Goal: Task Accomplishment & Management: Use online tool/utility

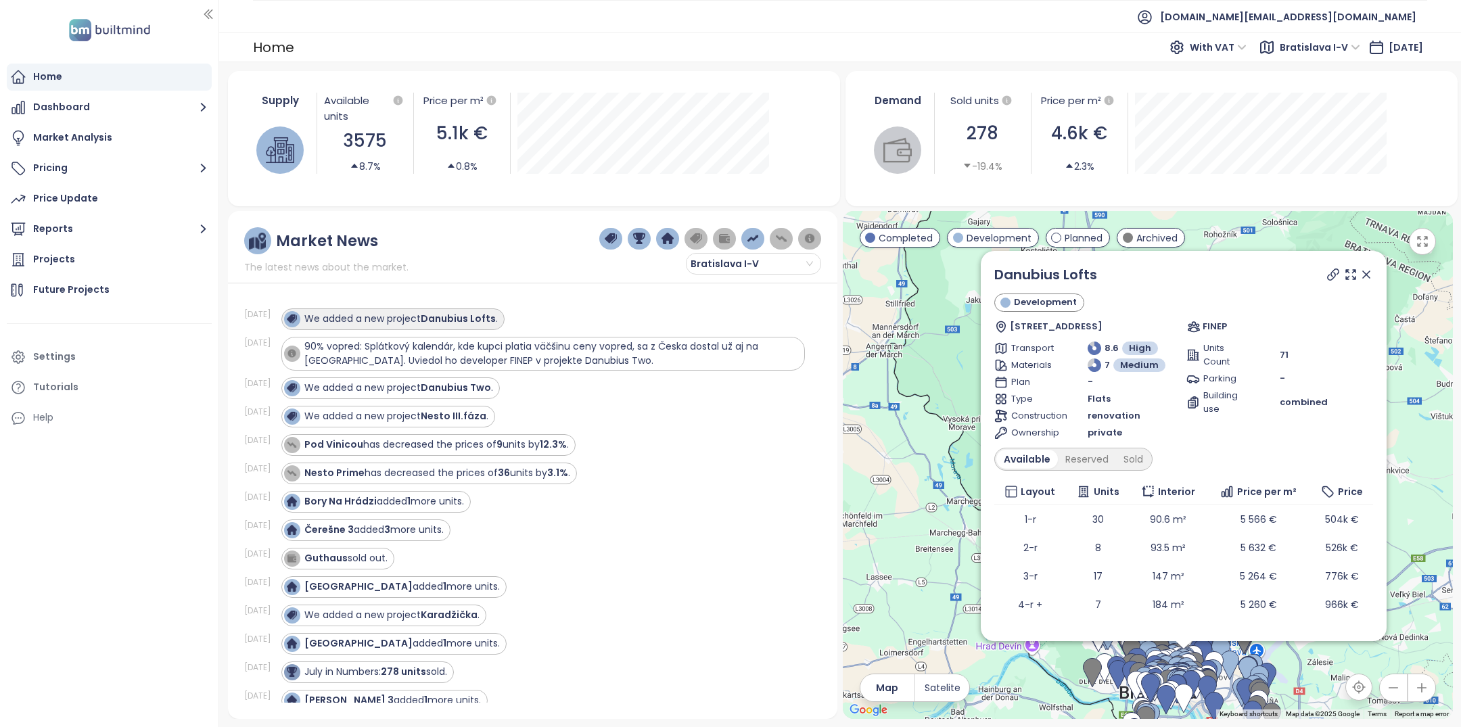
click at [480, 321] on strong "Danubius Lofts" at bounding box center [458, 319] width 75 height 14
click at [467, 382] on strong "Danubius Two" at bounding box center [456, 388] width 70 height 14
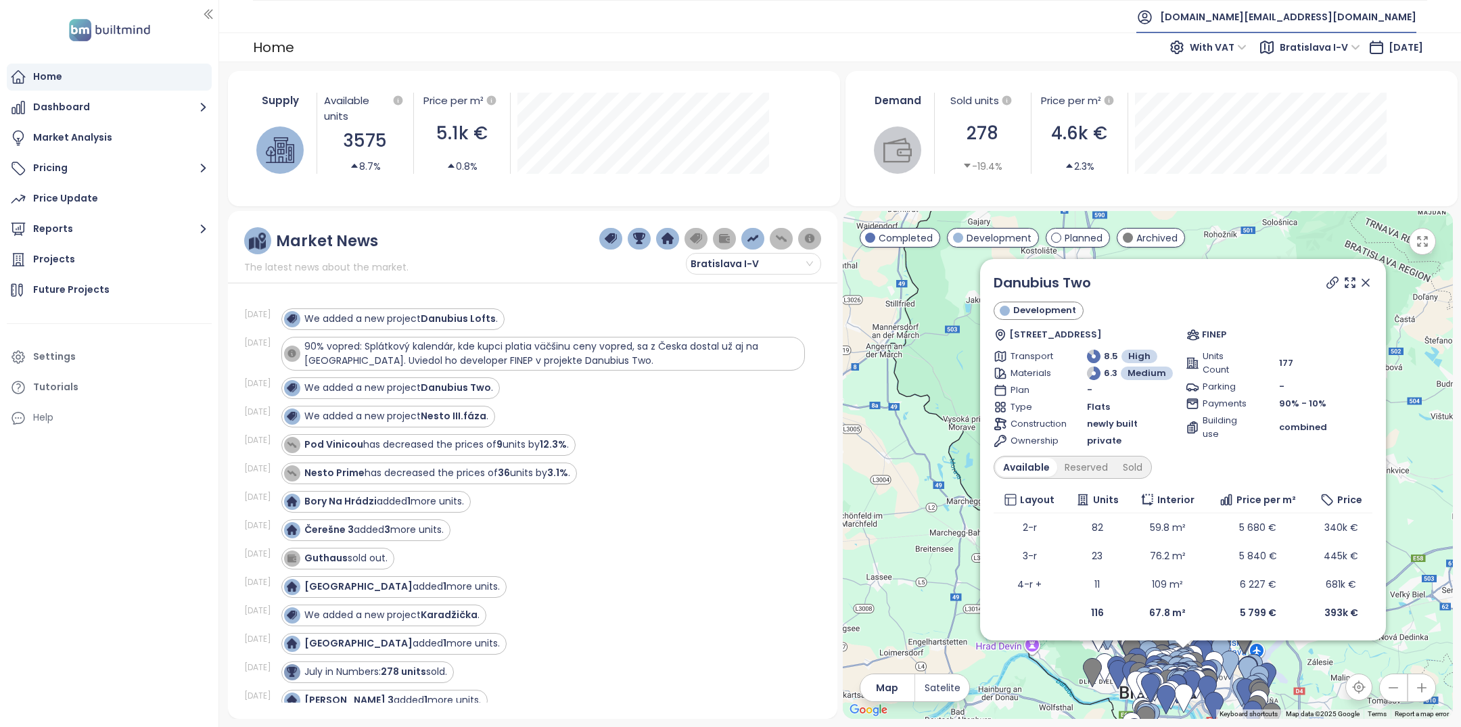
click at [1329, 20] on span "[DOMAIN_NAME][EMAIL_ADDRESS][DOMAIN_NAME]" at bounding box center [1288, 17] width 256 height 32
click at [1292, 57] on span "Log out" at bounding box center [1282, 54] width 35 height 14
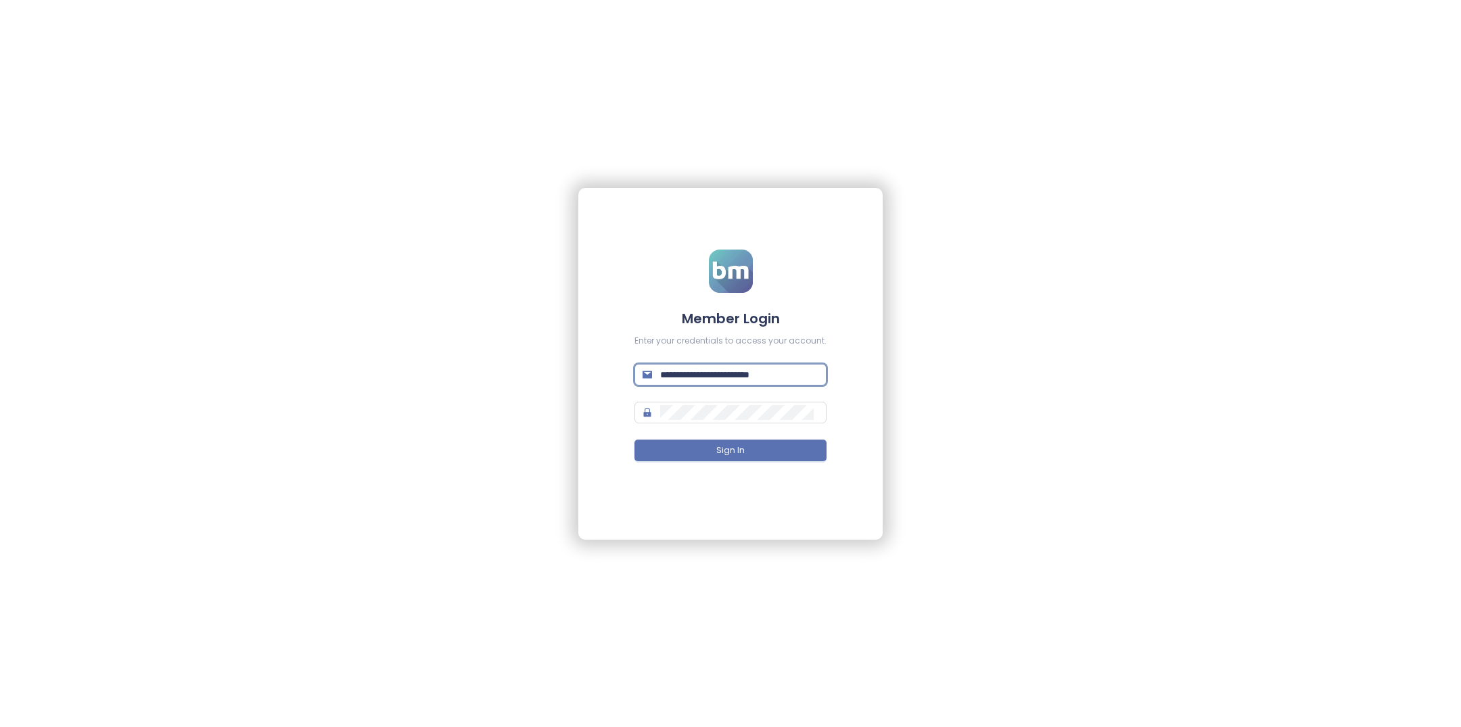
click at [787, 372] on input "**********" at bounding box center [739, 374] width 158 height 15
type input "**********"
click at [779, 457] on button "Sign In" at bounding box center [731, 451] width 192 height 22
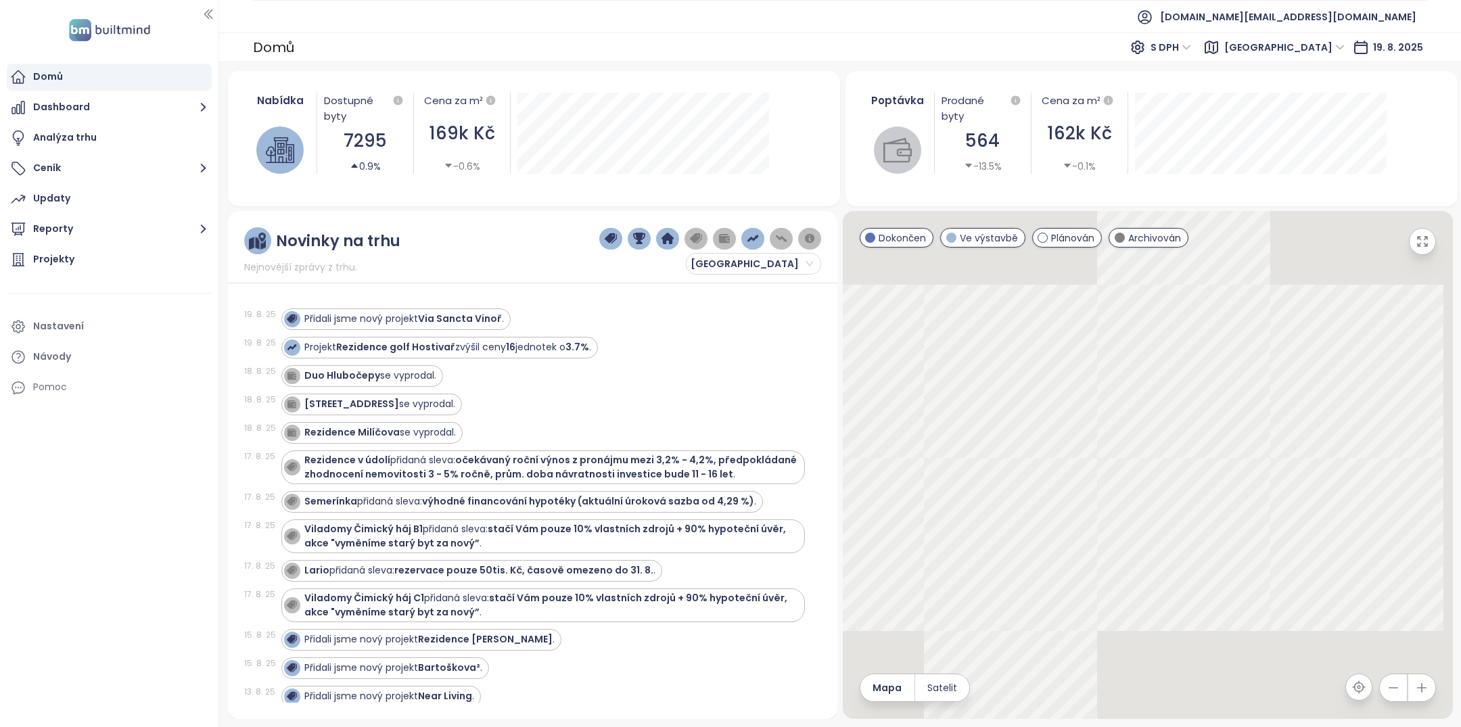
scroll to position [6, 0]
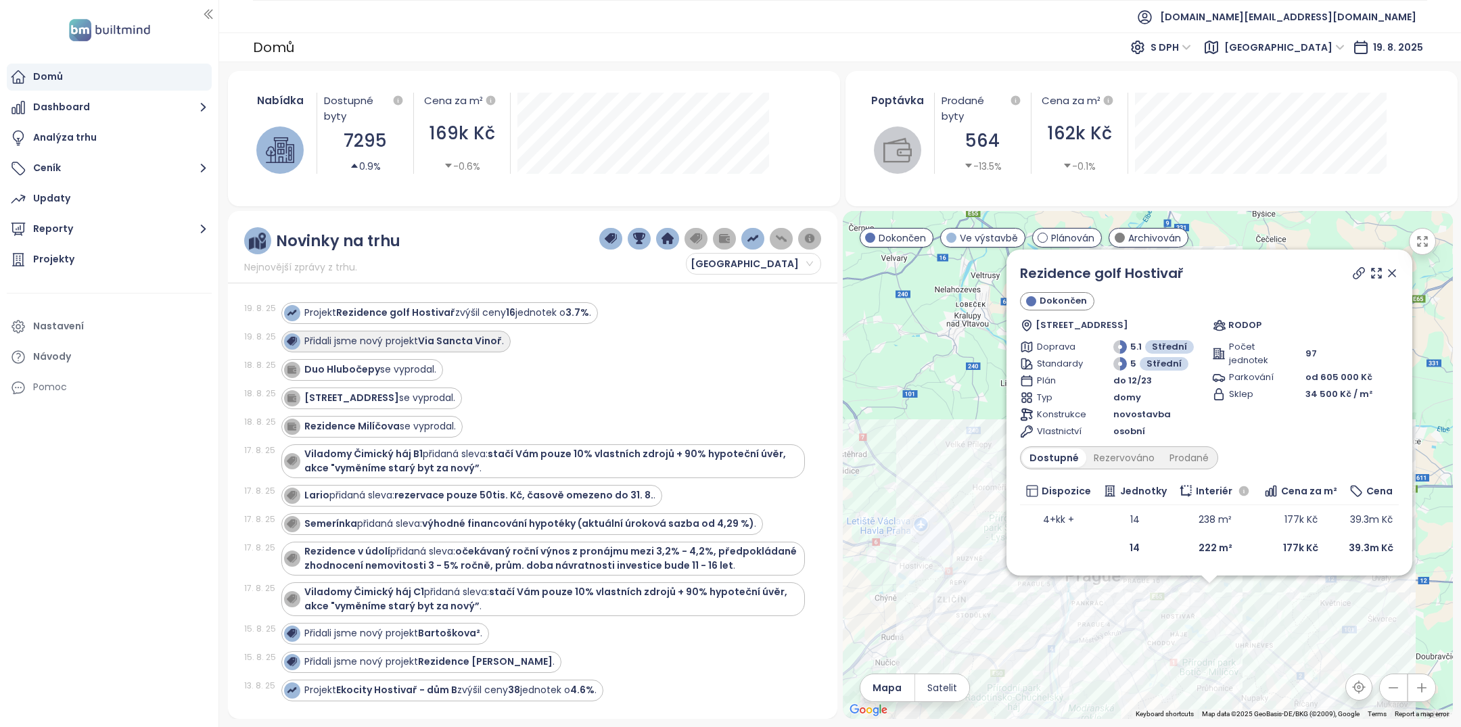
click at [448, 337] on strong "Via Sancta Vinoř" at bounding box center [460, 341] width 84 height 14
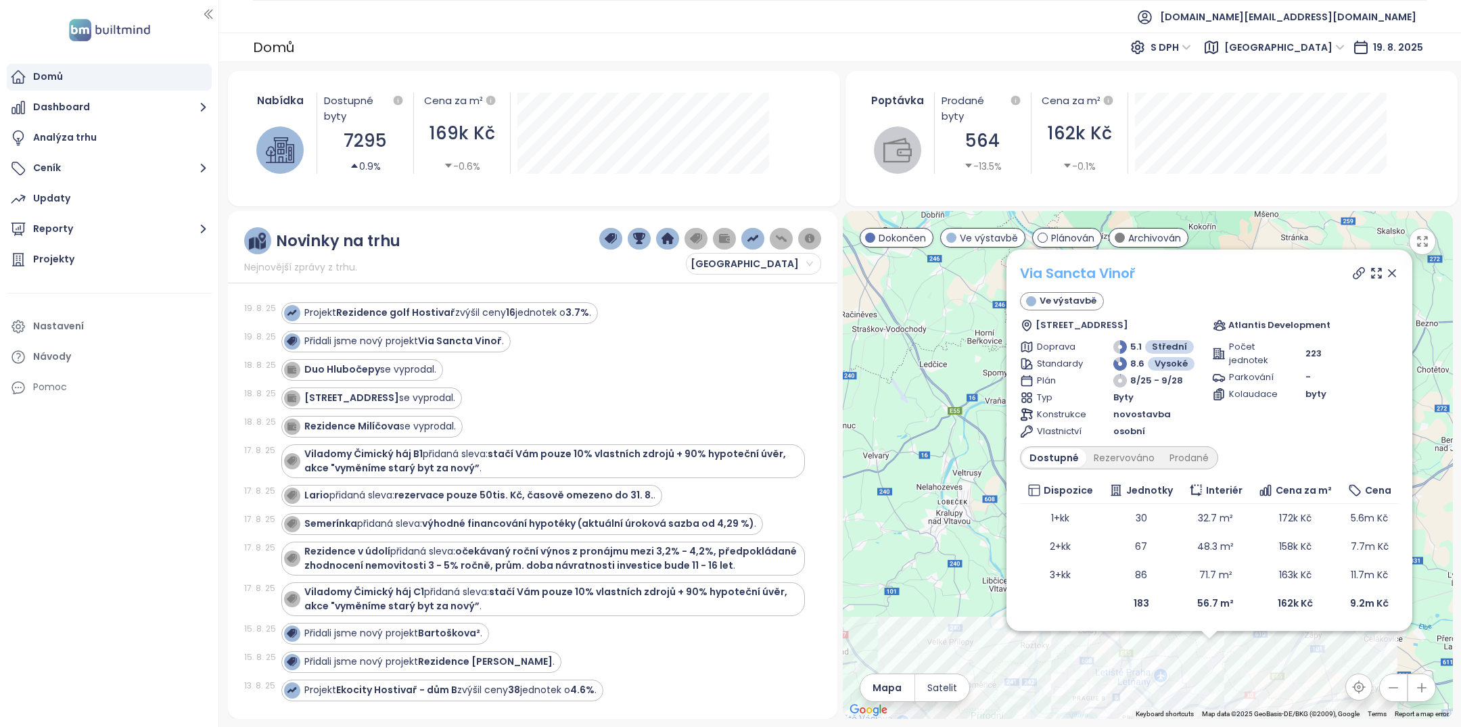
click at [1099, 275] on link "Via Sancta Vinoř" at bounding box center [1078, 273] width 116 height 19
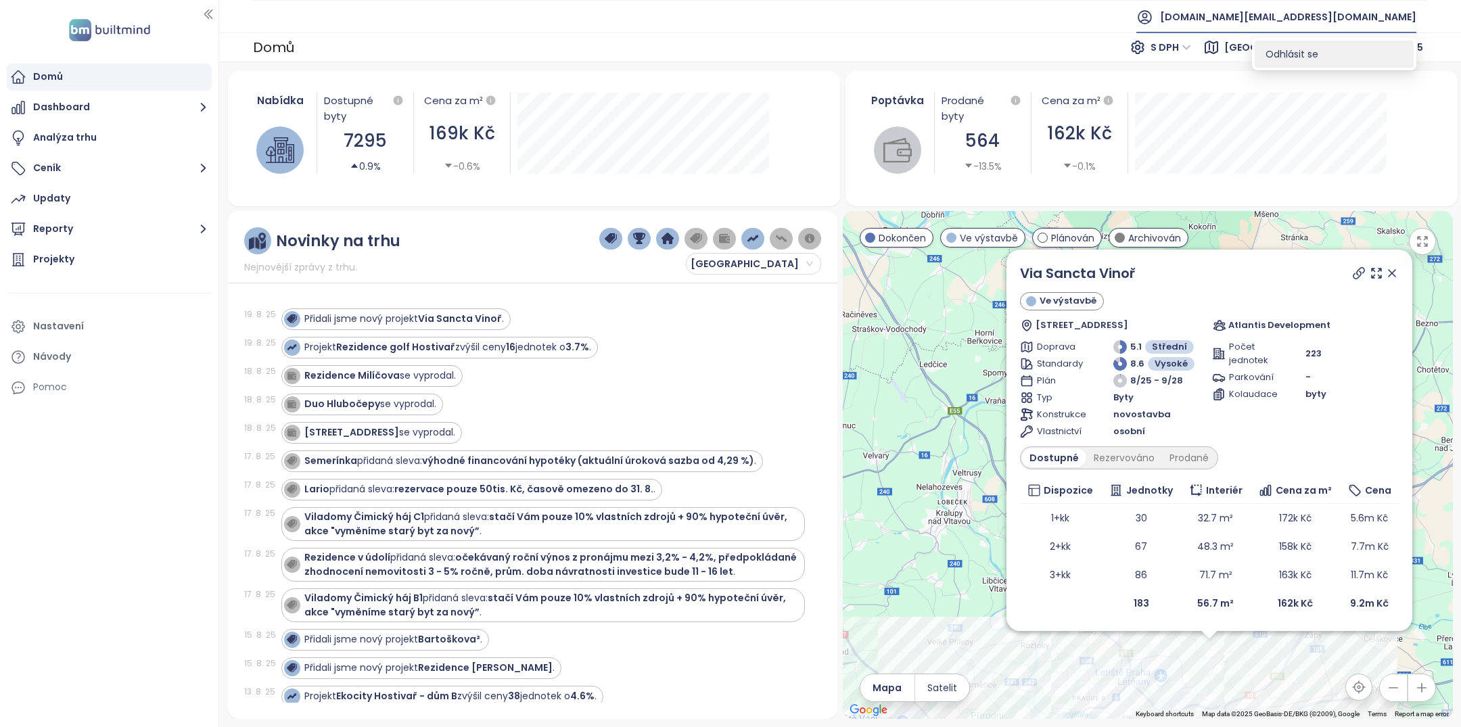
click at [1298, 59] on span "Odhlásit se" at bounding box center [1292, 54] width 53 height 14
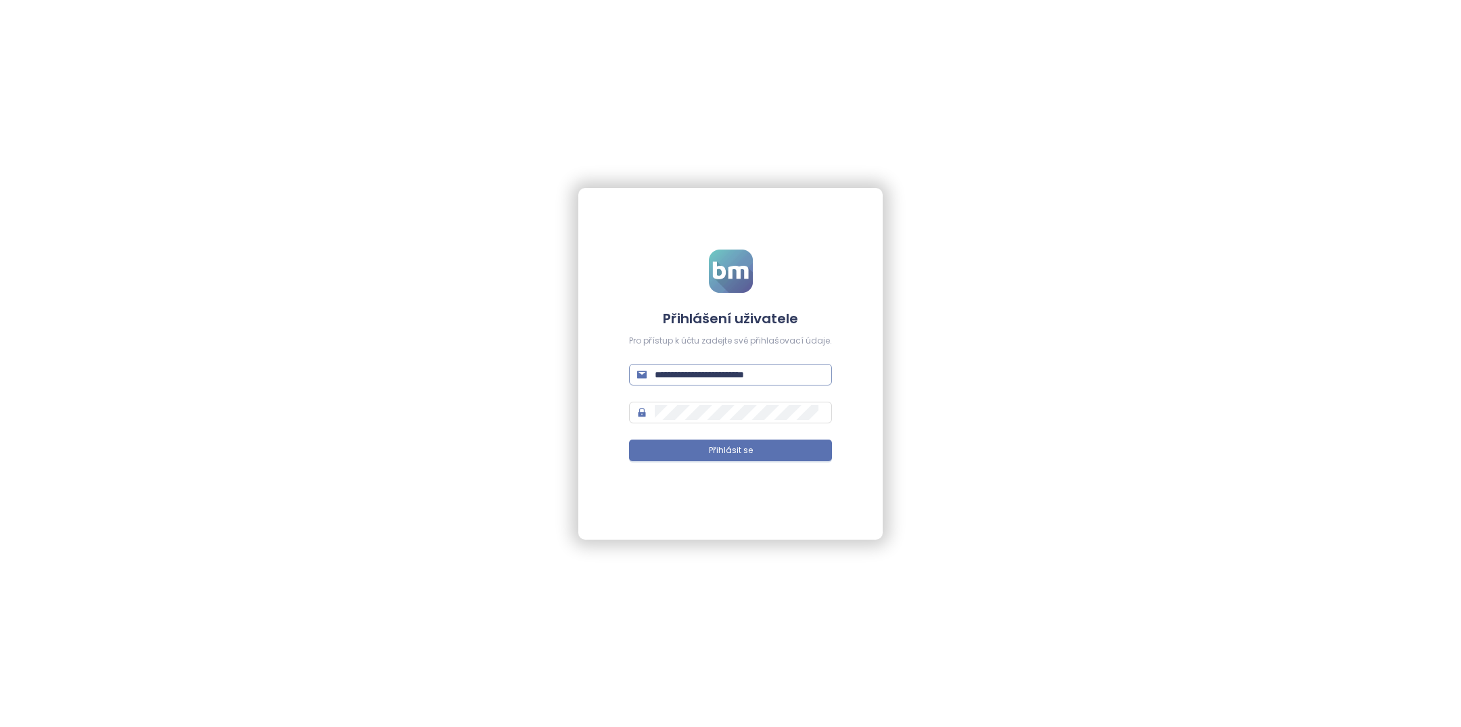
click at [719, 370] on input "**********" at bounding box center [739, 374] width 169 height 15
type input "**********"
click at [805, 446] on button "Přihlásit se" at bounding box center [730, 451] width 203 height 22
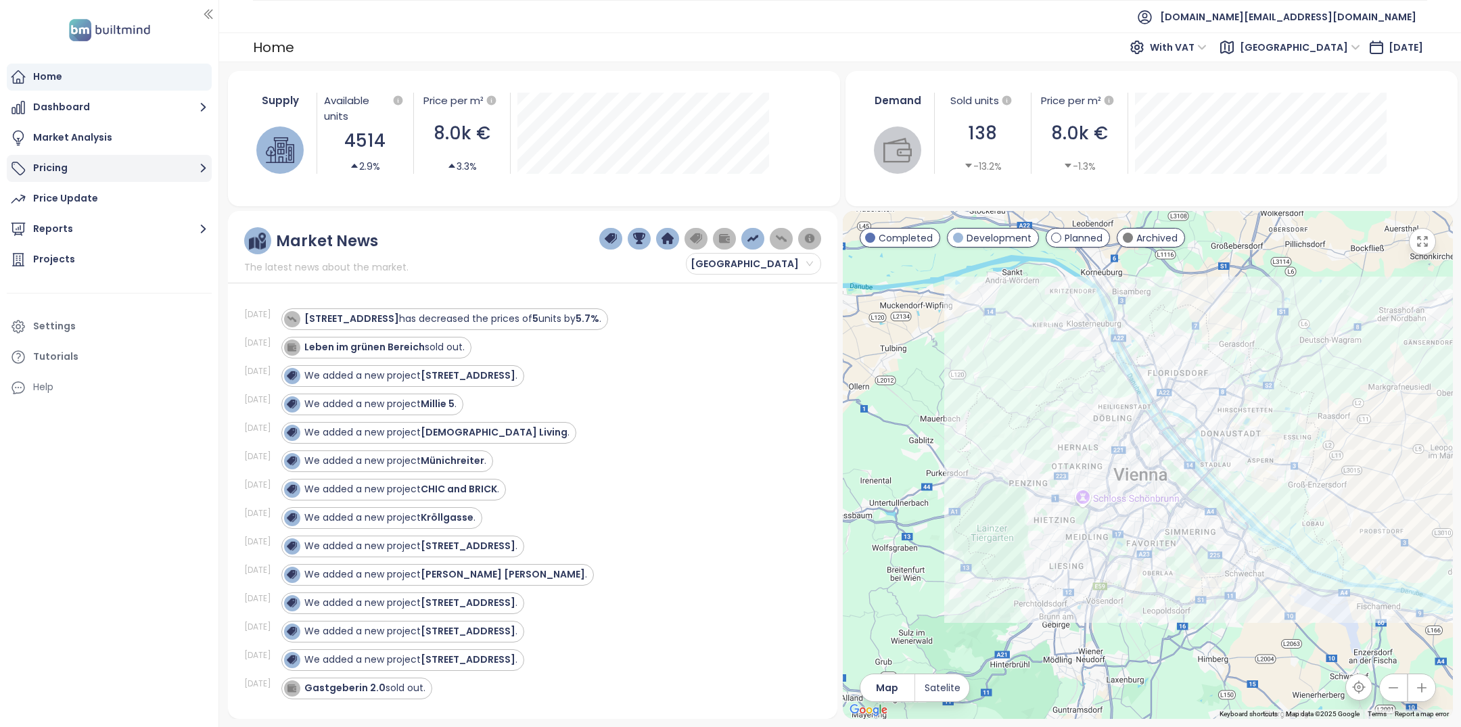
click at [92, 162] on button "Pricing" at bounding box center [109, 168] width 205 height 27
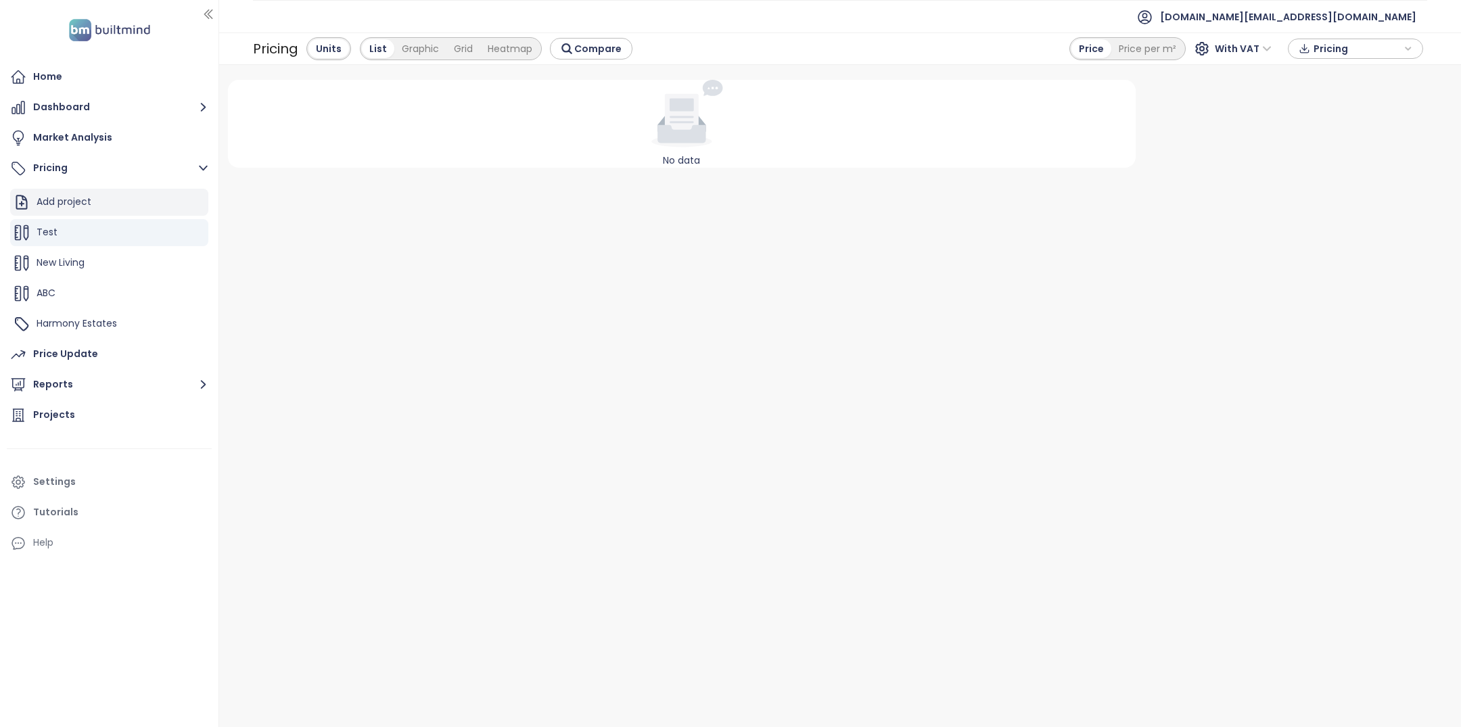
click at [72, 215] on div "Add project" at bounding box center [109, 202] width 198 height 27
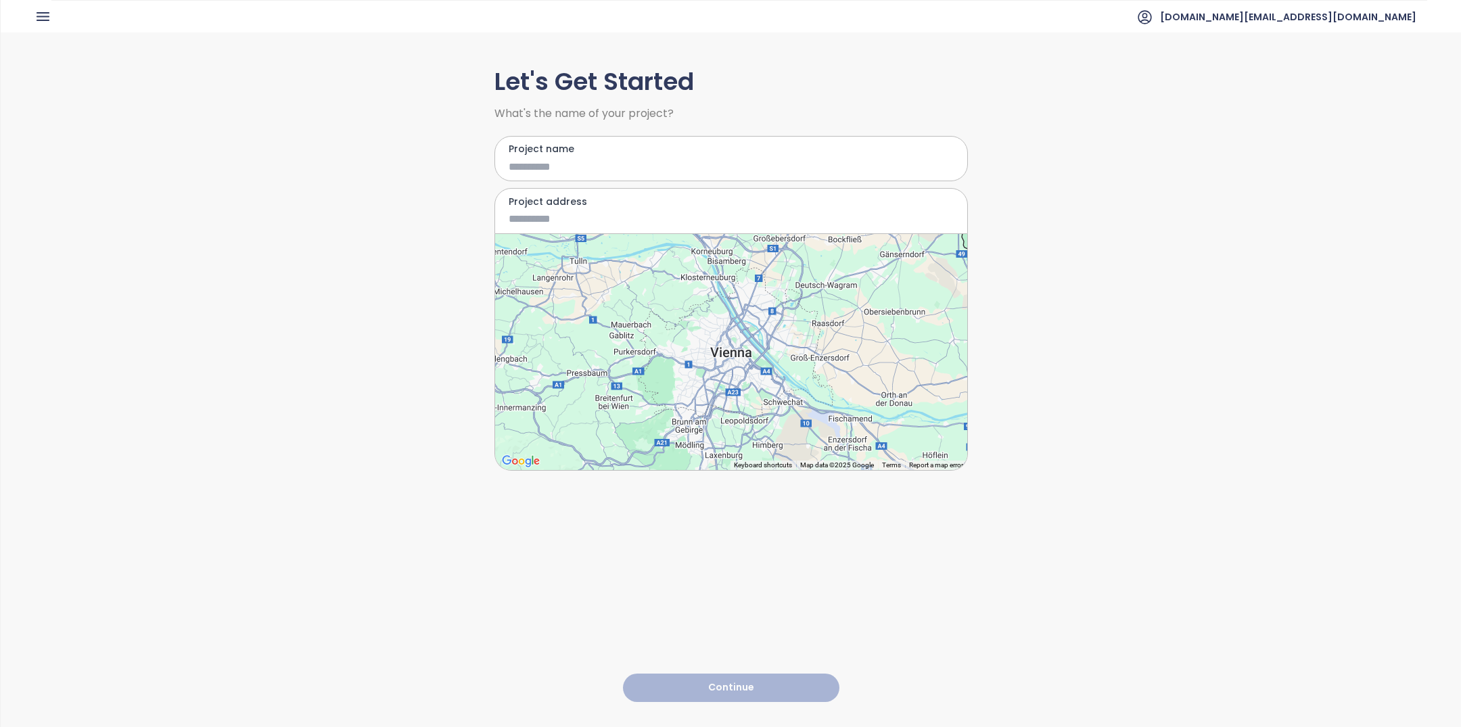
click at [585, 165] on input "Project name" at bounding box center [722, 166] width 426 height 17
type input "*********"
click at [585, 229] on div "Project address" at bounding box center [732, 211] width 474 height 46
click at [585, 217] on input "Project address" at bounding box center [722, 218] width 426 height 17
paste input
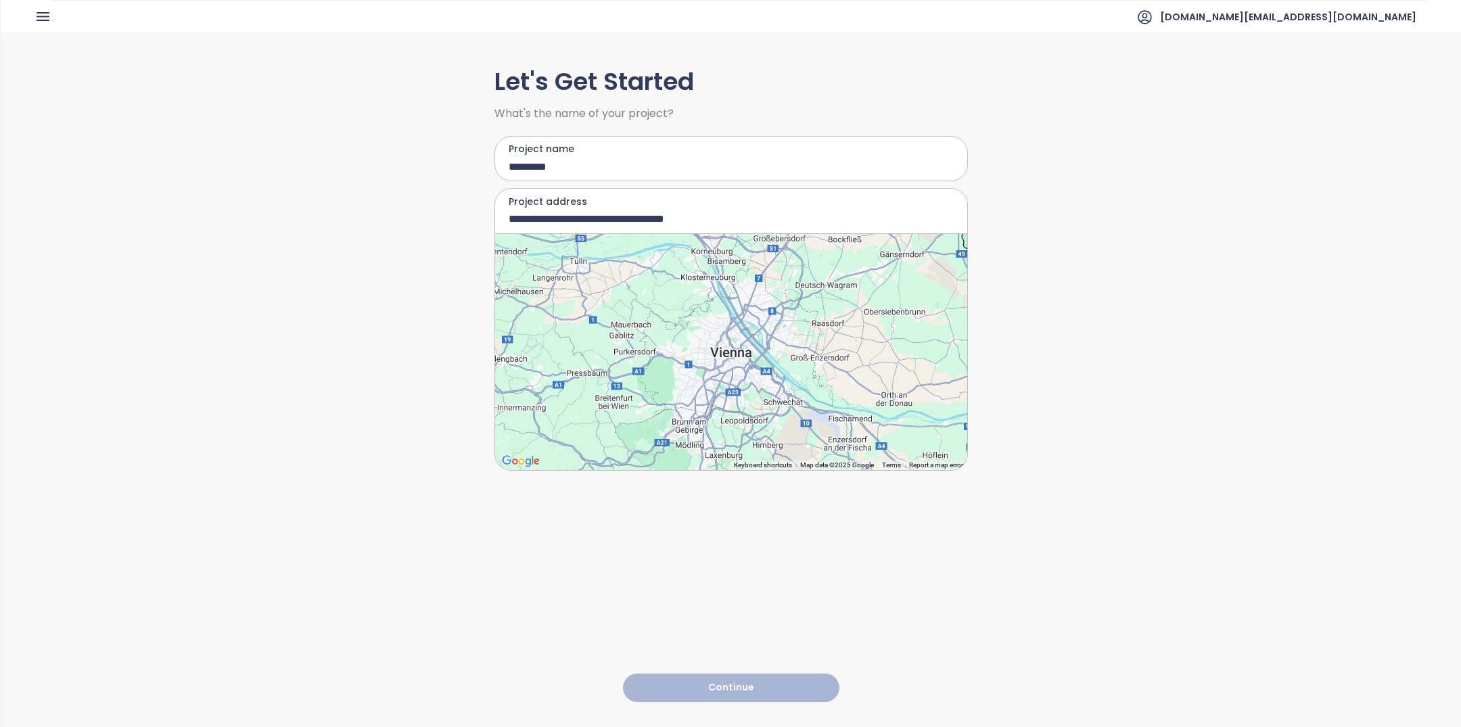
click at [749, 588] on div "**********" at bounding box center [732, 378] width 474 height 693
click at [750, 216] on input "**********" at bounding box center [722, 218] width 426 height 17
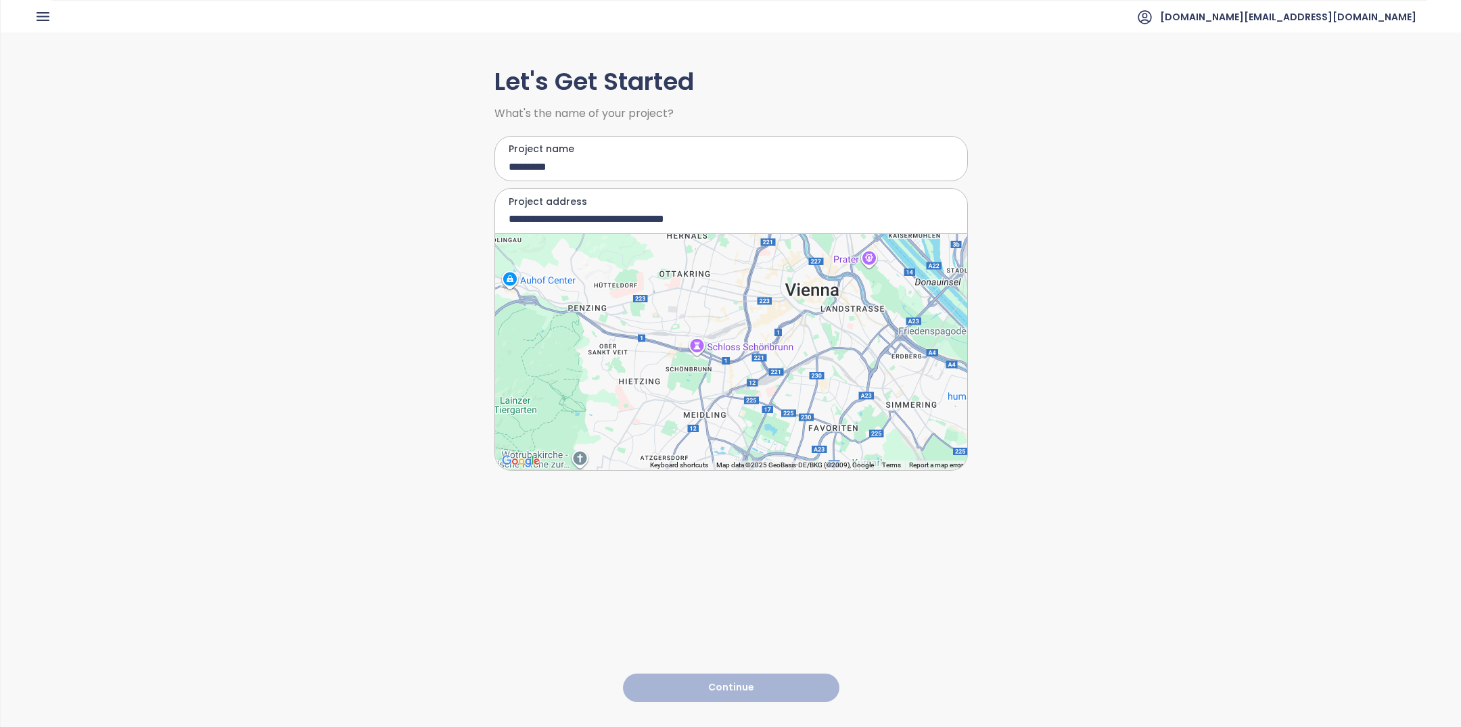
click at [750, 210] on div "**********" at bounding box center [732, 211] width 474 height 46
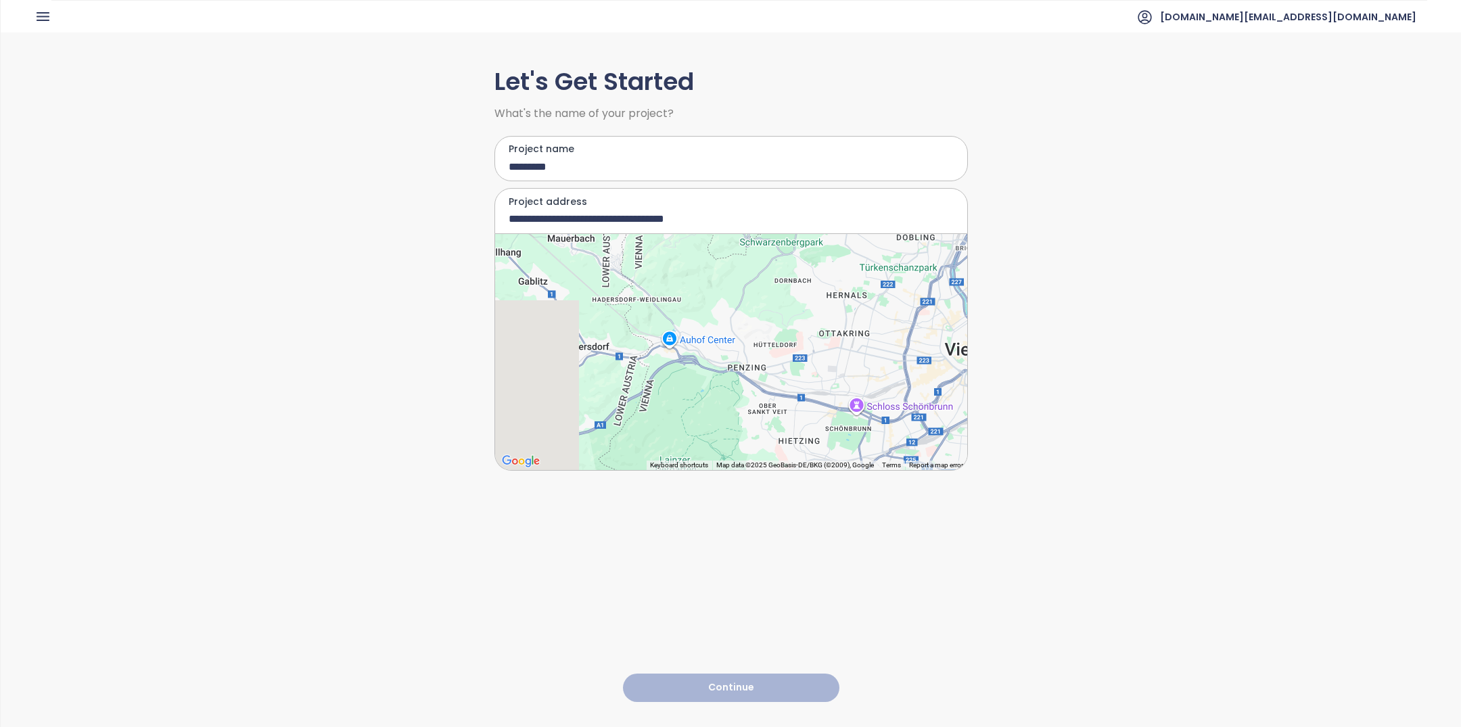
drag, startPoint x: 597, startPoint y: 357, endPoint x: 760, endPoint y: 417, distance: 173.6
click at [760, 417] on div at bounding box center [731, 352] width 472 height 236
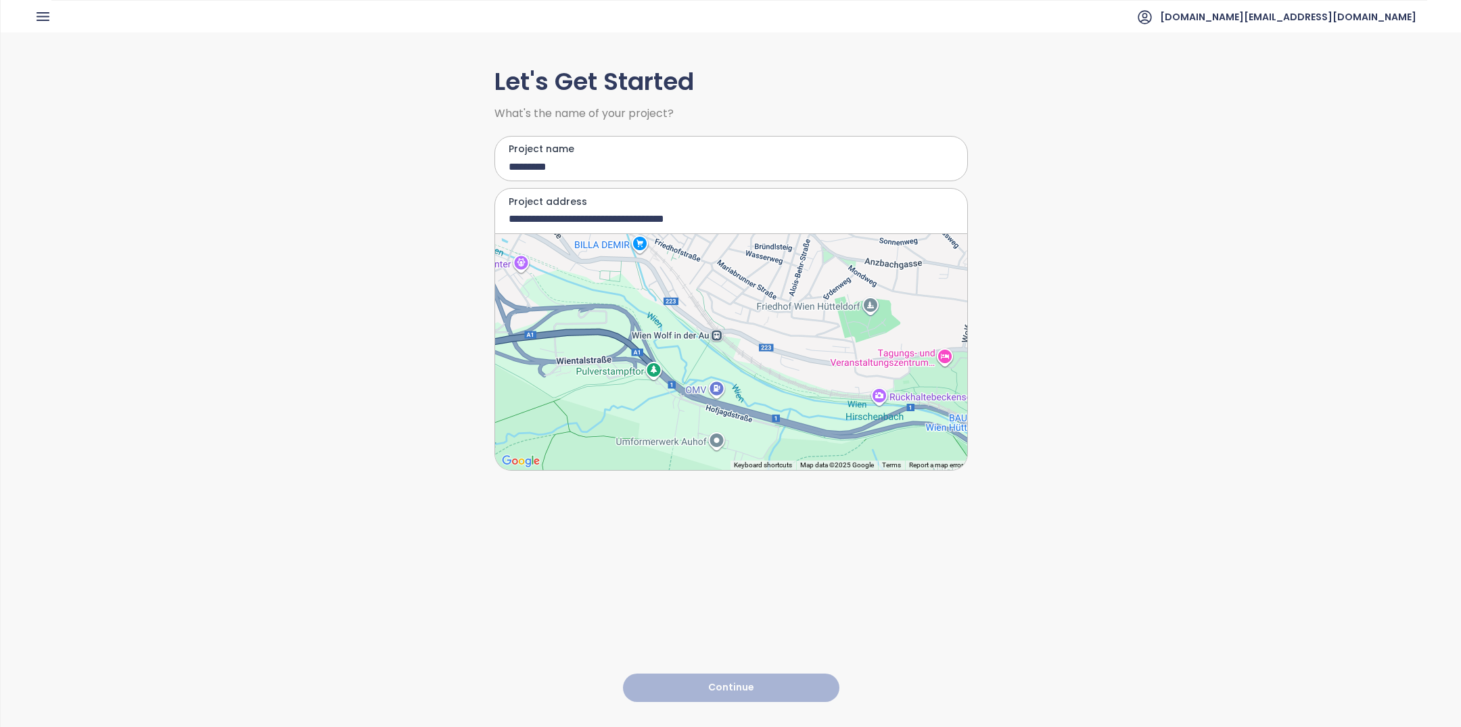
drag, startPoint x: 730, startPoint y: 297, endPoint x: 734, endPoint y: 365, distance: 67.8
click at [734, 365] on div at bounding box center [731, 352] width 472 height 236
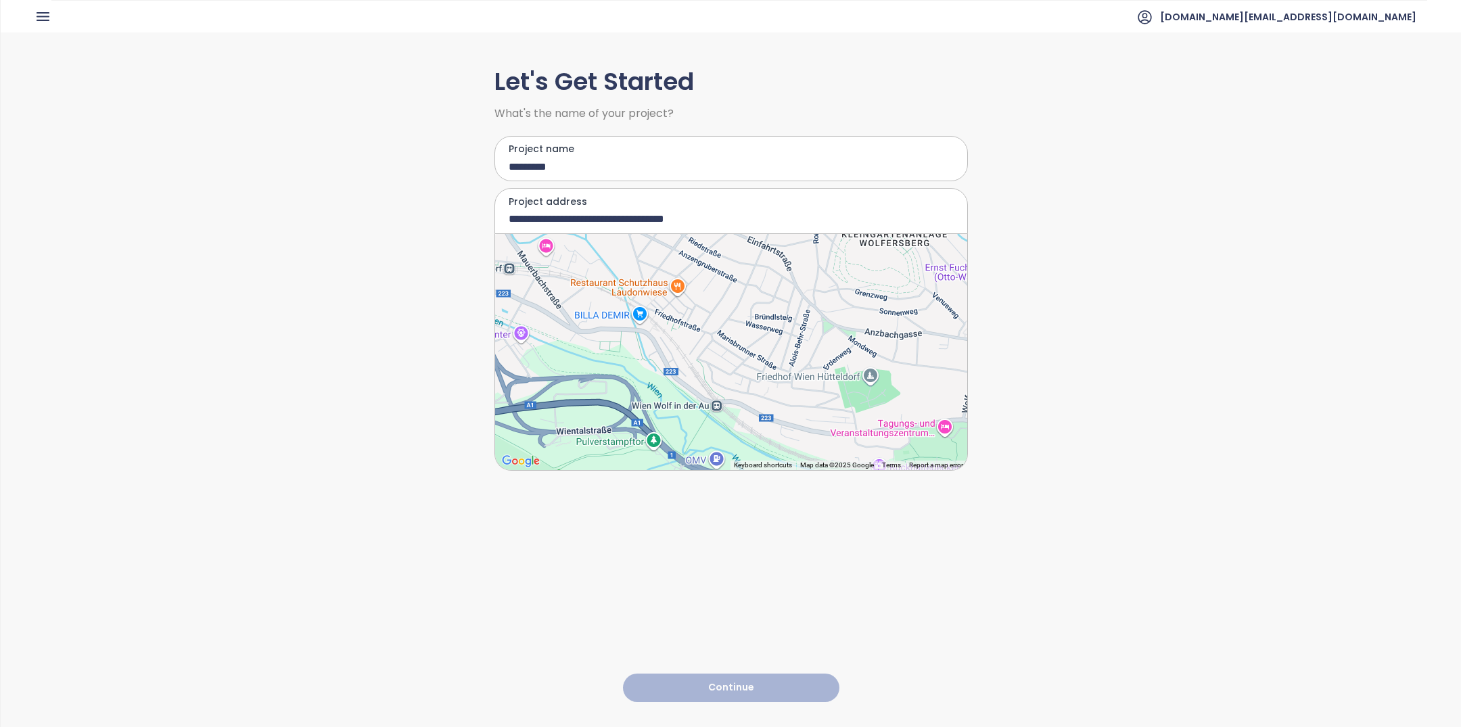
drag, startPoint x: 766, startPoint y: 335, endPoint x: 766, endPoint y: 409, distance: 74.4
click at [766, 409] on div at bounding box center [731, 352] width 472 height 236
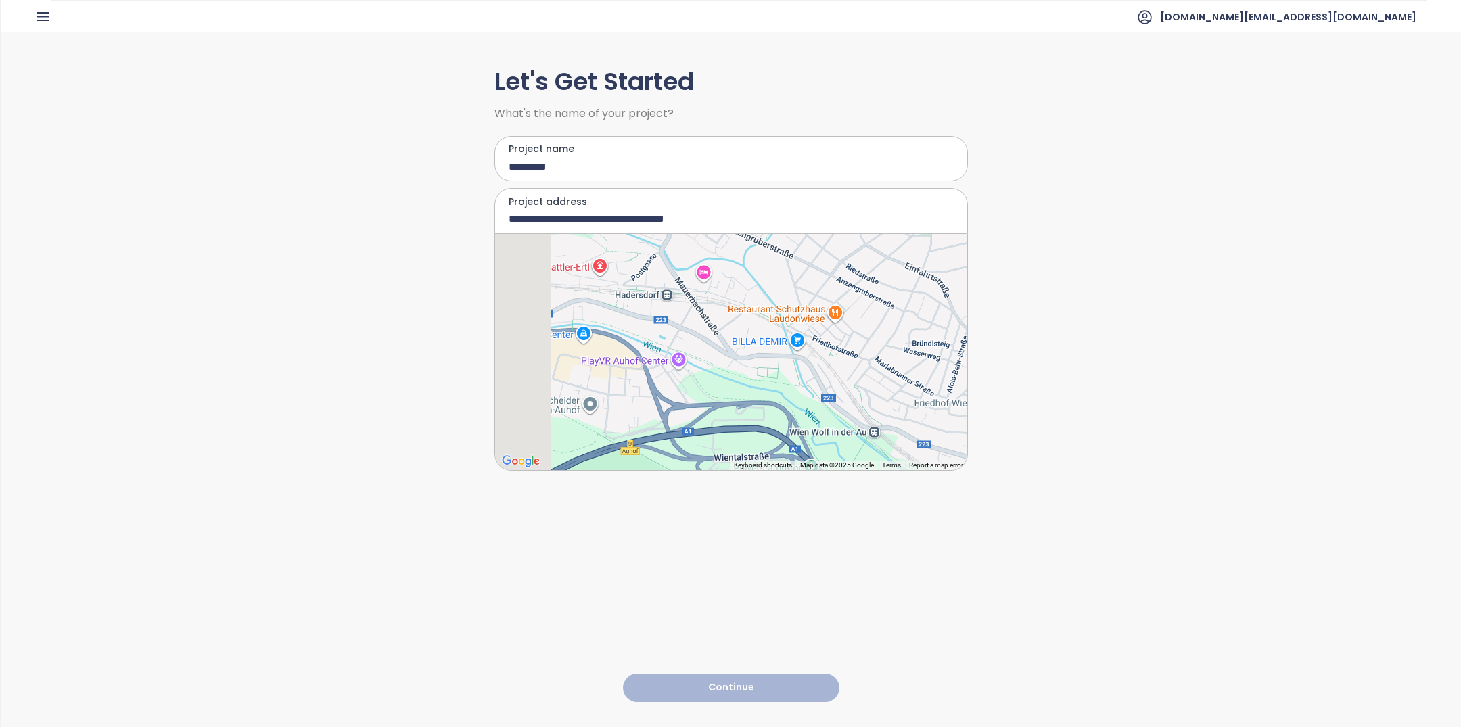
drag, startPoint x: 628, startPoint y: 286, endPoint x: 837, endPoint y: 334, distance: 214.3
click at [837, 334] on div at bounding box center [731, 352] width 472 height 236
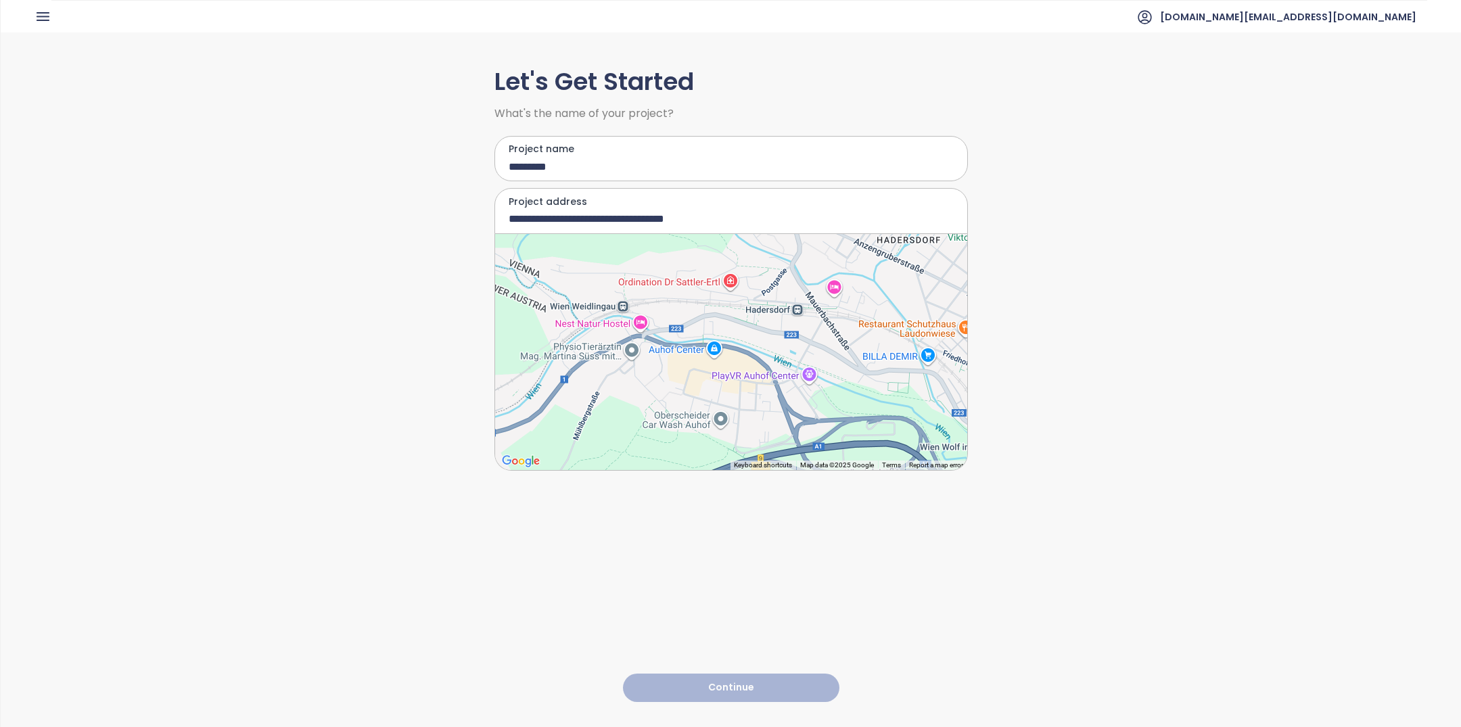
drag, startPoint x: 649, startPoint y: 350, endPoint x: 729, endPoint y: 340, distance: 81.1
click at [729, 340] on div at bounding box center [731, 352] width 472 height 236
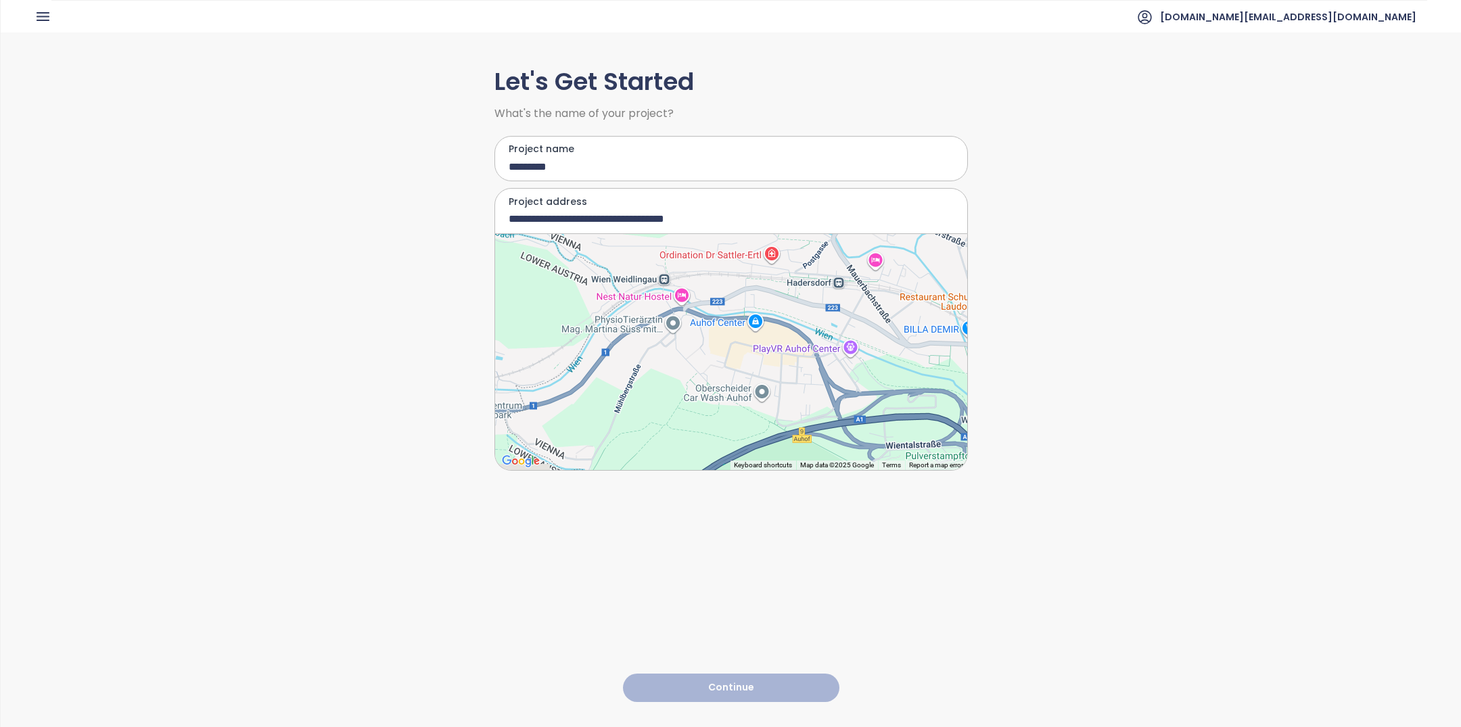
drag, startPoint x: 587, startPoint y: 396, endPoint x: 691, endPoint y: 338, distance: 119.7
click at [691, 338] on div at bounding box center [731, 352] width 472 height 236
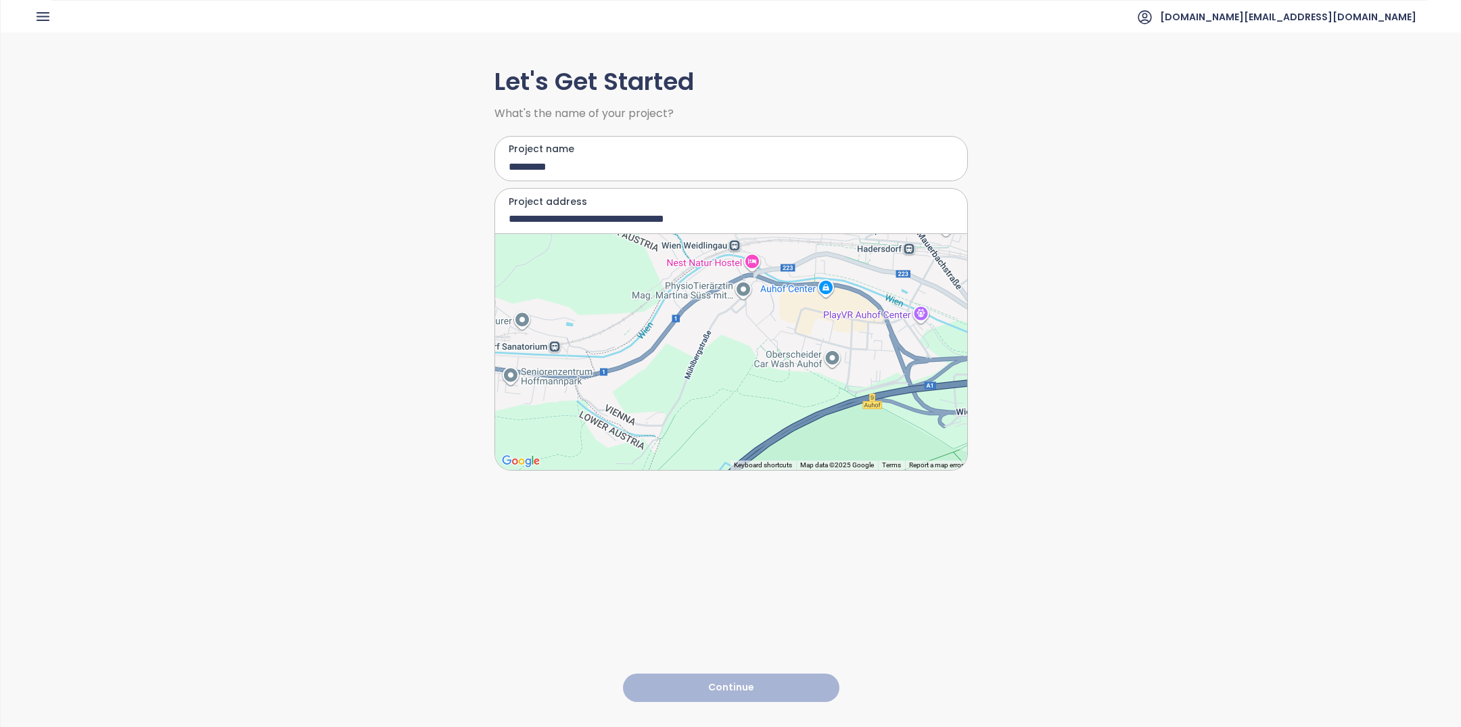
click at [645, 346] on div at bounding box center [731, 352] width 472 height 236
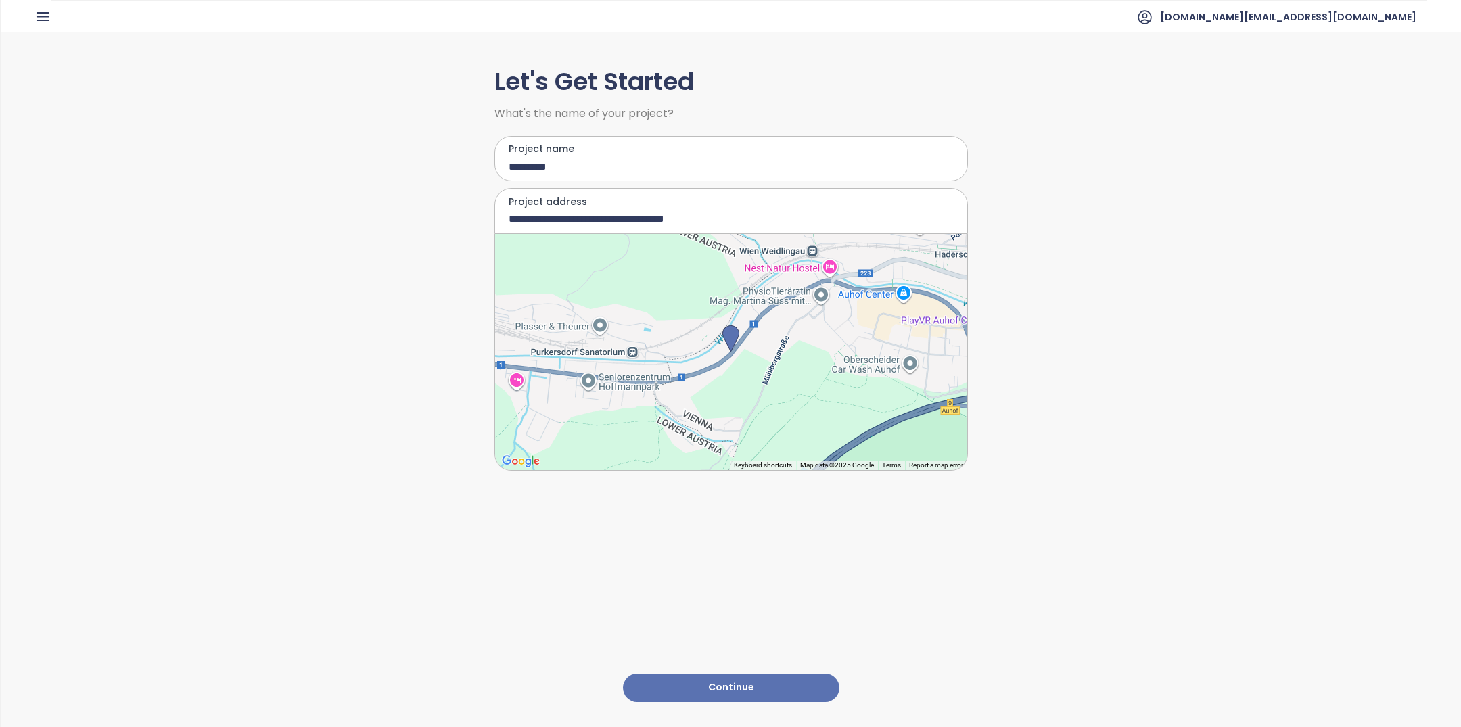
type input "**********"
click at [721, 674] on button "Continue" at bounding box center [731, 688] width 216 height 29
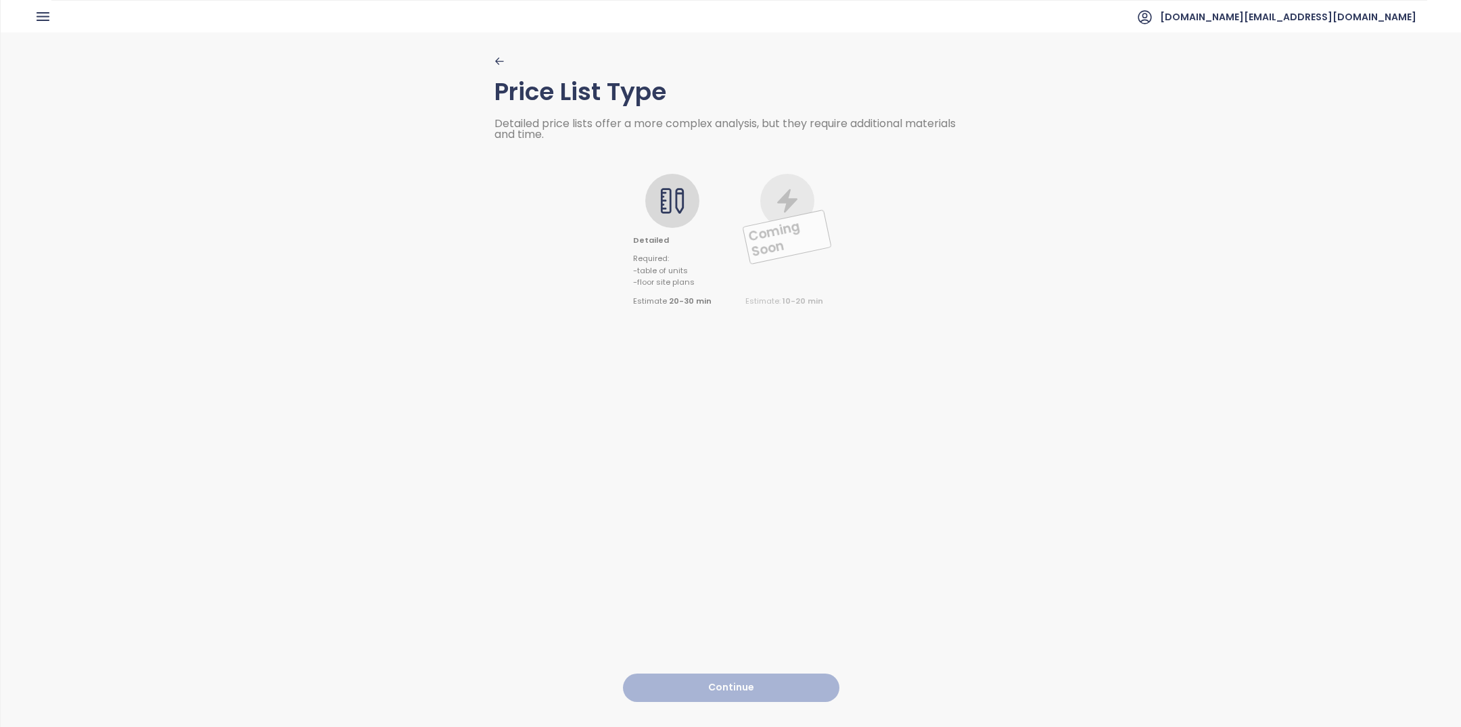
click at [678, 206] on icon at bounding box center [672, 200] width 27 height 27
click at [706, 676] on button "Continue" at bounding box center [731, 688] width 216 height 29
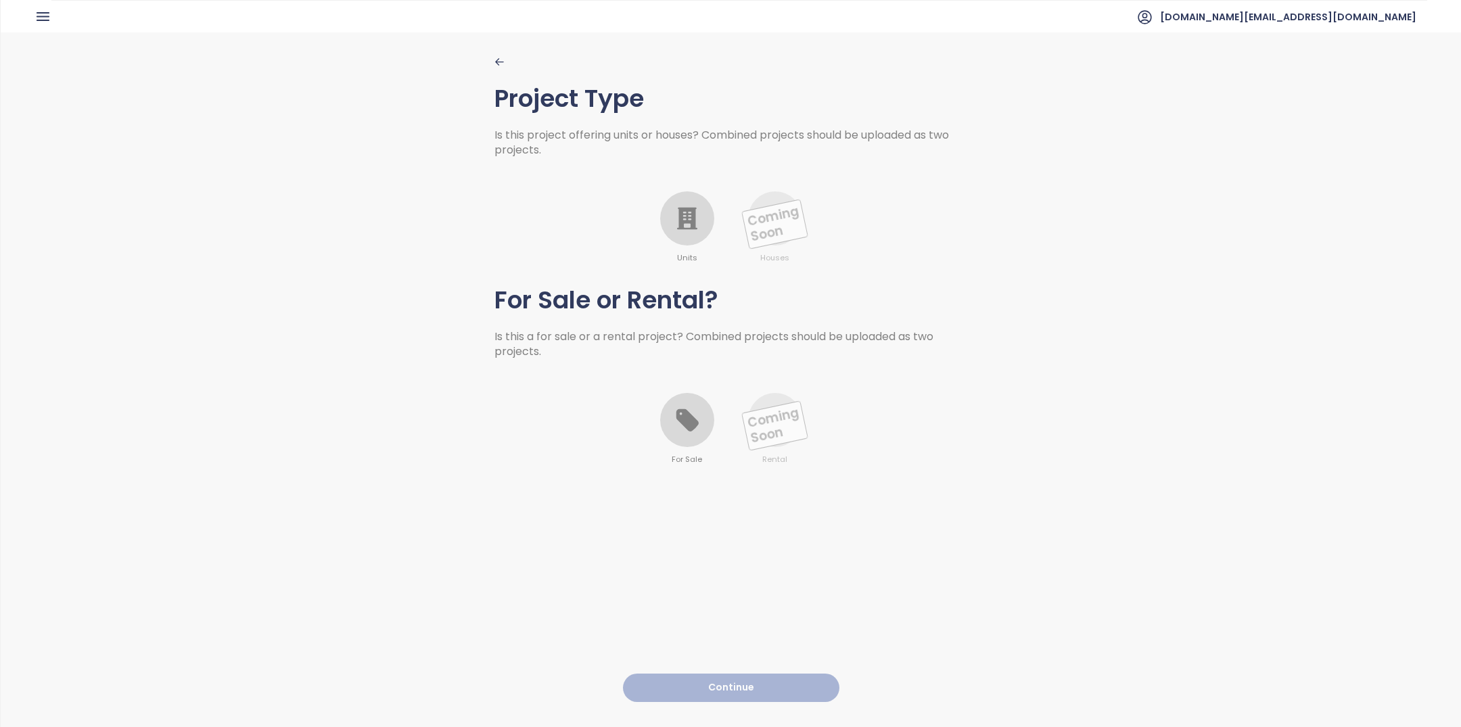
drag, startPoint x: 678, startPoint y: 220, endPoint x: 678, endPoint y: 424, distance: 203.6
click at [678, 221] on icon at bounding box center [687, 219] width 20 height 22
click at [679, 440] on div at bounding box center [687, 420] width 54 height 54
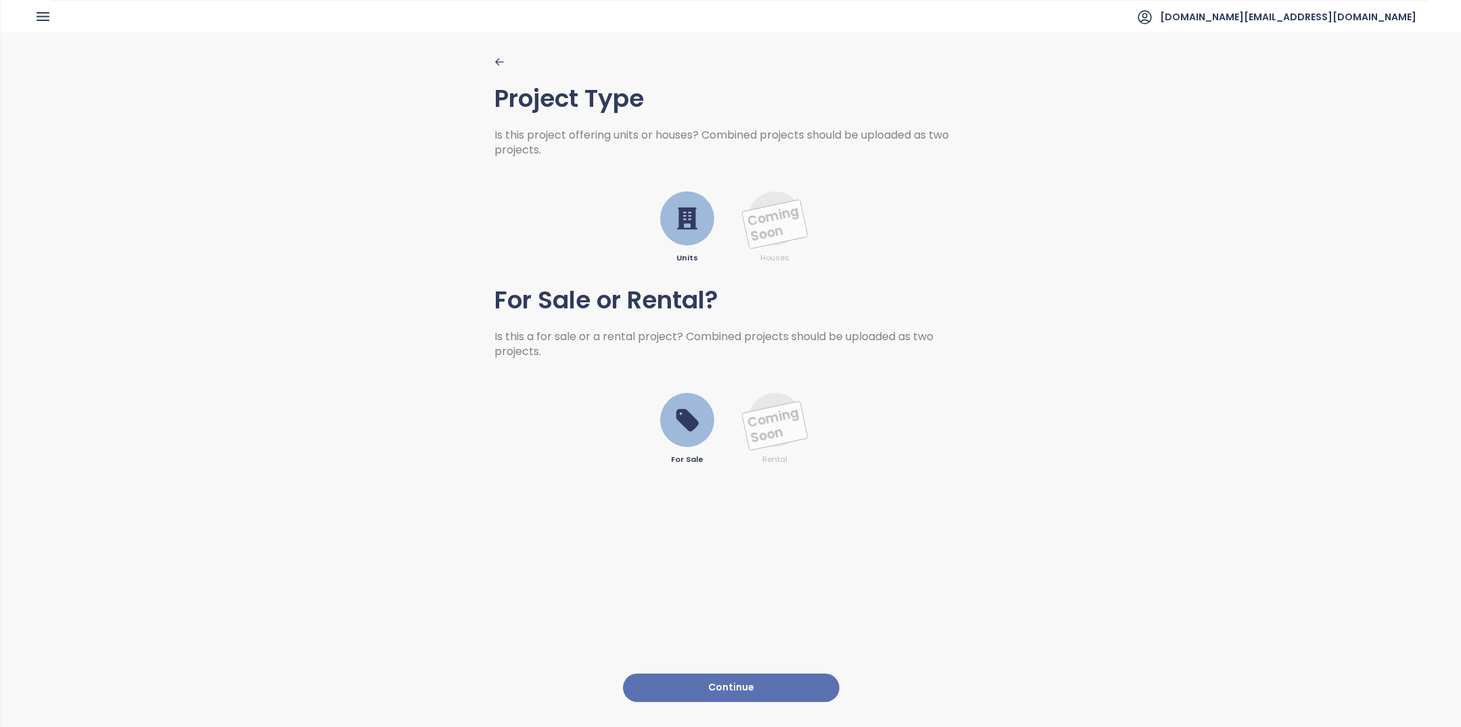
click at [703, 674] on button "Continue" at bounding box center [731, 688] width 216 height 29
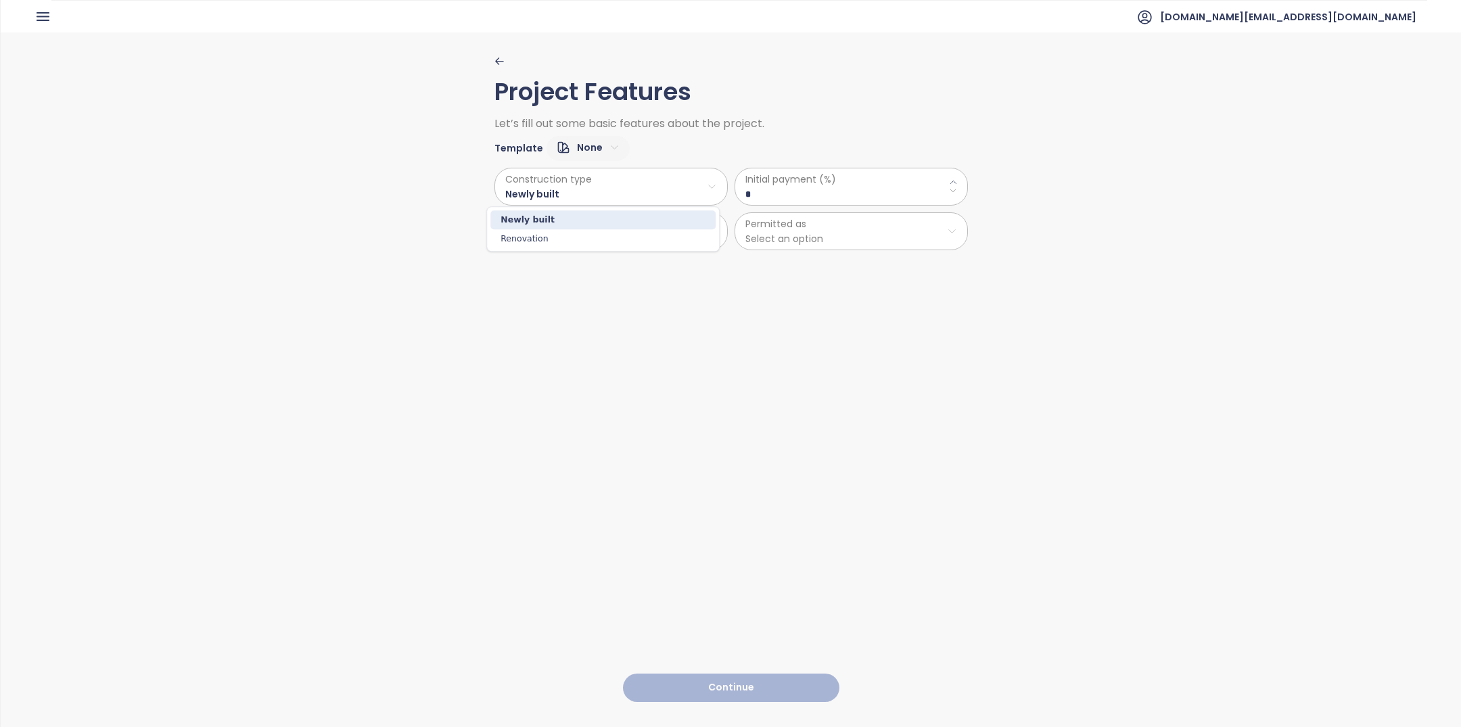
click at [603, 187] on html "Home Dashboard Market Analysis Pricing Price Update Reports Projects Settings T…" at bounding box center [730, 363] width 1461 height 727
click at [785, 200] on html "Home Dashboard Market Analysis Pricing Price Update Reports Projects Settings T…" at bounding box center [730, 363] width 1461 height 727
click at [785, 200] on \(\%\) "*" at bounding box center [852, 194] width 212 height 15
type \(\%\) "**"
click at [618, 231] on html "Home Dashboard Market Analysis Pricing Price Update Reports Projects Settings T…" at bounding box center [730, 363] width 1461 height 727
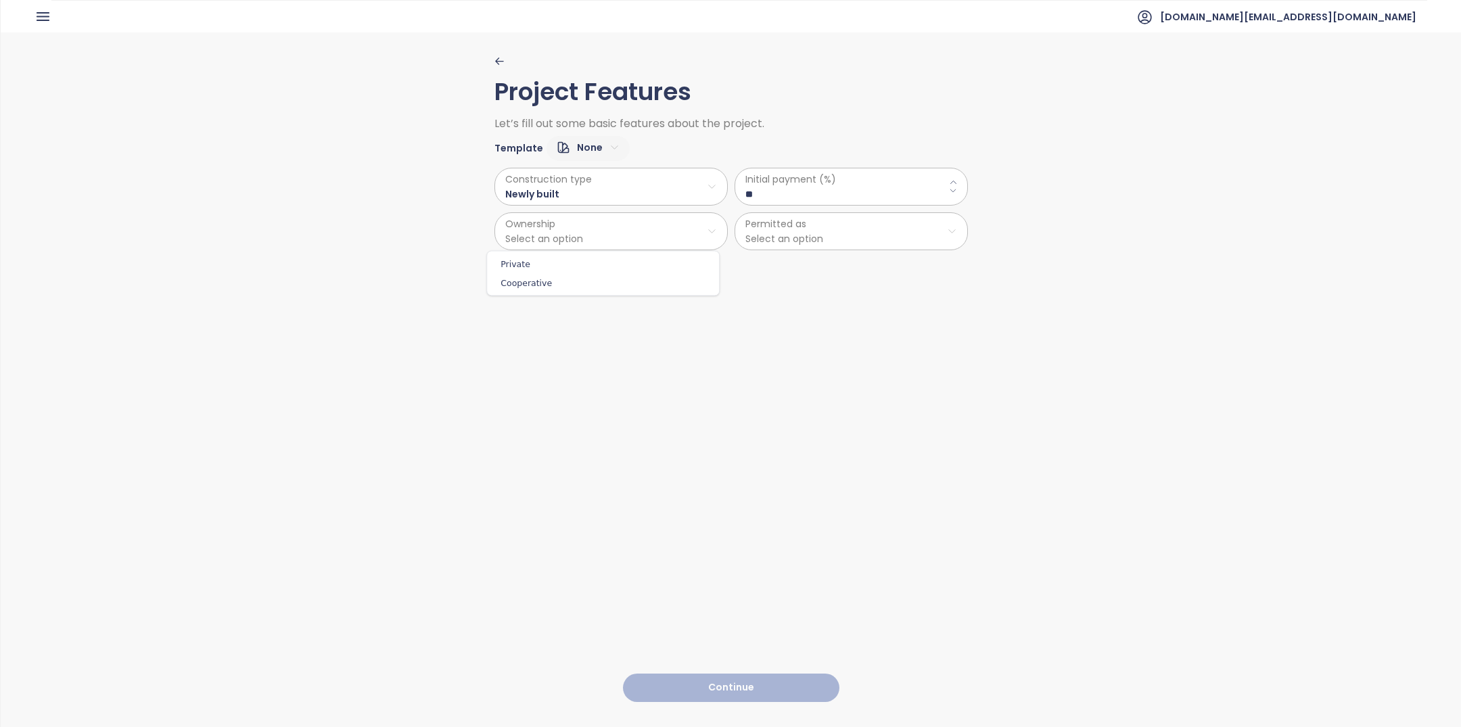
click at [574, 252] on div "Private Cooperative" at bounding box center [602, 273] width 233 height 45
click at [574, 262] on span "Private" at bounding box center [602, 264] width 225 height 19
click at [819, 252] on div "Project Features Let’s fill out some basic features about the project. Template…" at bounding box center [732, 378] width 474 height 693
click at [819, 237] on html "Home Dashboard Market Analysis Pricing Price Update Reports Projects Settings T…" at bounding box center [730, 363] width 1461 height 727
click at [803, 259] on span "Residential" at bounding box center [843, 264] width 225 height 19
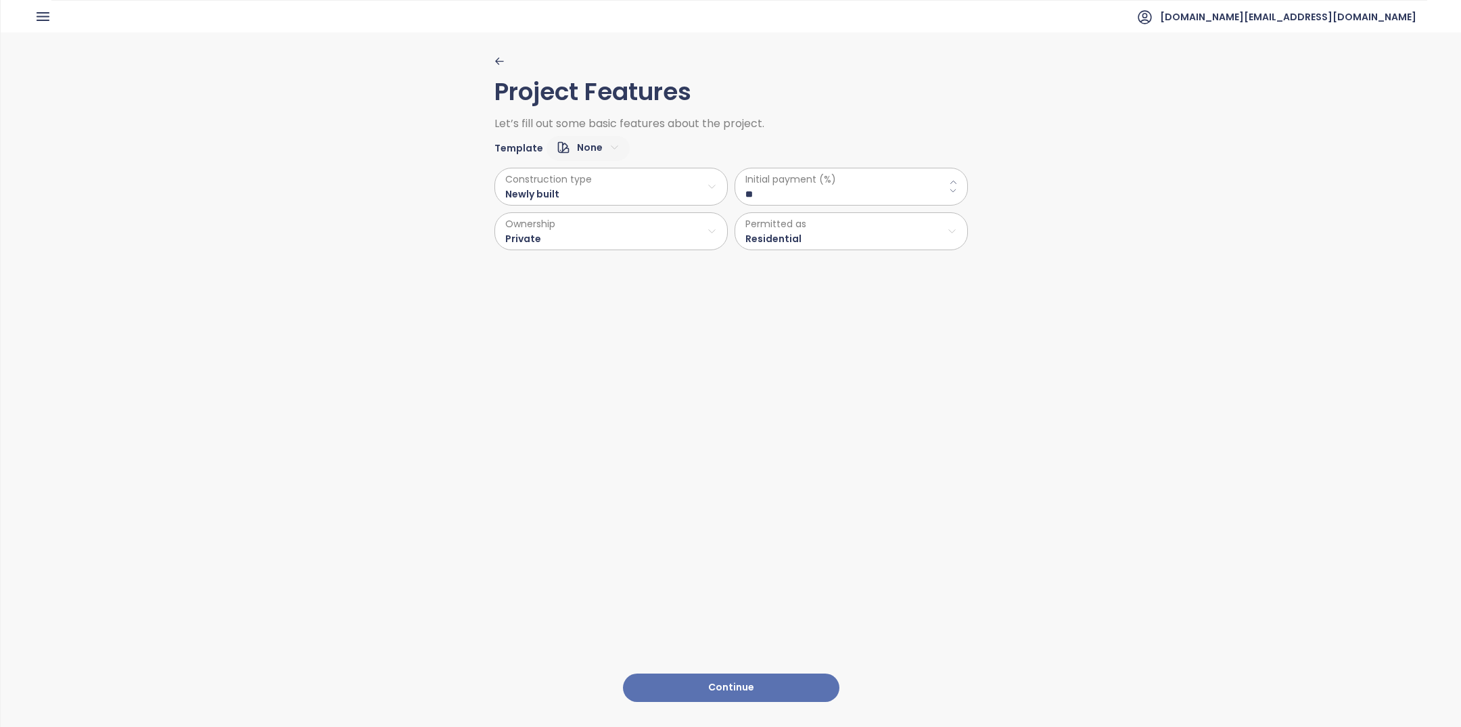
click at [733, 674] on button "Continue" at bounding box center [731, 688] width 216 height 29
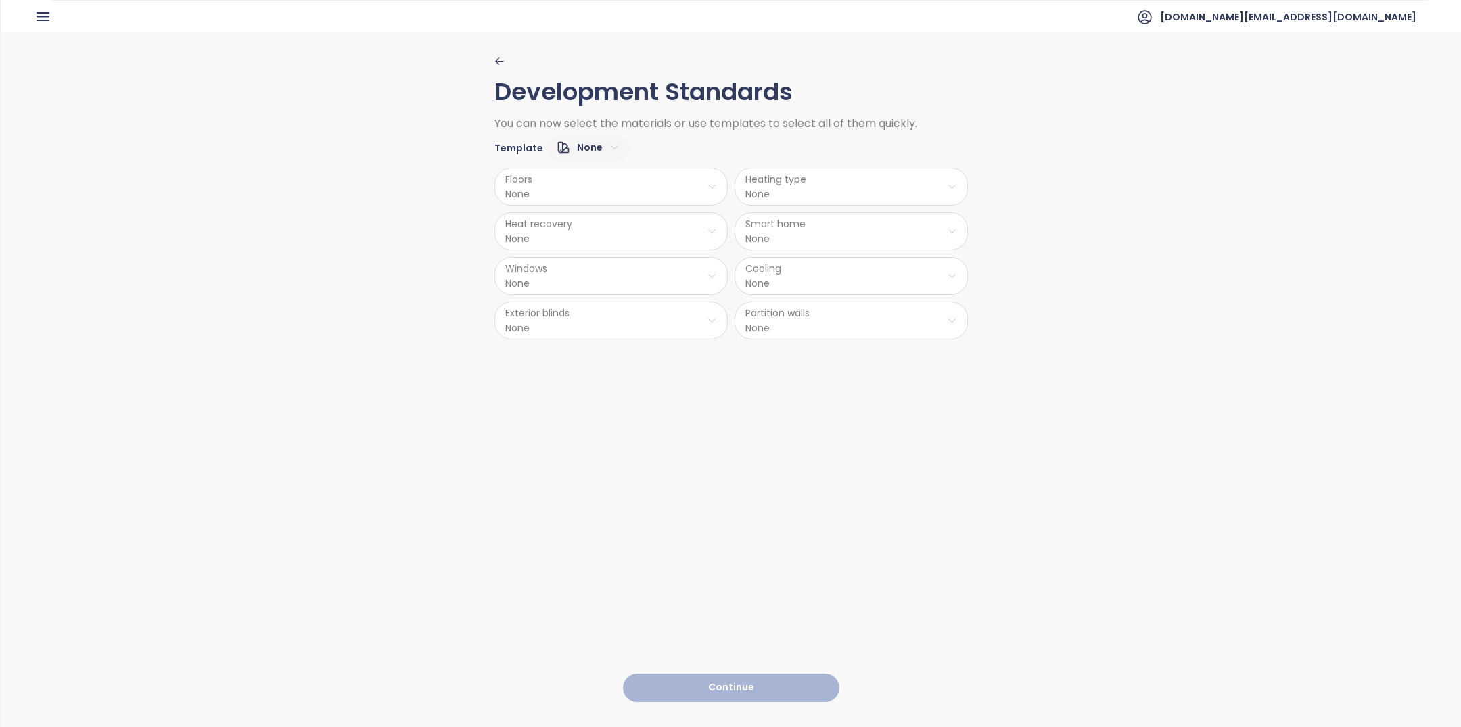
click at [601, 182] on html "Home Dashboard Market Analysis Pricing Price Update Reports Projects Settings T…" at bounding box center [730, 363] width 1461 height 727
click at [585, 221] on span "Hardwood" at bounding box center [604, 221] width 63 height 19
click at [559, 233] on html "Home Dashboard Market Analysis Pricing Price Update Reports Projects Settings T…" at bounding box center [730, 363] width 1461 height 727
click at [601, 277] on span "No" at bounding box center [603, 284] width 34 height 19
click at [587, 258] on html "Home Dashboard Market Analysis Pricing Price Update Reports Projects Settings T…" at bounding box center [730, 363] width 1461 height 727
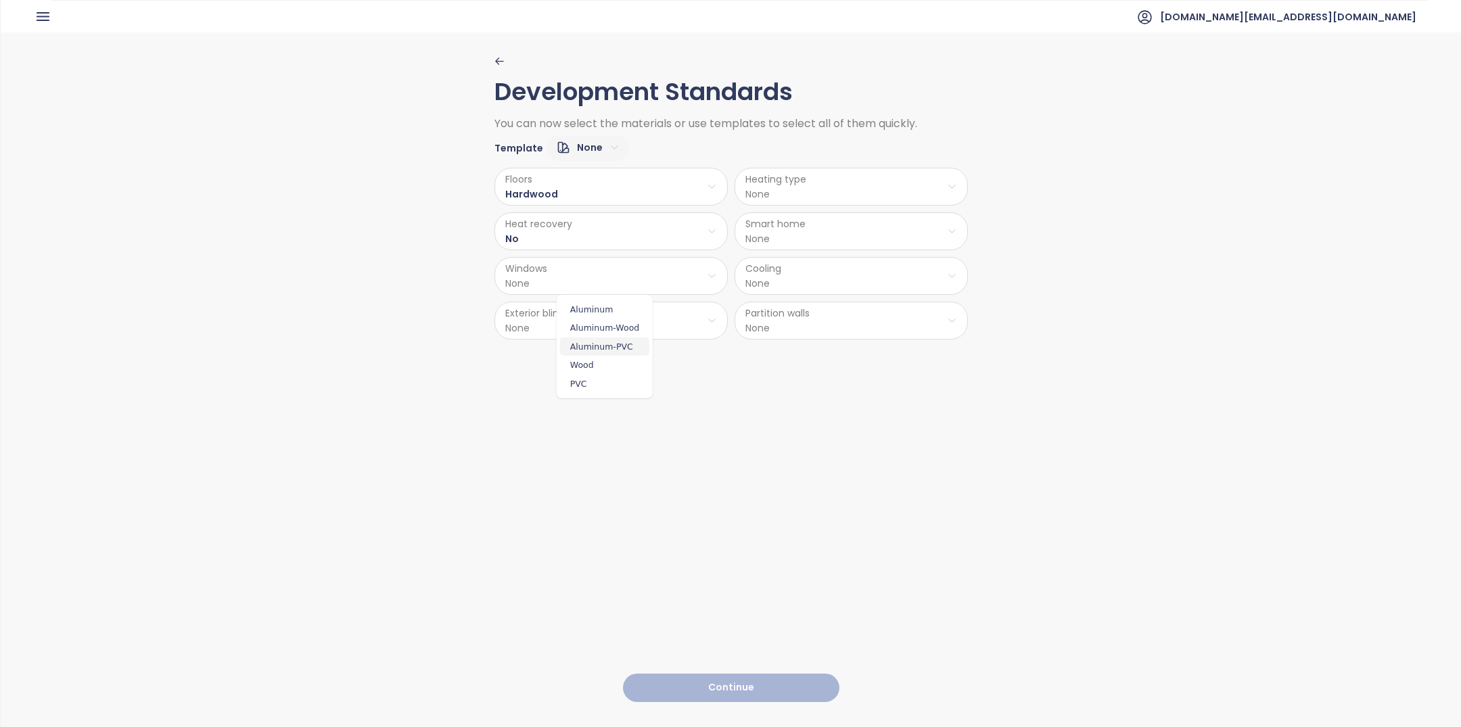
click at [603, 344] on span "Aluminum-PVC" at bounding box center [604, 346] width 89 height 19
click at [595, 321] on html "Home Dashboard Market Analysis Pricing Price Update Reports Projects Settings T…" at bounding box center [730, 363] width 1461 height 727
click at [602, 351] on span "Yes" at bounding box center [604, 353] width 69 height 19
click at [775, 261] on html "Home Dashboard Market Analysis Pricing Price Update Reports Projects Settings T…" at bounding box center [730, 363] width 1461 height 727
click at [841, 383] on span "None" at bounding box center [846, 383] width 84 height 19
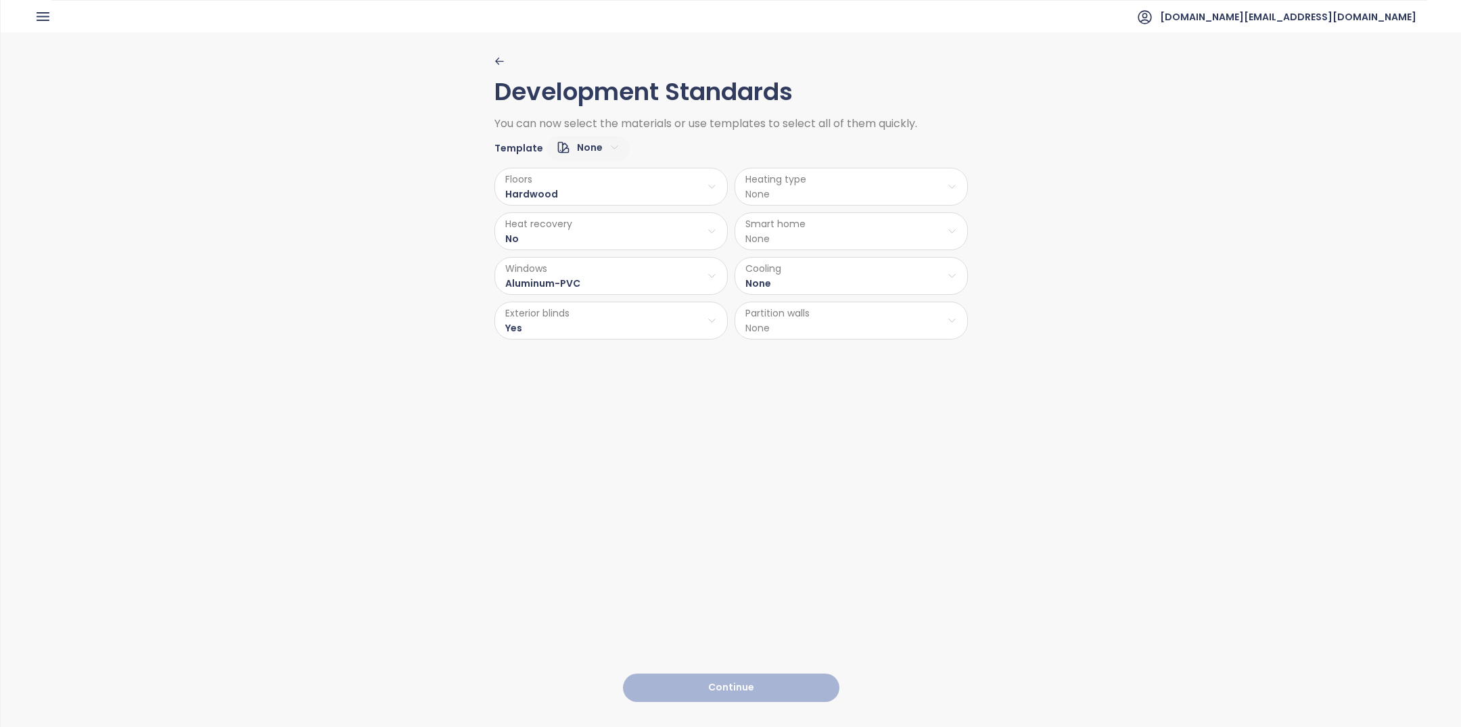
click at [808, 329] on html "Home Dashboard Market Analysis Pricing Price Update Reports Projects Settings T…" at bounding box center [730, 363] width 1461 height 727
click at [852, 354] on span "Brick" at bounding box center [844, 353] width 58 height 19
click at [821, 237] on html "Home Dashboard Market Analysis Pricing Price Update Reports Projects Settings T…" at bounding box center [730, 363] width 1461 height 727
click at [845, 285] on span "No" at bounding box center [844, 284] width 34 height 19
click at [830, 191] on html "Home Dashboard Market Analysis Pricing Price Update Reports Projects Settings T…" at bounding box center [730, 363] width 1461 height 727
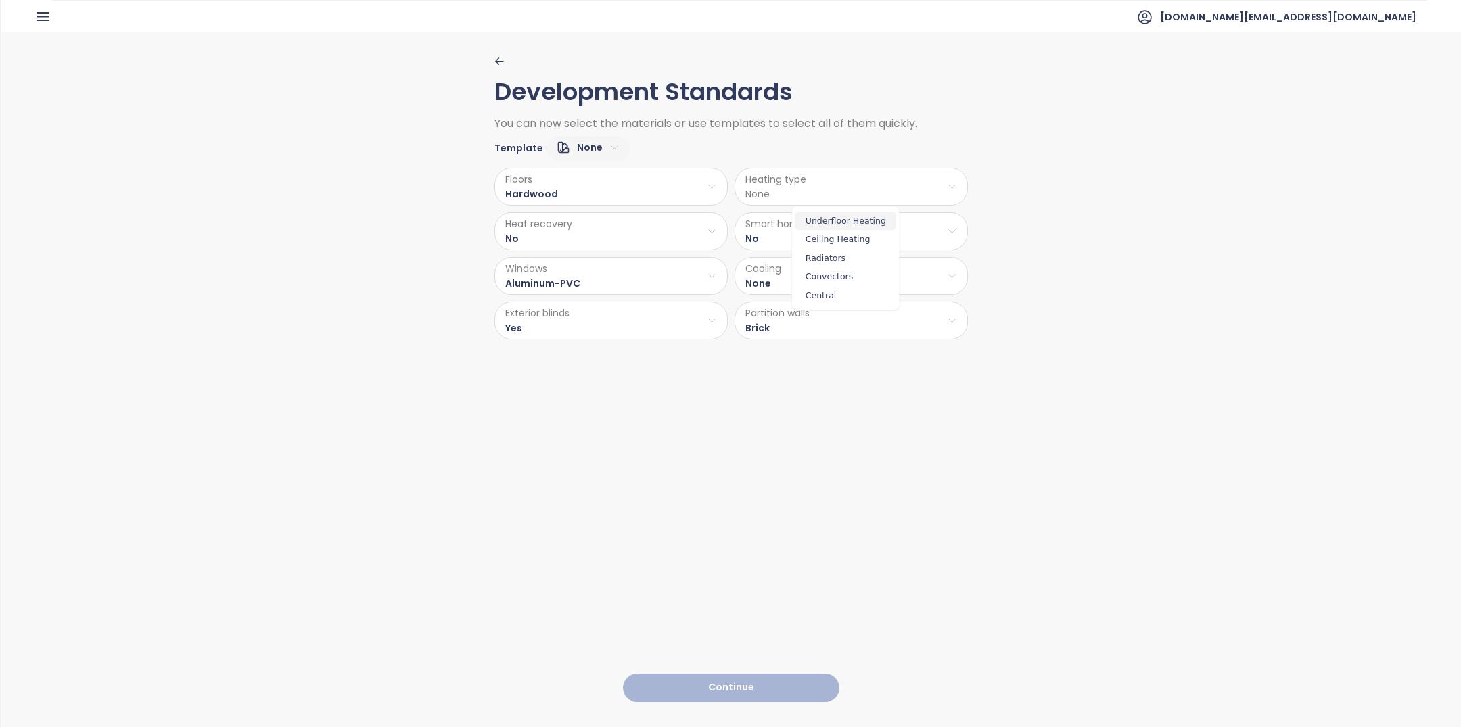
click at [839, 223] on span "Underfloor Heating" at bounding box center [846, 221] width 101 height 19
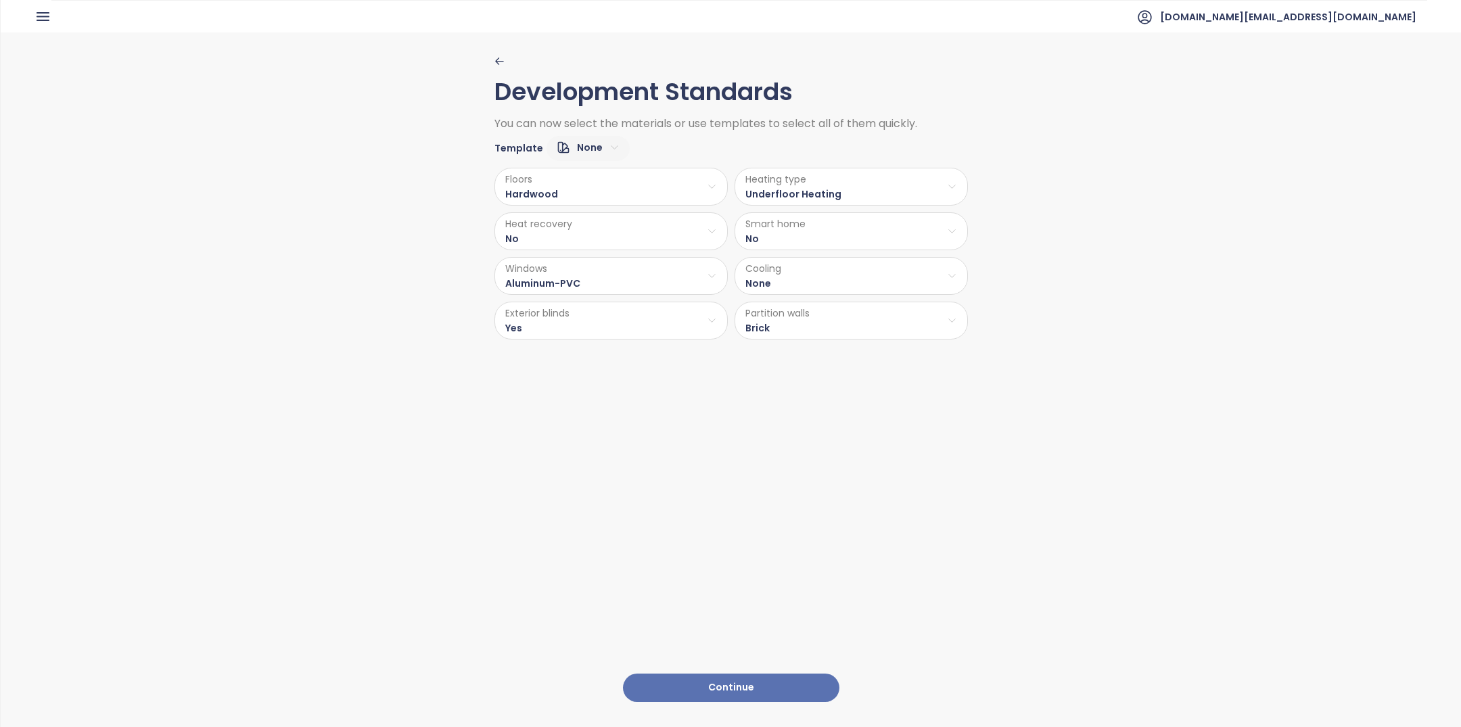
click at [750, 674] on button "Continue" at bounding box center [731, 688] width 216 height 29
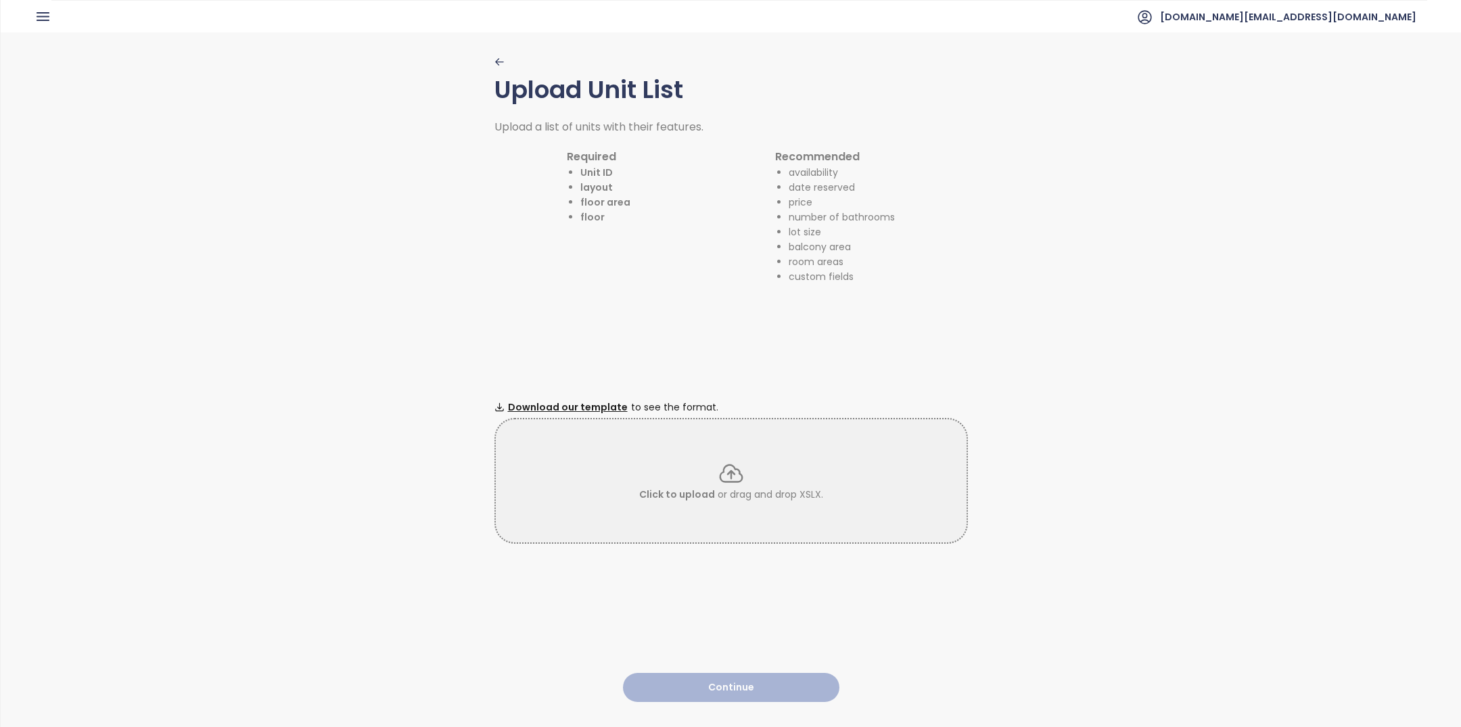
click at [648, 460] on div "Click to upload or drag and drop XSLX." at bounding box center [731, 481] width 471 height 42
click at [692, 478] on div "Click to upload or drag and drop XSLX." at bounding box center [731, 481] width 471 height 42
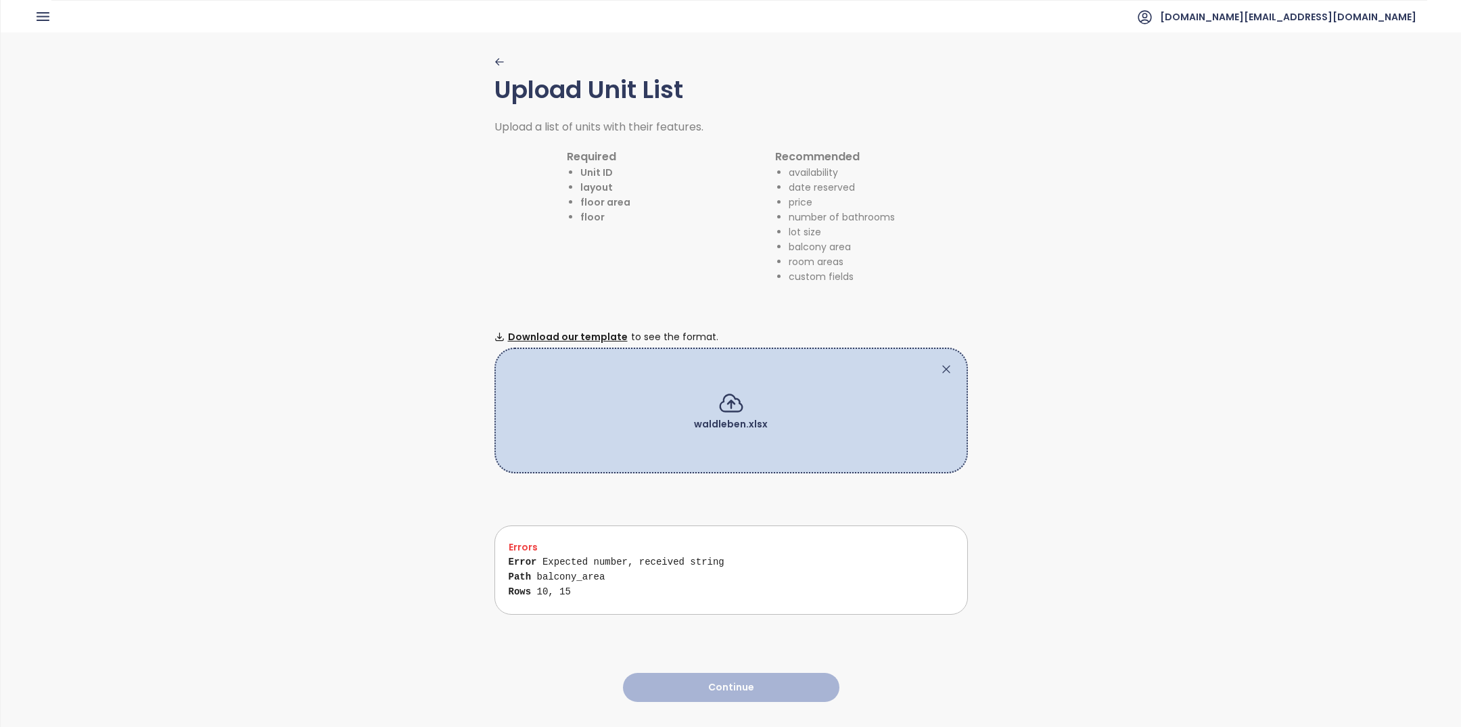
click at [778, 369] on div at bounding box center [731, 370] width 444 height 14
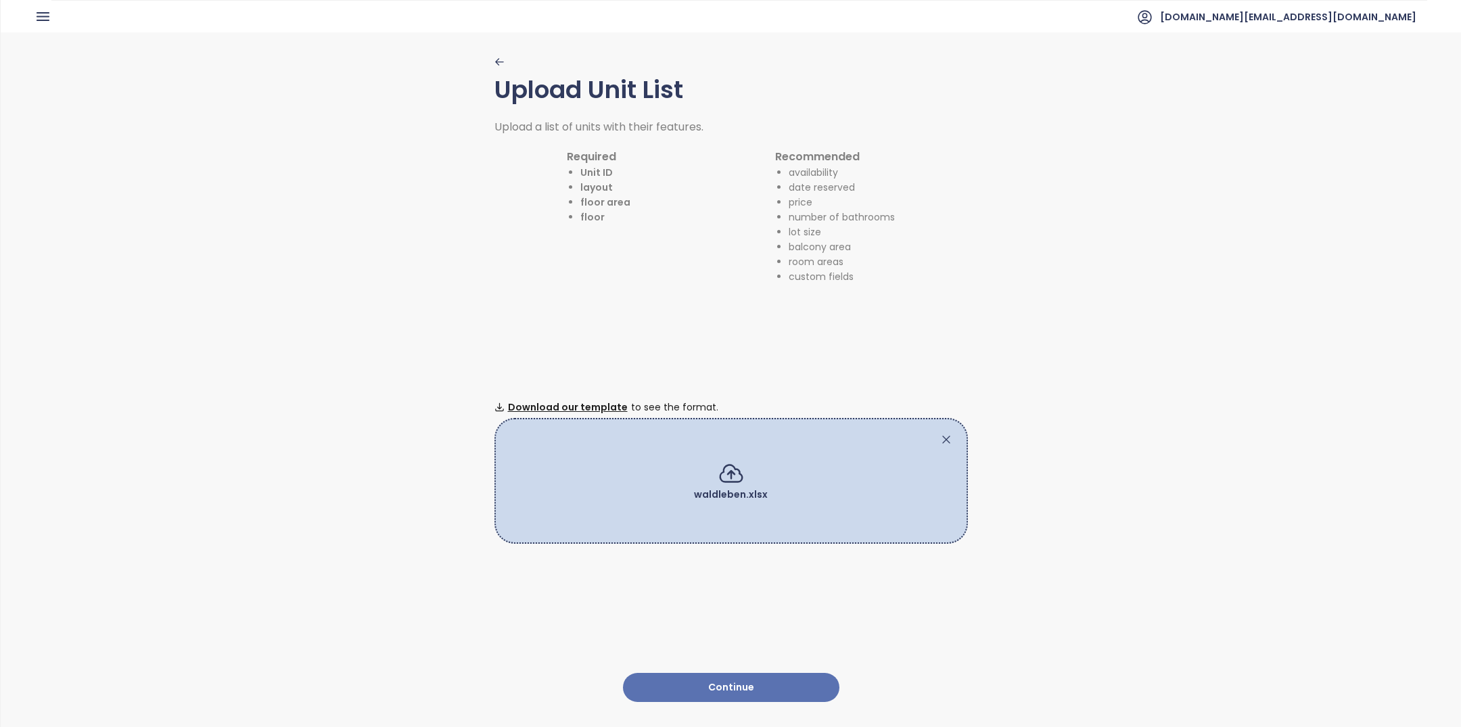
click at [756, 686] on button "Continue" at bounding box center [731, 687] width 216 height 29
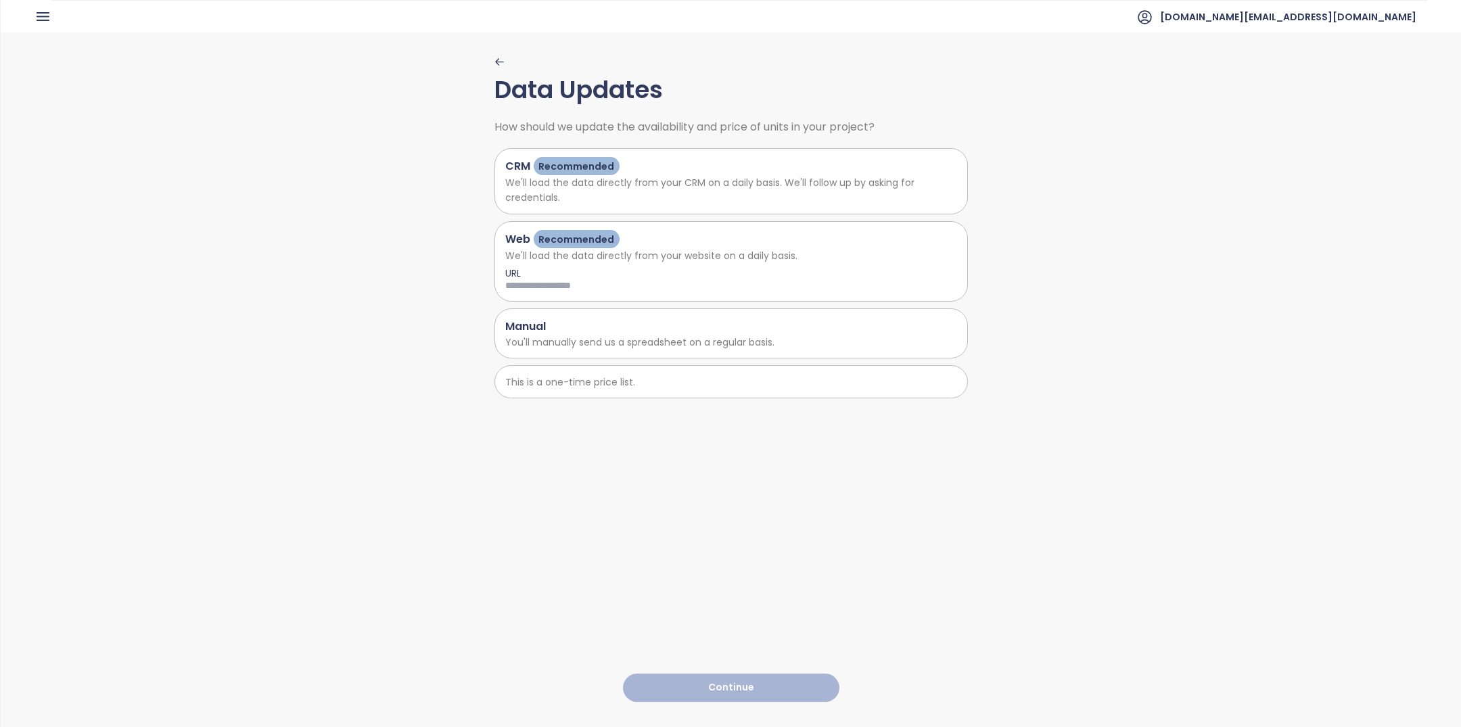
drag, startPoint x: 658, startPoint y: 332, endPoint x: 712, endPoint y: 557, distance: 231.0
click at [658, 332] on div "Manual" at bounding box center [731, 326] width 452 height 17
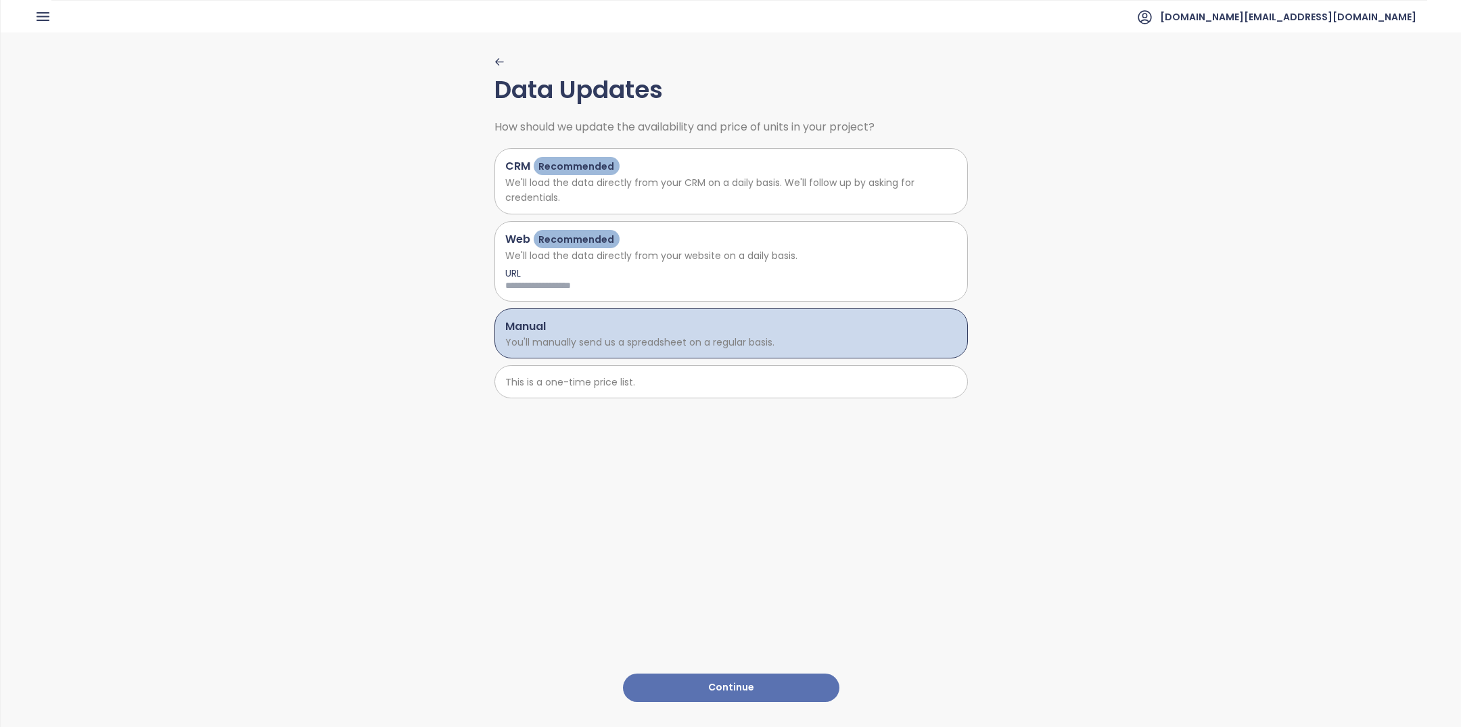
click at [709, 686] on button "Continue" at bounding box center [731, 688] width 216 height 29
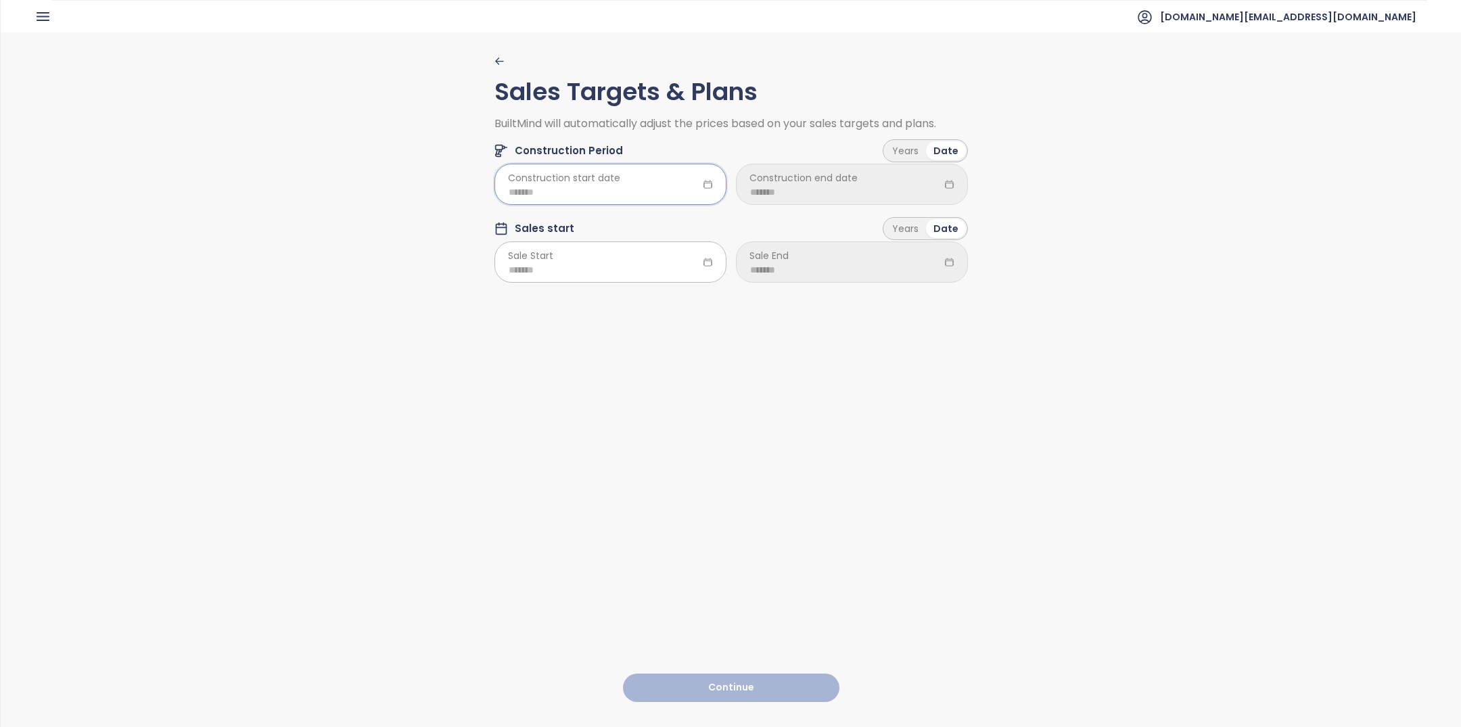
click at [645, 197] on input at bounding box center [611, 192] width 204 height 15
type input "*******"
click at [573, 394] on div "Nov" at bounding box center [584, 390] width 41 height 16
type input "*******"
click at [819, 189] on input at bounding box center [852, 192] width 204 height 15
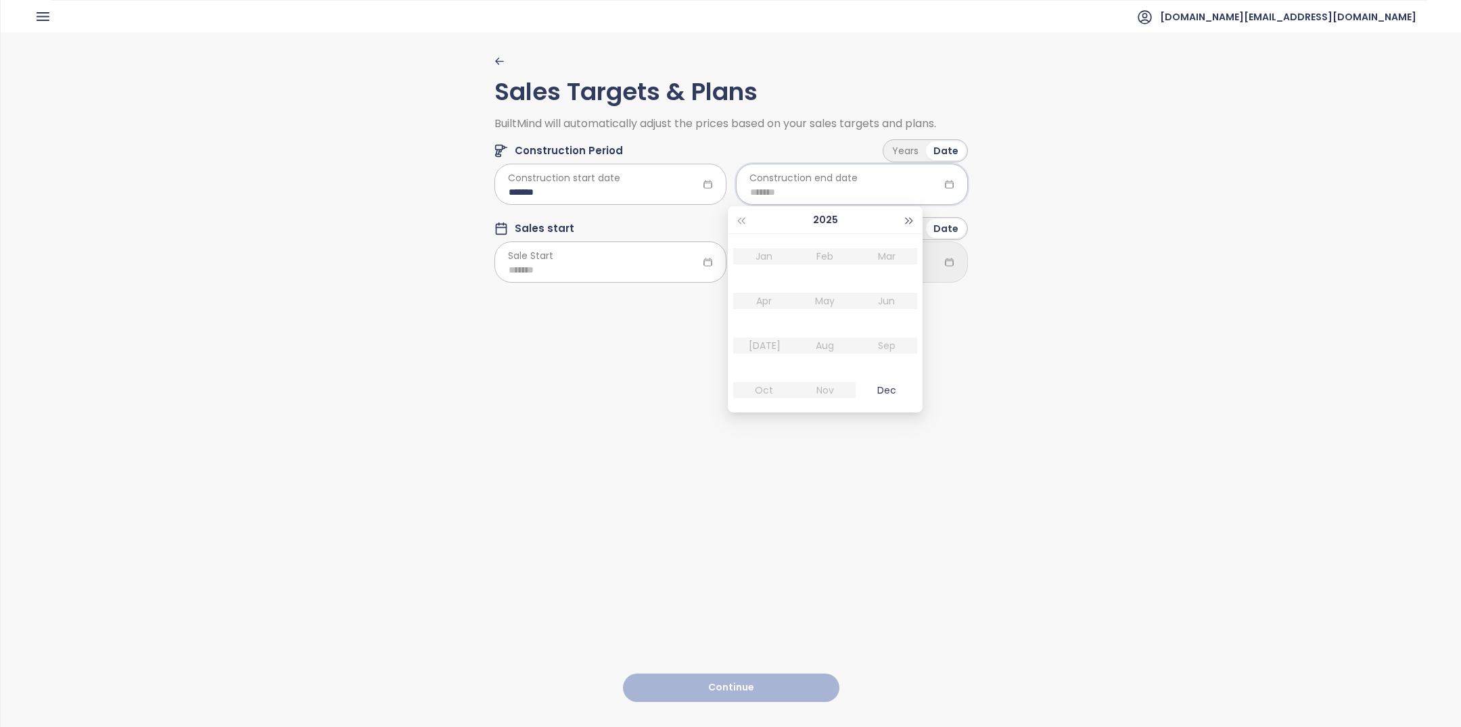
click at [902, 218] on button "button" at bounding box center [909, 219] width 15 height 27
click at [825, 258] on div "Feb" at bounding box center [825, 256] width 41 height 16
type input "*******"
click at [652, 271] on input at bounding box center [611, 269] width 204 height 15
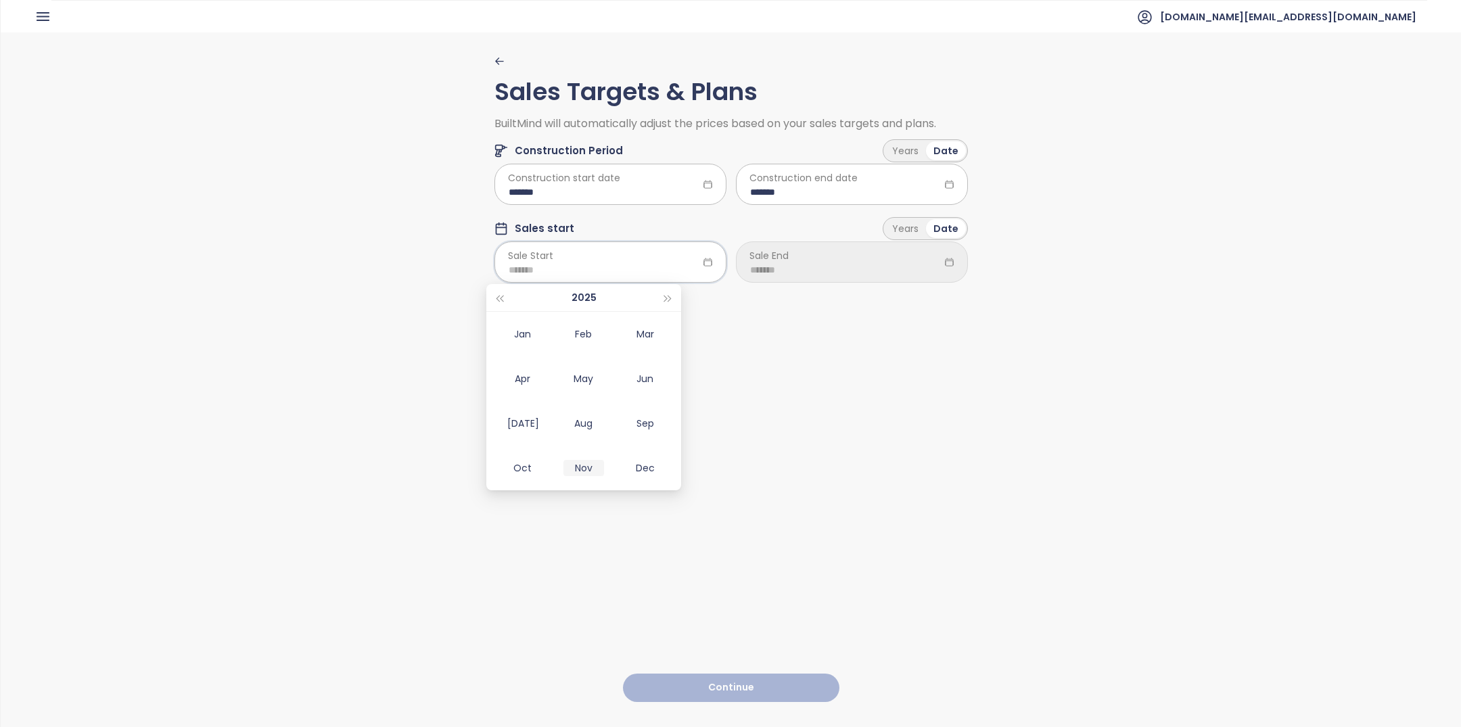
click at [587, 466] on div "Nov" at bounding box center [584, 468] width 41 height 16
type input "*******"
click at [830, 267] on input at bounding box center [852, 269] width 204 height 15
click at [911, 295] on button "button" at bounding box center [909, 297] width 15 height 27
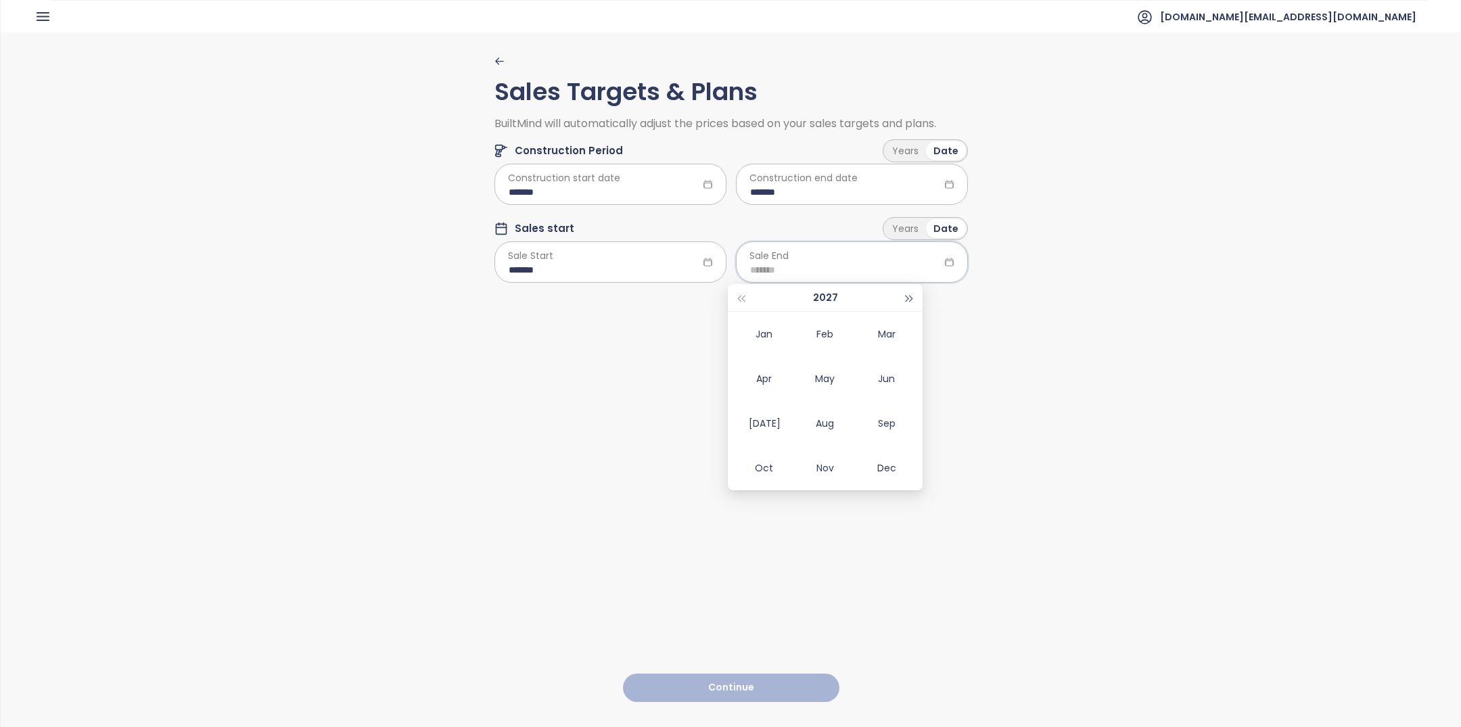
click at [911, 295] on button "button" at bounding box center [909, 297] width 15 height 27
click at [746, 329] on div "Jan" at bounding box center [763, 334] width 41 height 16
type input "*******"
click at [672, 674] on button "Continue" at bounding box center [731, 688] width 216 height 29
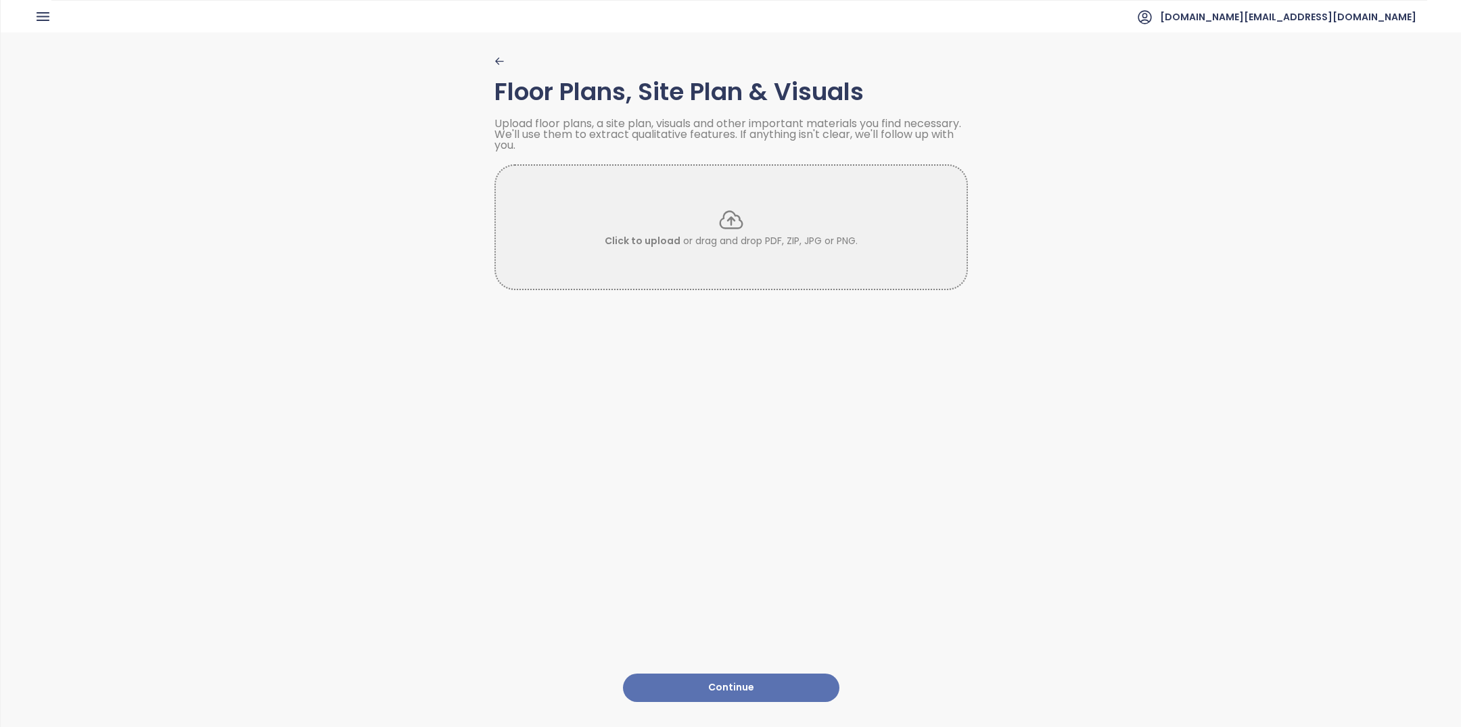
click at [759, 674] on button "Continue" at bounding box center [731, 688] width 216 height 29
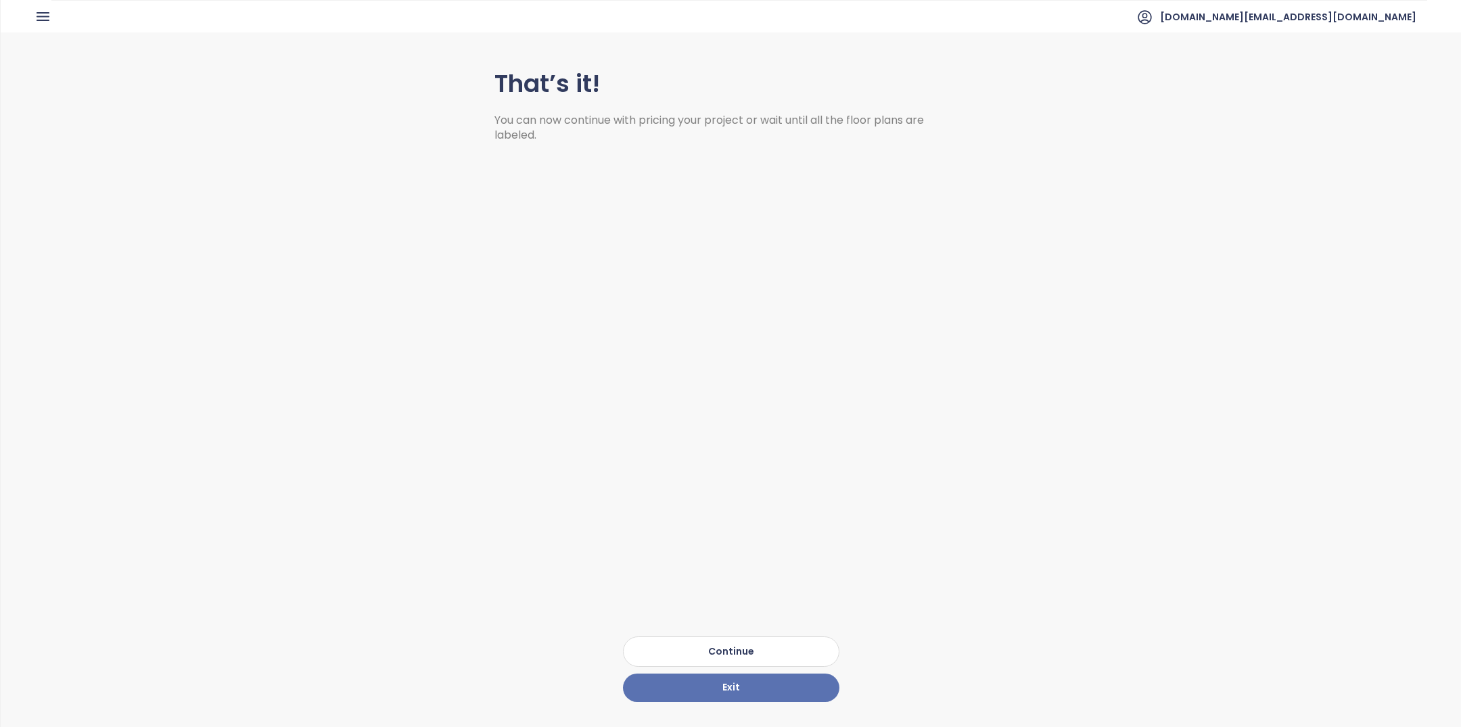
click at [723, 637] on button "Continue" at bounding box center [731, 652] width 216 height 30
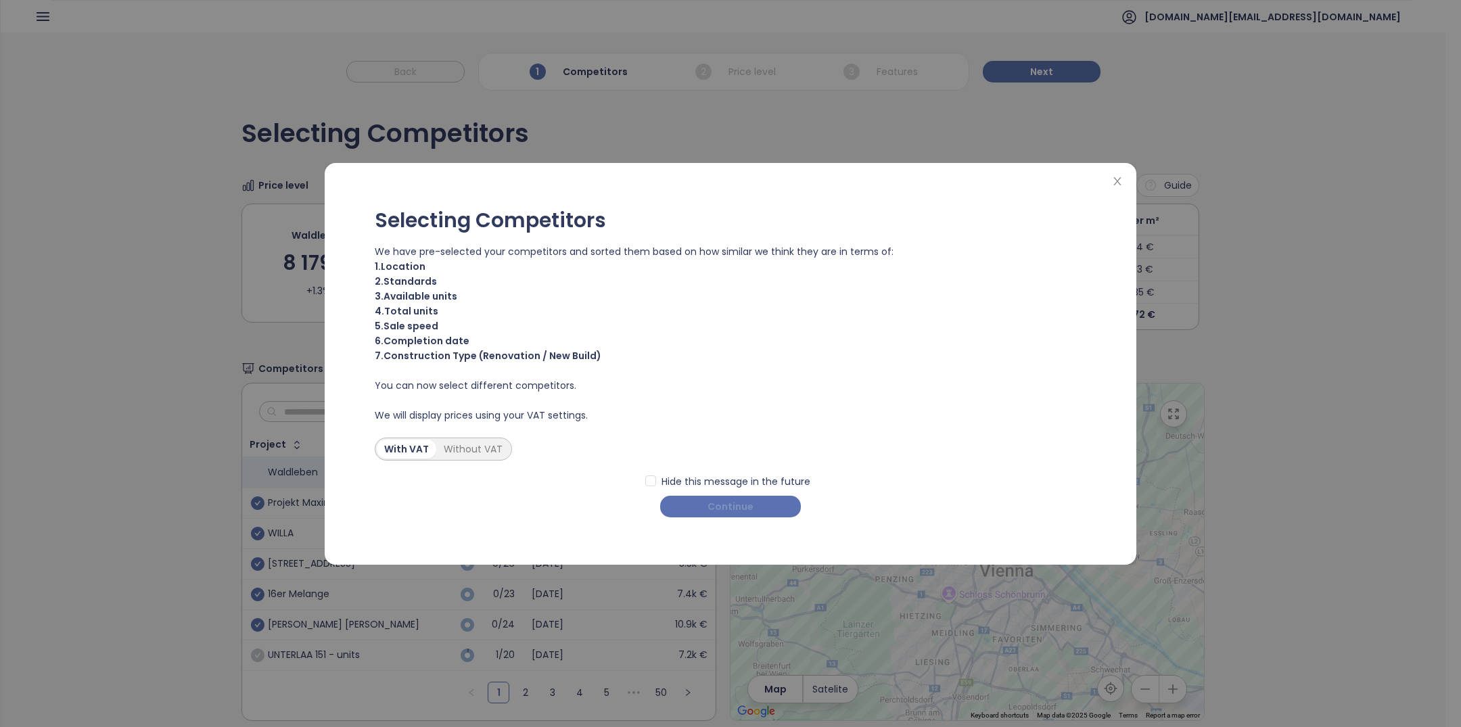
click at [728, 508] on span "Continue" at bounding box center [731, 506] width 46 height 15
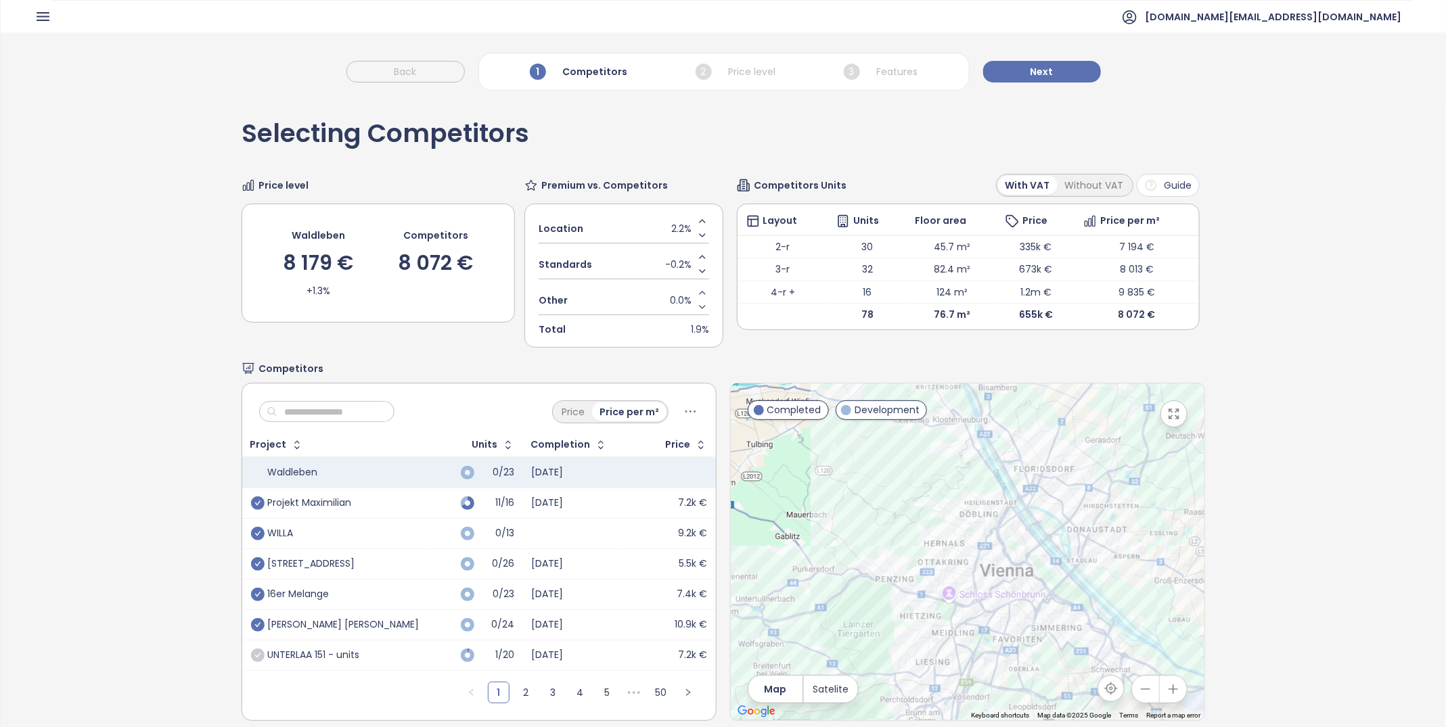
click at [313, 622] on div "Wolke Sieben" at bounding box center [344, 625] width 152 height 12
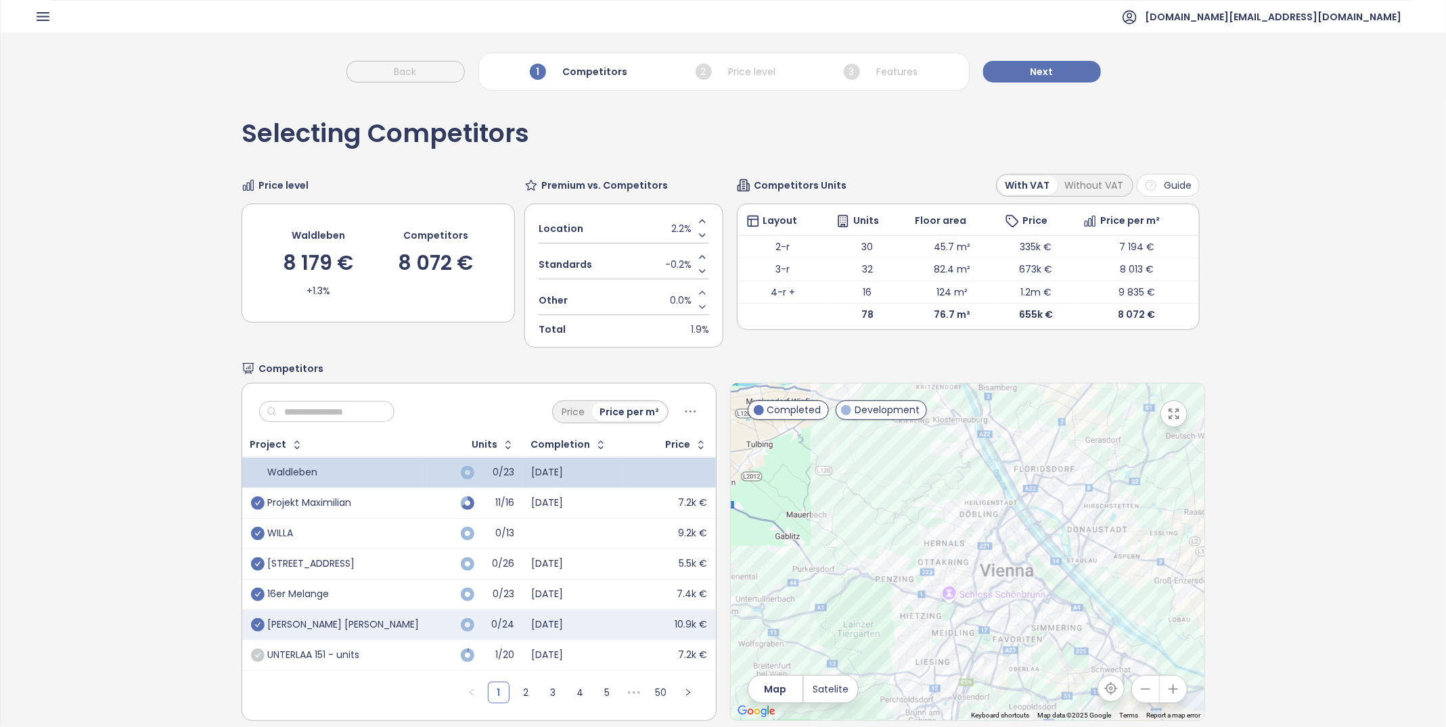
click at [296, 589] on div "16er Melange" at bounding box center [299, 595] width 62 height 12
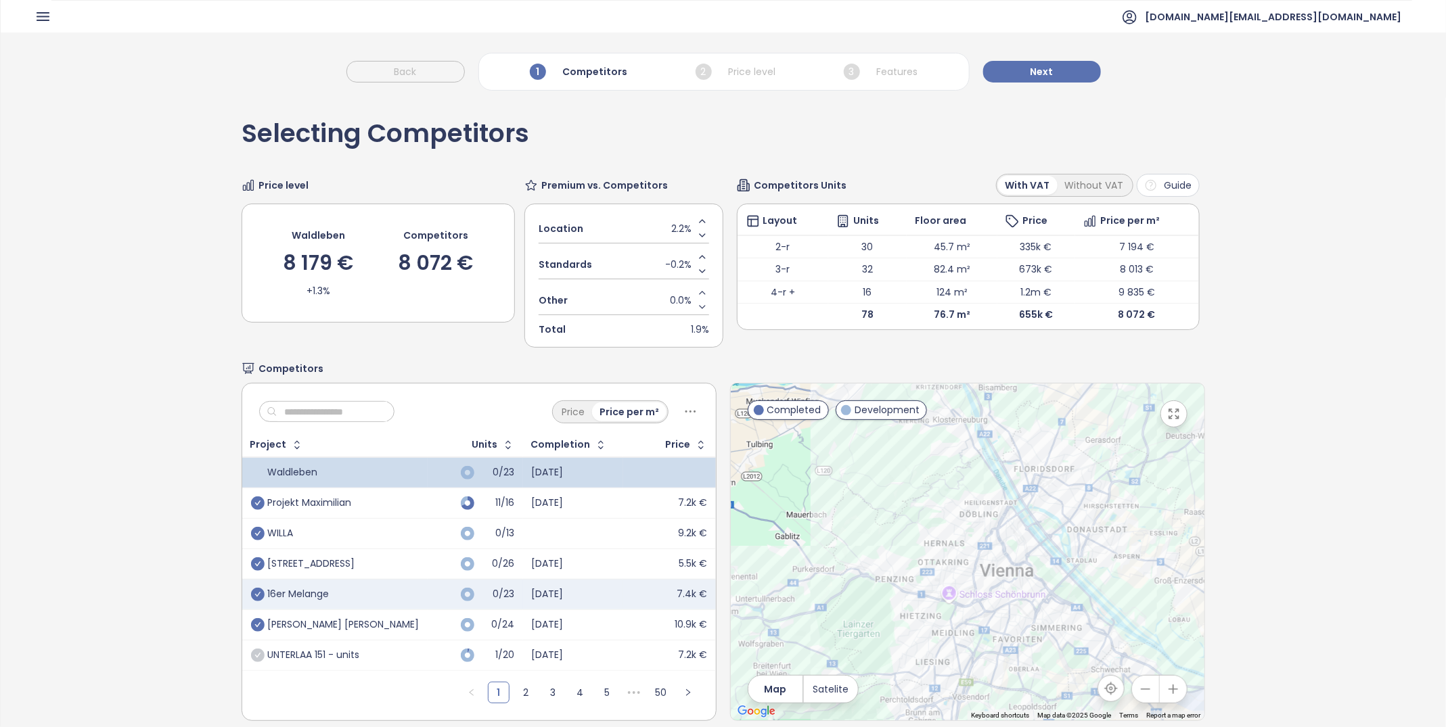
click at [295, 563] on div "Am Genochplatz 8" at bounding box center [311, 564] width 87 height 12
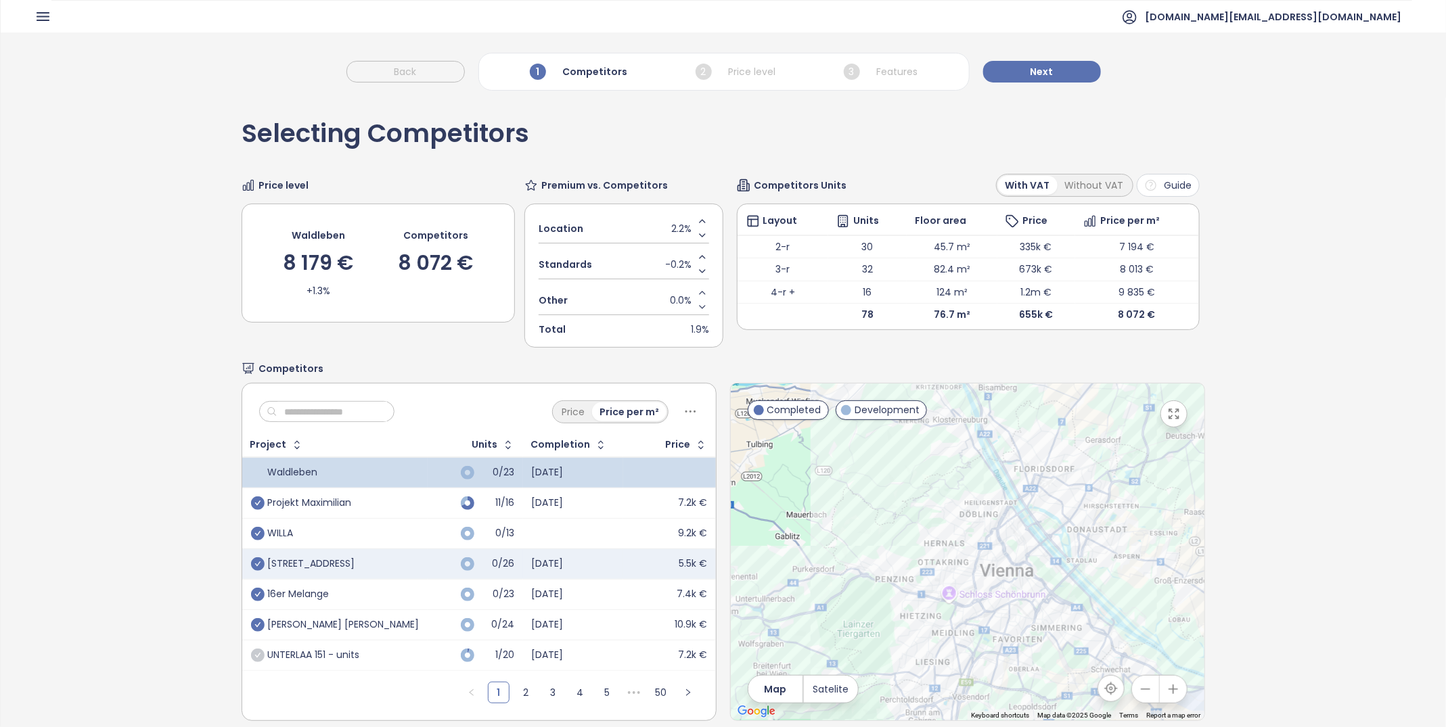
click at [288, 530] on div "WILLA" at bounding box center [281, 534] width 26 height 12
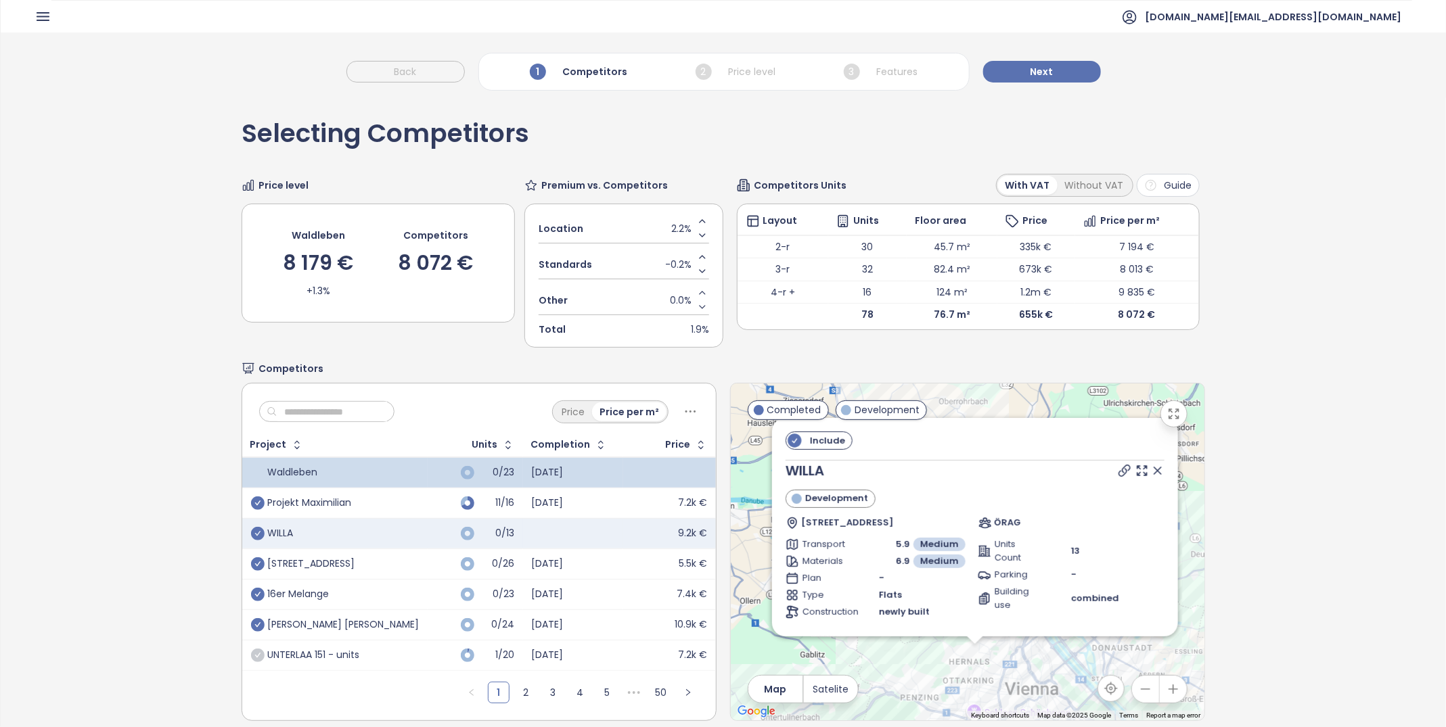
click at [288, 501] on div "Projekt Maximilian" at bounding box center [310, 503] width 84 height 12
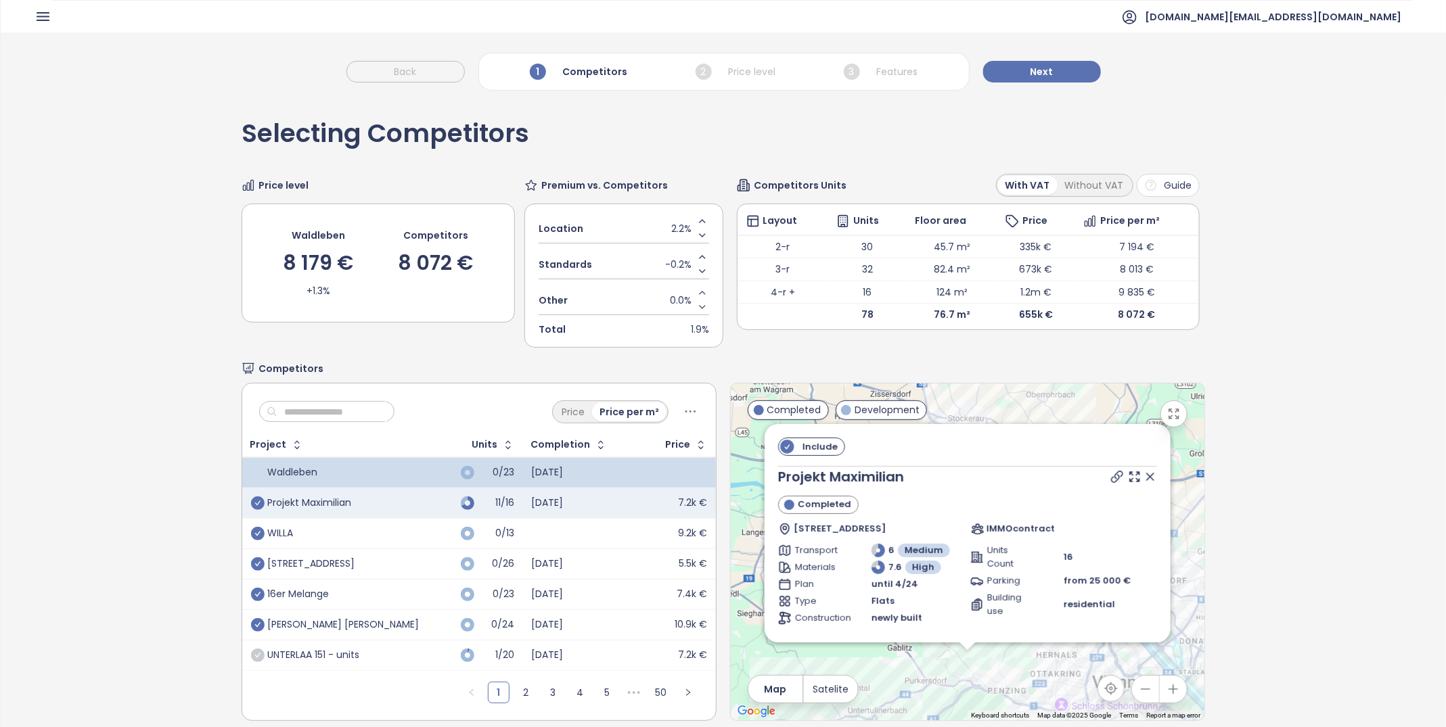
click at [292, 406] on input "text" at bounding box center [332, 412] width 110 height 20
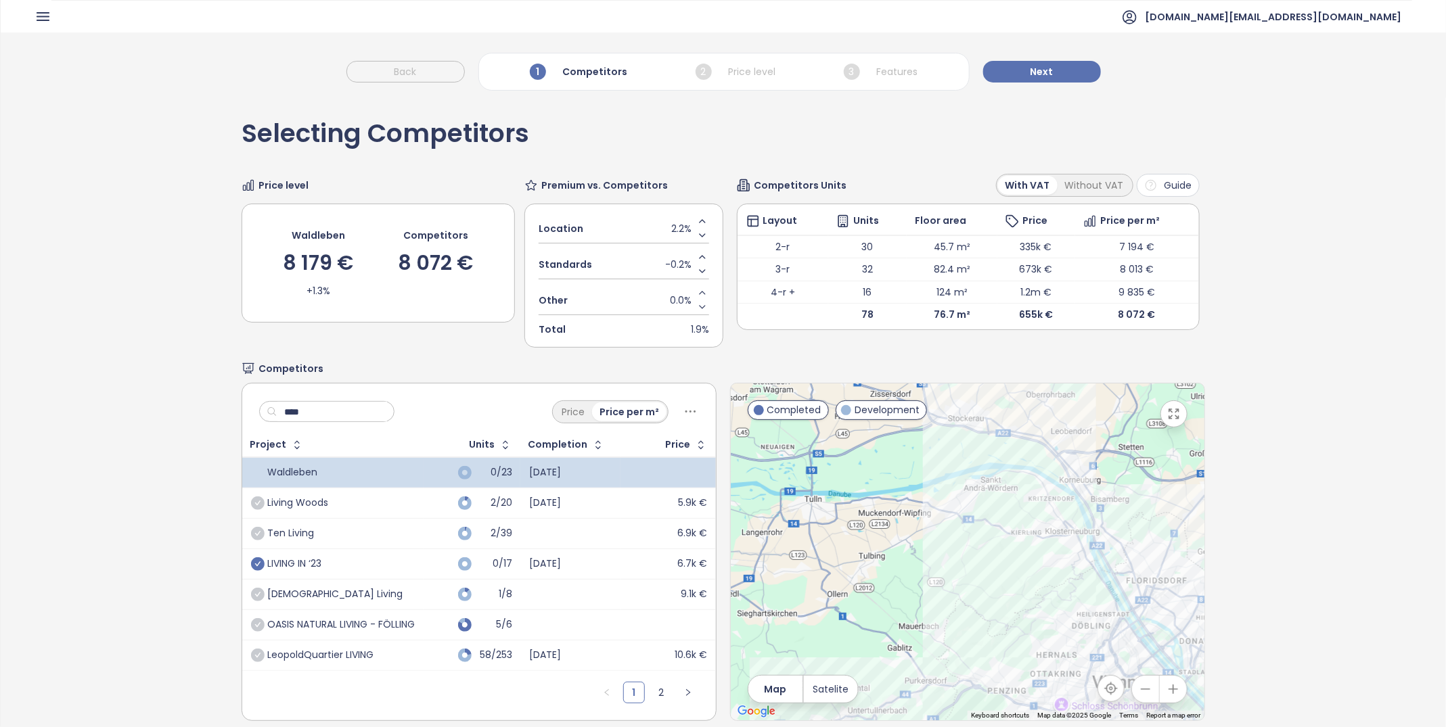
click at [260, 562] on icon "check-circle" at bounding box center [258, 564] width 14 height 14
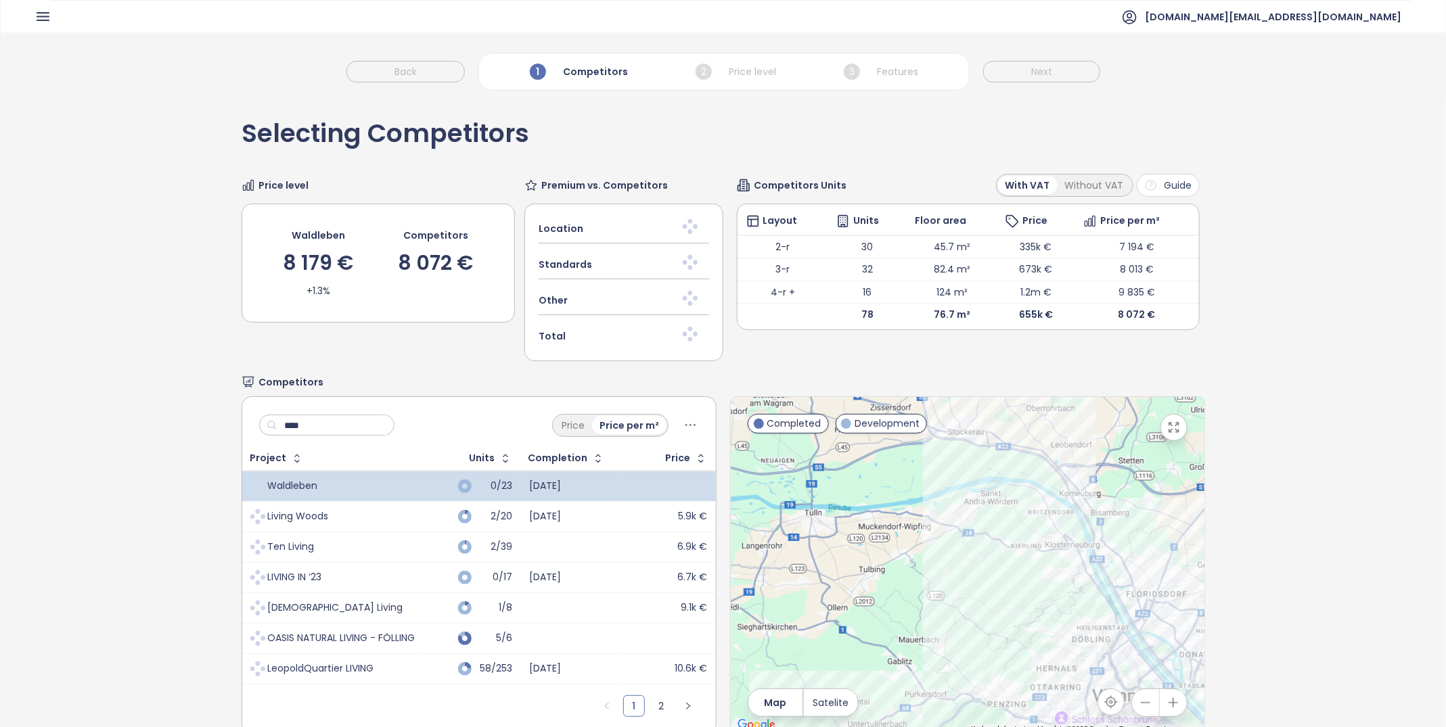
click at [304, 422] on input "****" at bounding box center [332, 425] width 110 height 20
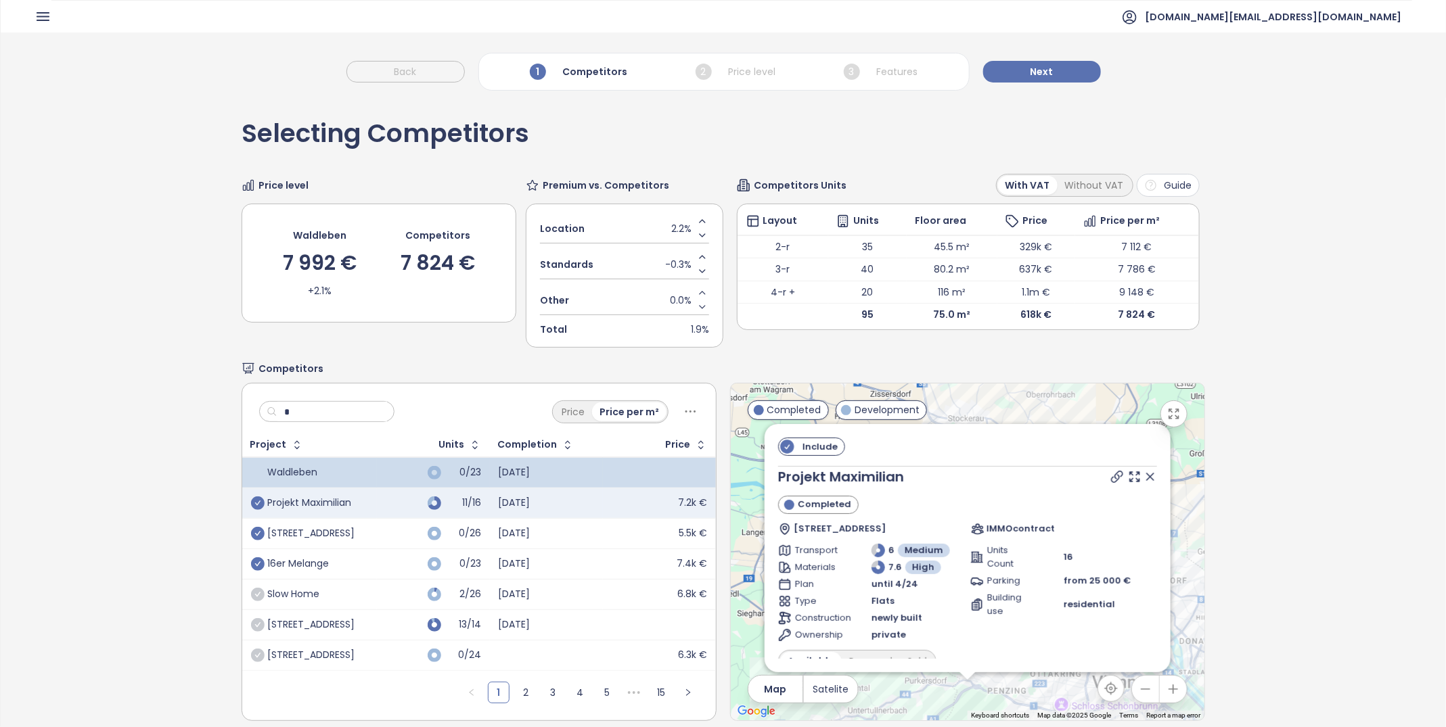
click at [325, 406] on input "*" at bounding box center [332, 412] width 110 height 20
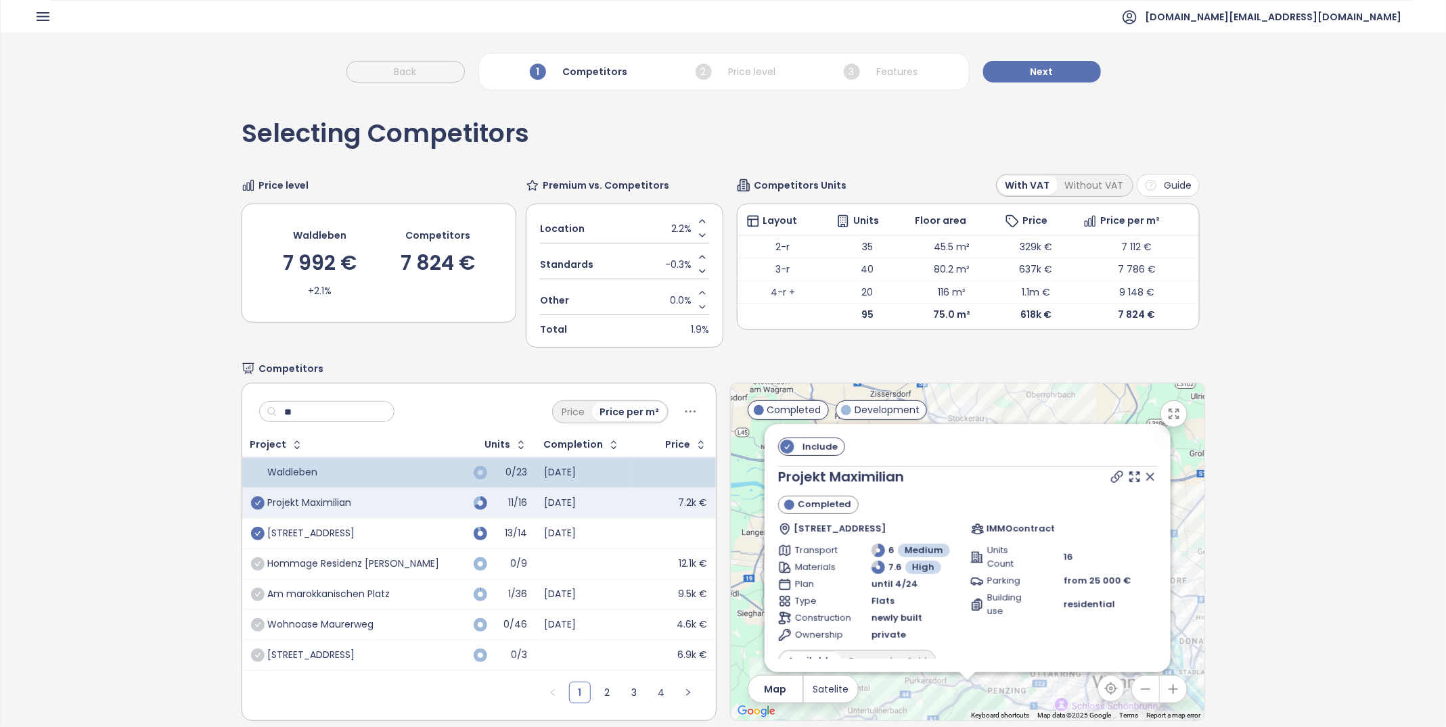
click at [259, 528] on icon "check-circle" at bounding box center [258, 534] width 14 height 14
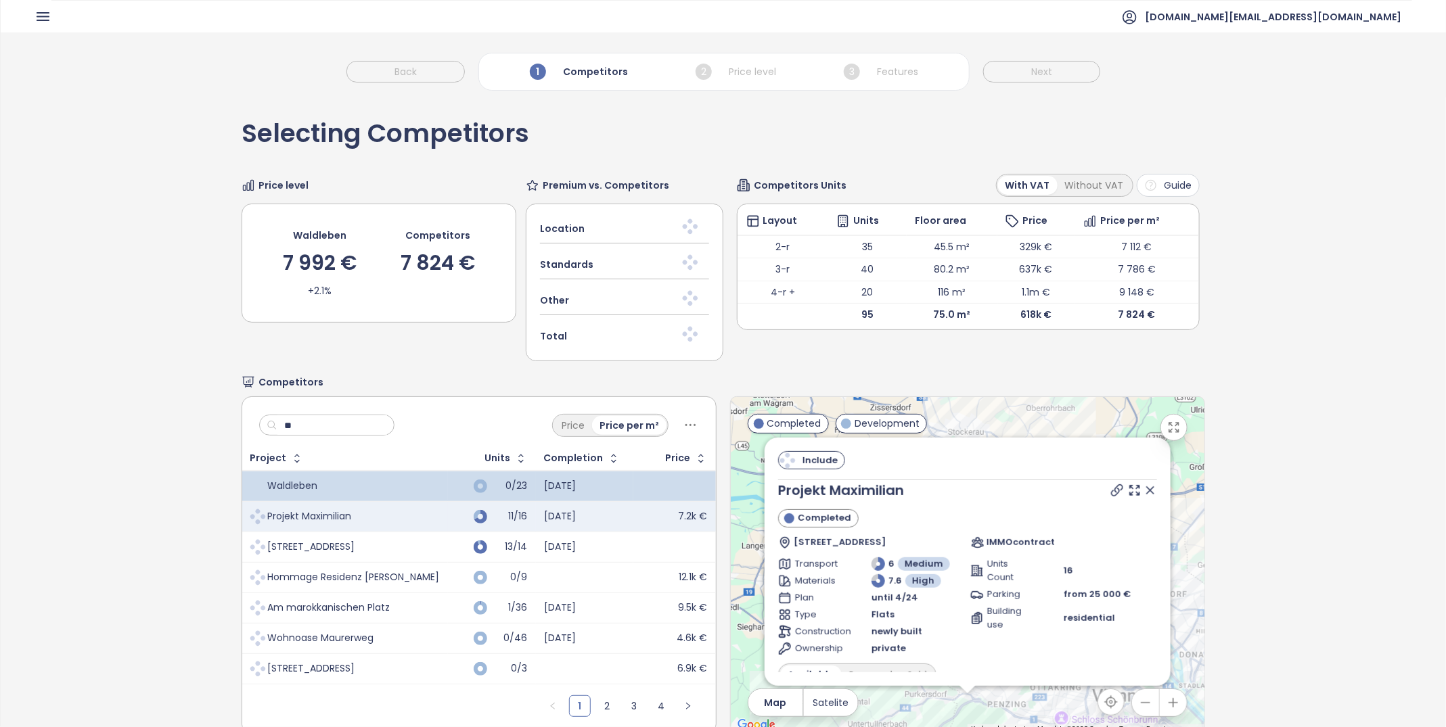
click at [319, 424] on input "**" at bounding box center [332, 425] width 110 height 20
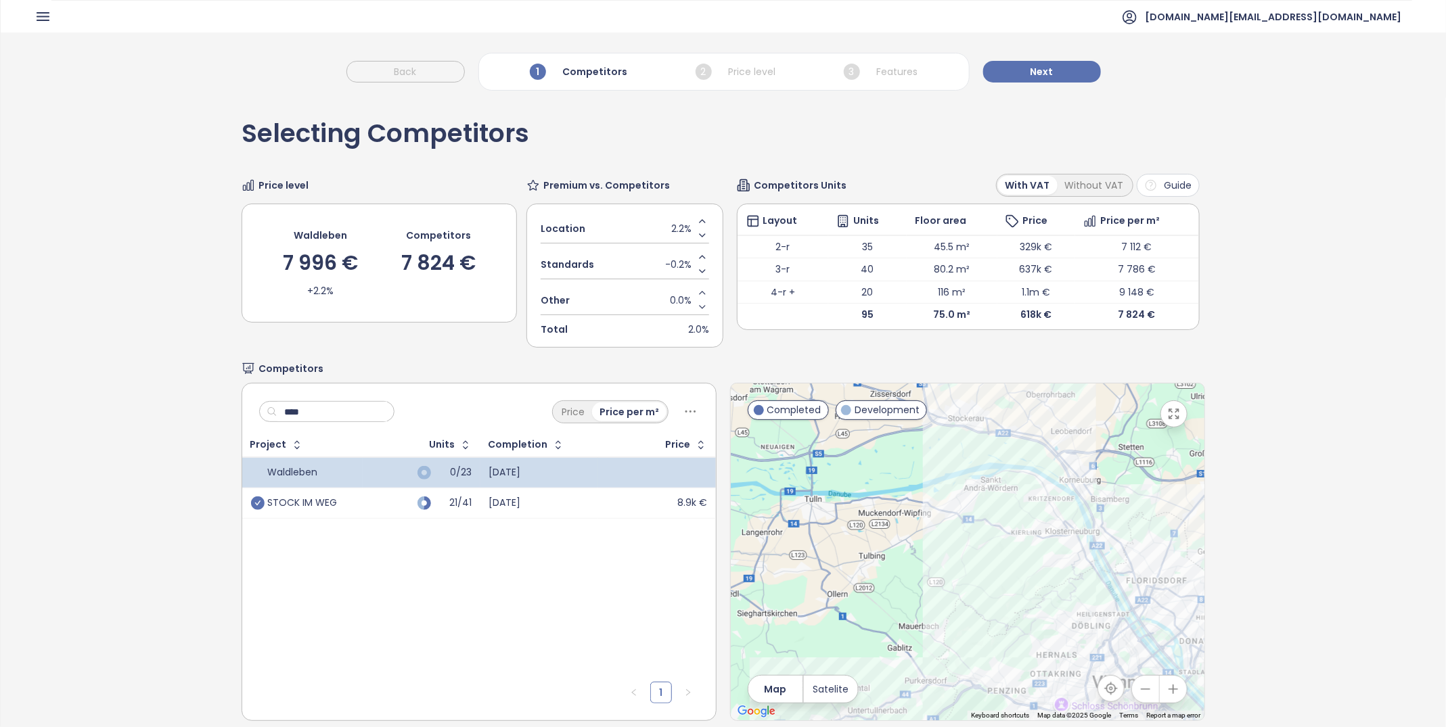
click at [256, 502] on icon "check-circle" at bounding box center [258, 504] width 14 height 14
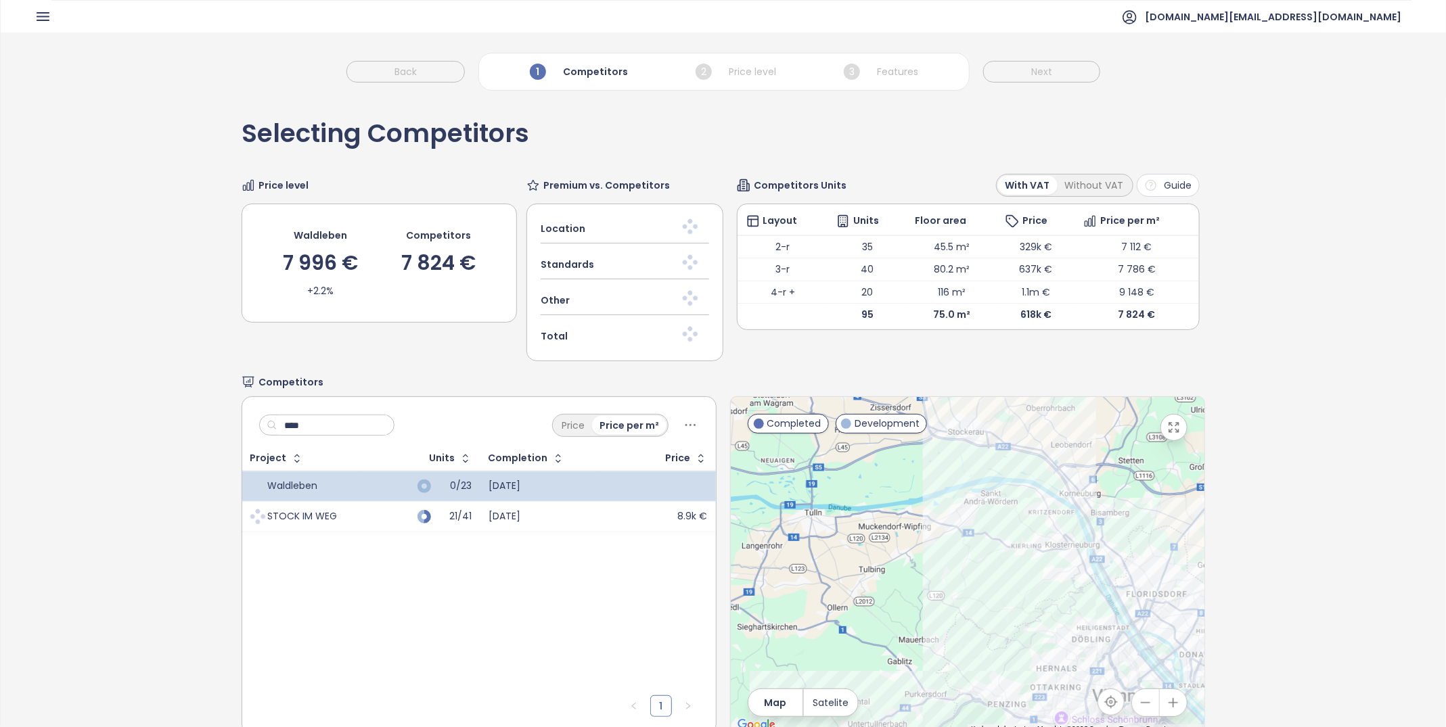
click at [316, 398] on div "**** Price Price per m²" at bounding box center [479, 422] width 474 height 50
click at [314, 415] on input "****" at bounding box center [332, 425] width 110 height 20
click at [314, 422] on input "****" at bounding box center [332, 425] width 110 height 20
click at [314, 422] on div "**** Price Price per m²" at bounding box center [479, 422] width 474 height 50
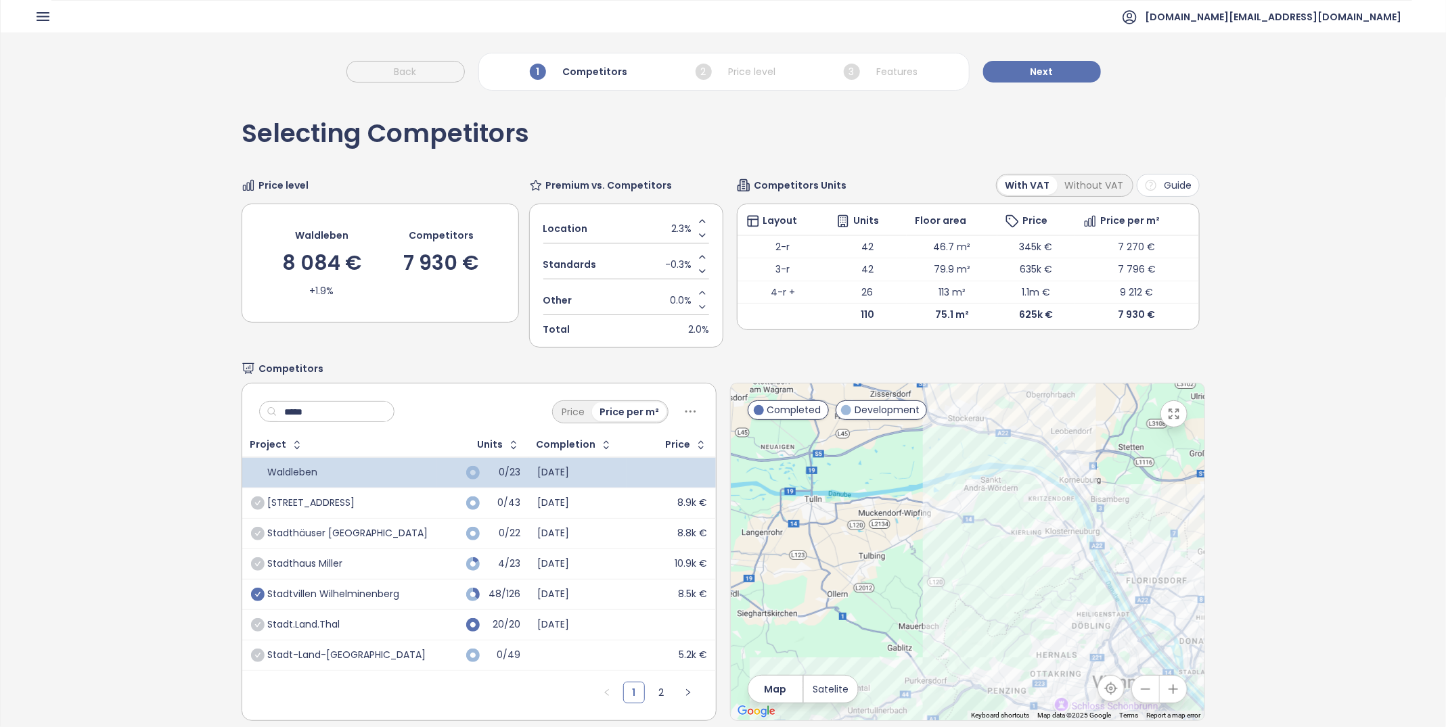
click at [256, 594] on icon "check-circle" at bounding box center [258, 595] width 14 height 14
click at [360, 402] on input "*****" at bounding box center [332, 412] width 110 height 20
type input "*"
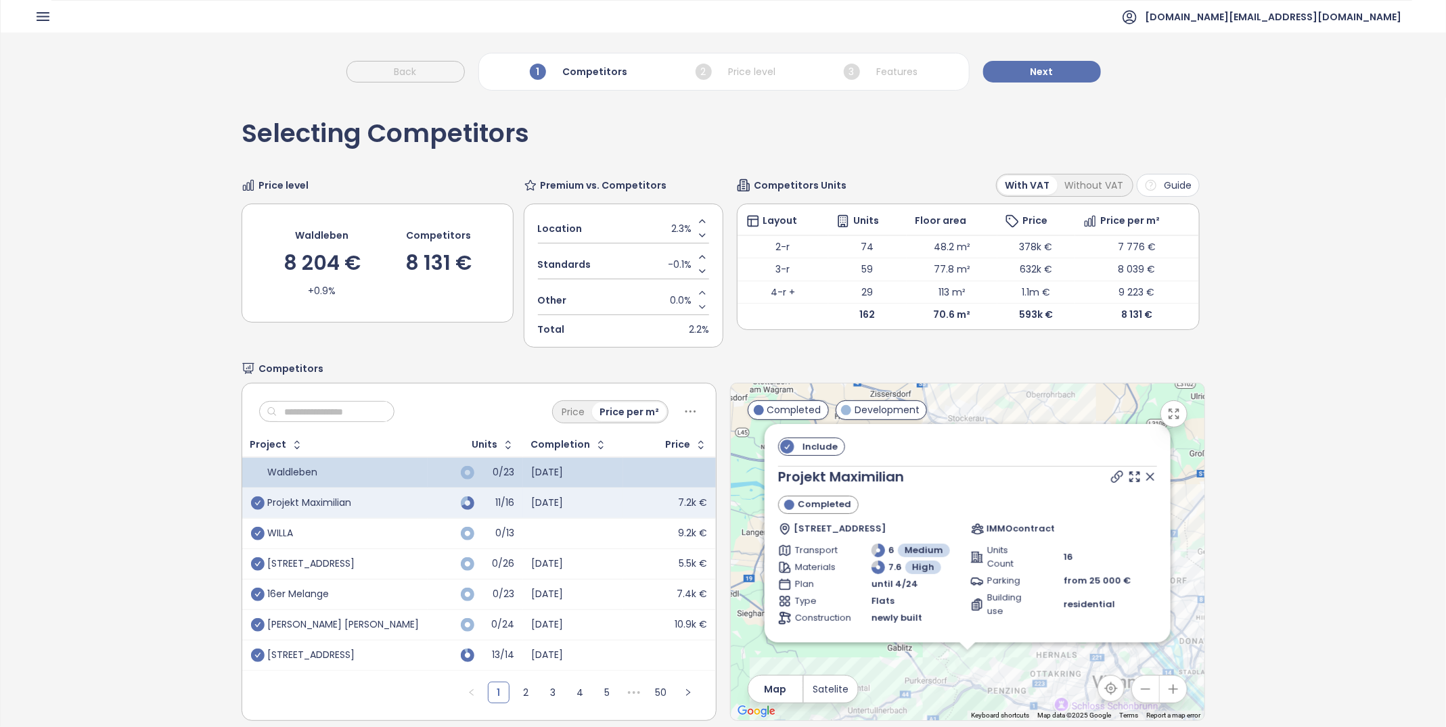
click at [251, 562] on icon "check-circle" at bounding box center [258, 564] width 14 height 14
click at [256, 588] on icon "check-circle" at bounding box center [258, 595] width 14 height 14
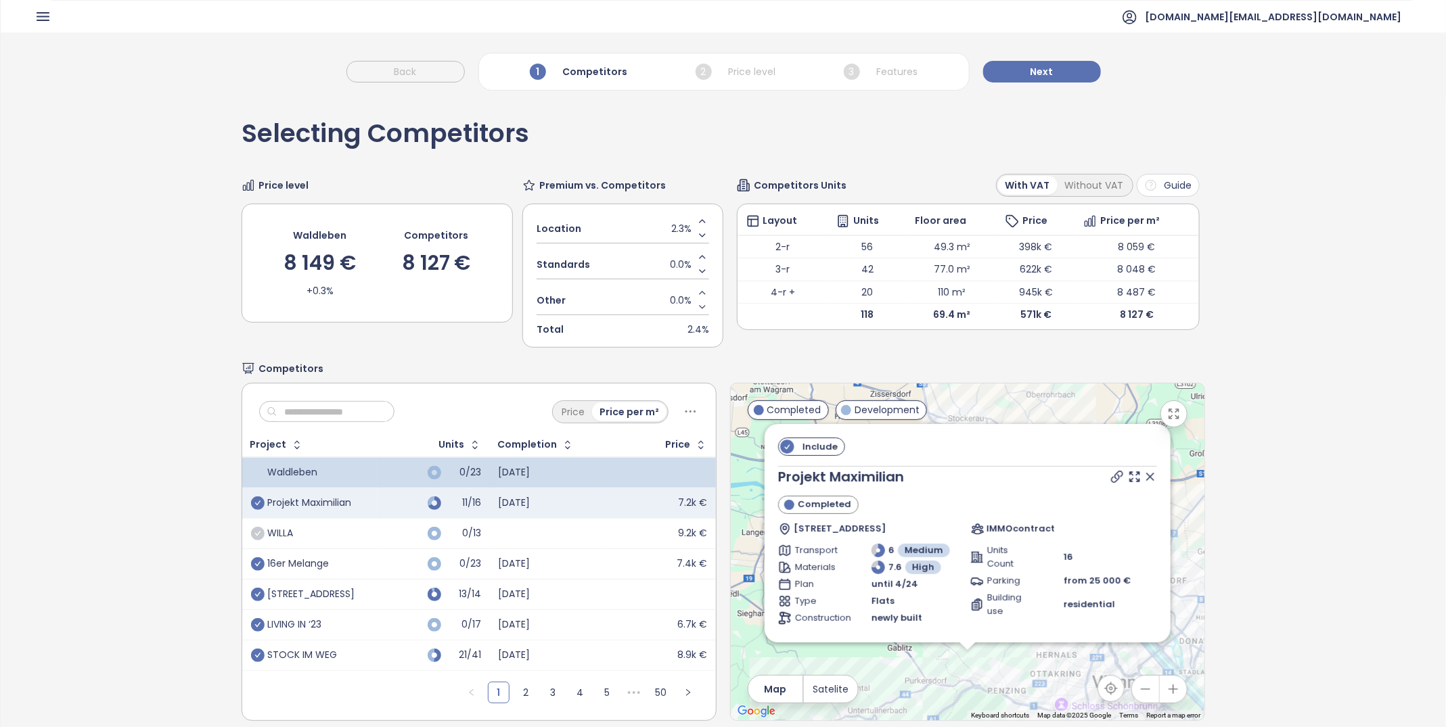
click at [256, 531] on icon "check-circle" at bounding box center [258, 534] width 14 height 14
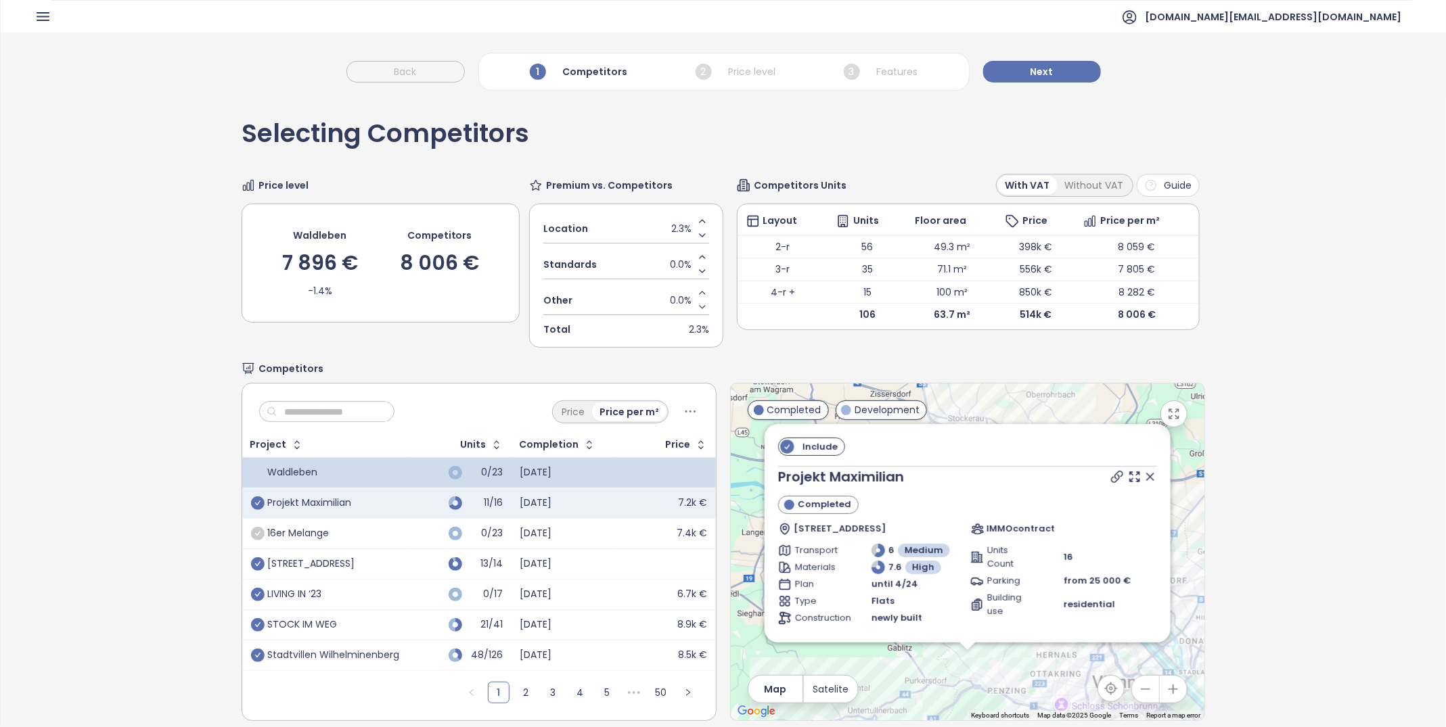
click at [258, 533] on icon "check-circle" at bounding box center [258, 534] width 14 height 14
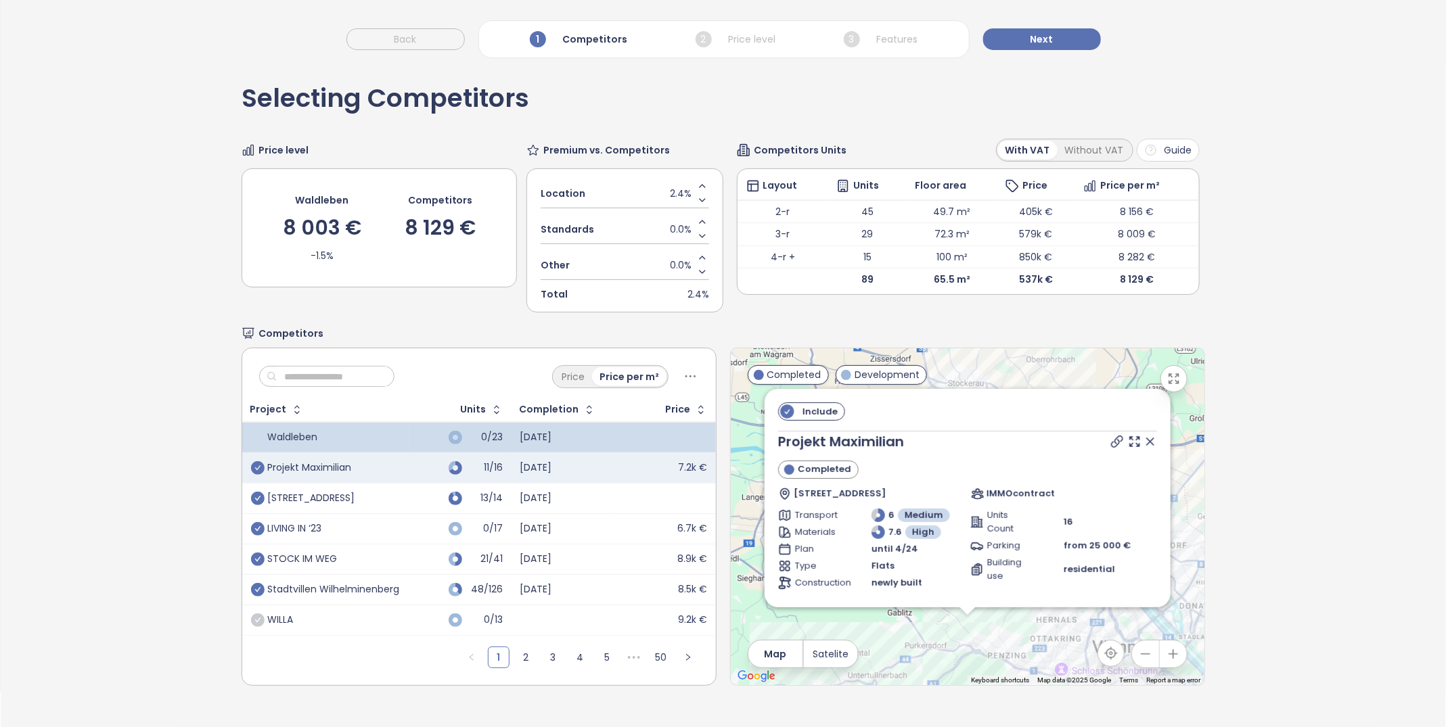
scroll to position [41, 0]
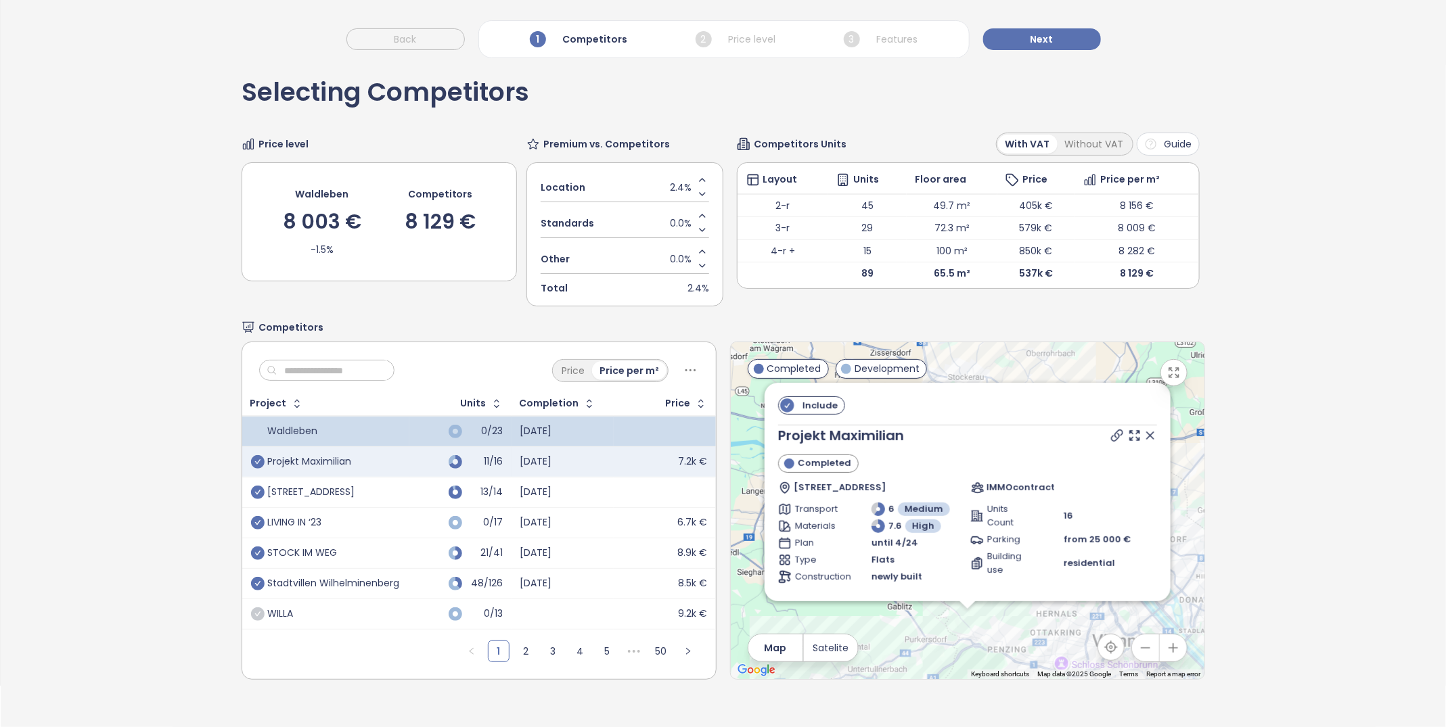
click at [330, 369] on input "text" at bounding box center [332, 371] width 110 height 20
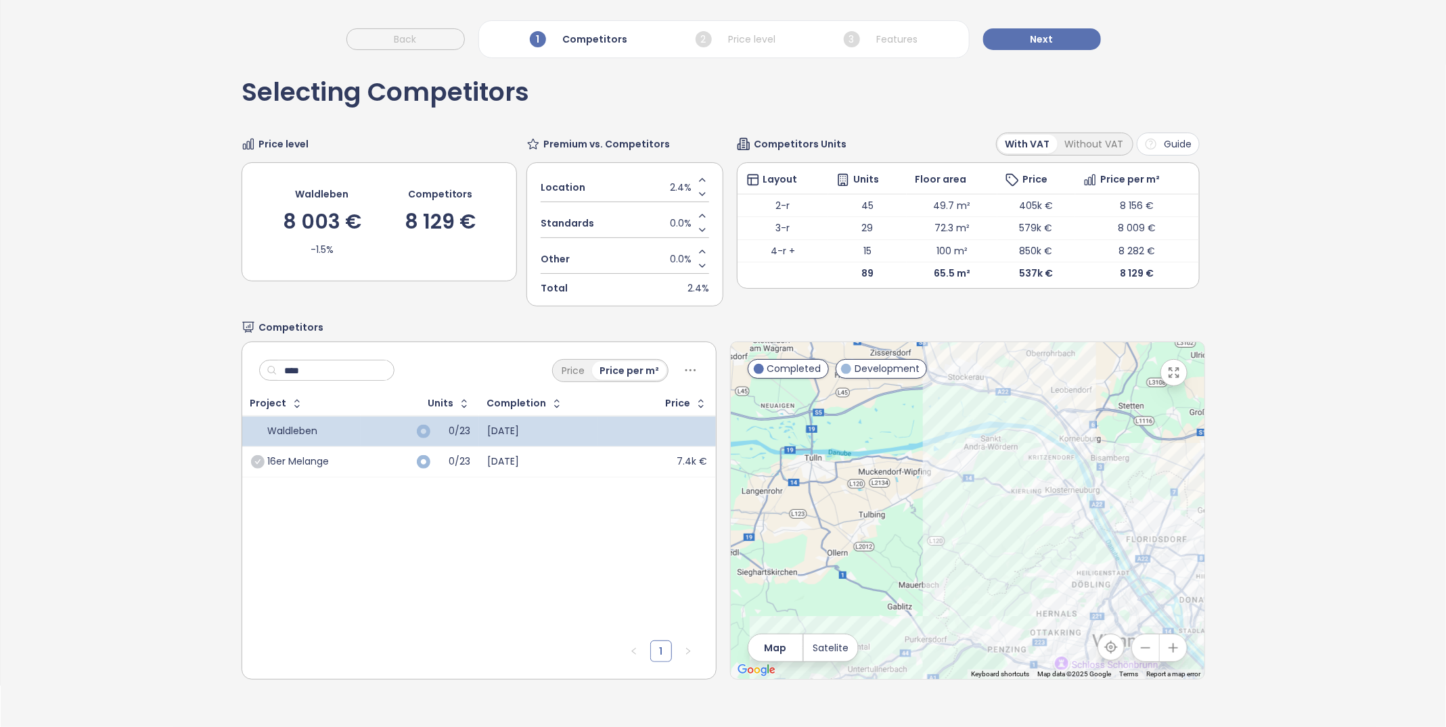
type input "****"
click at [300, 459] on div "16er Melange" at bounding box center [299, 462] width 62 height 12
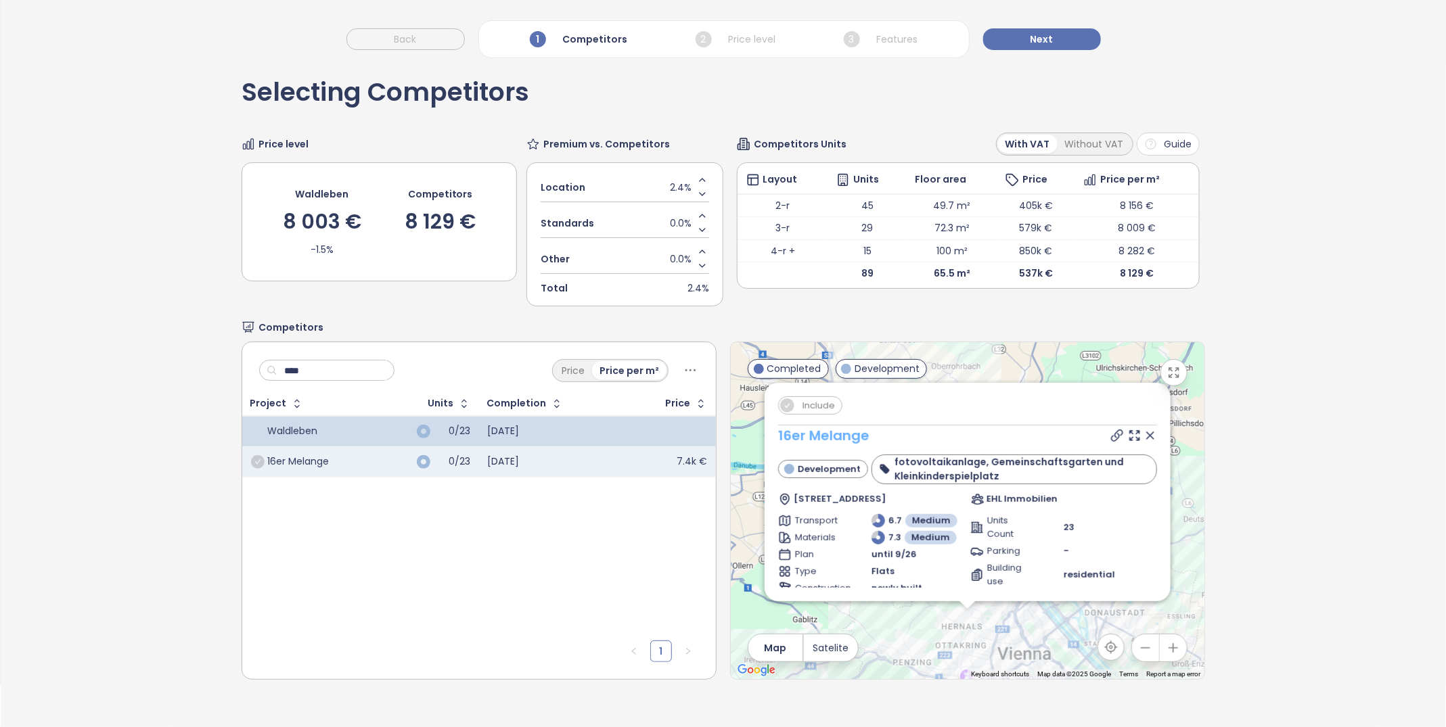
click at [813, 432] on link "16er Melange" at bounding box center [823, 435] width 91 height 19
click at [256, 461] on icon "check-circle" at bounding box center [258, 462] width 14 height 14
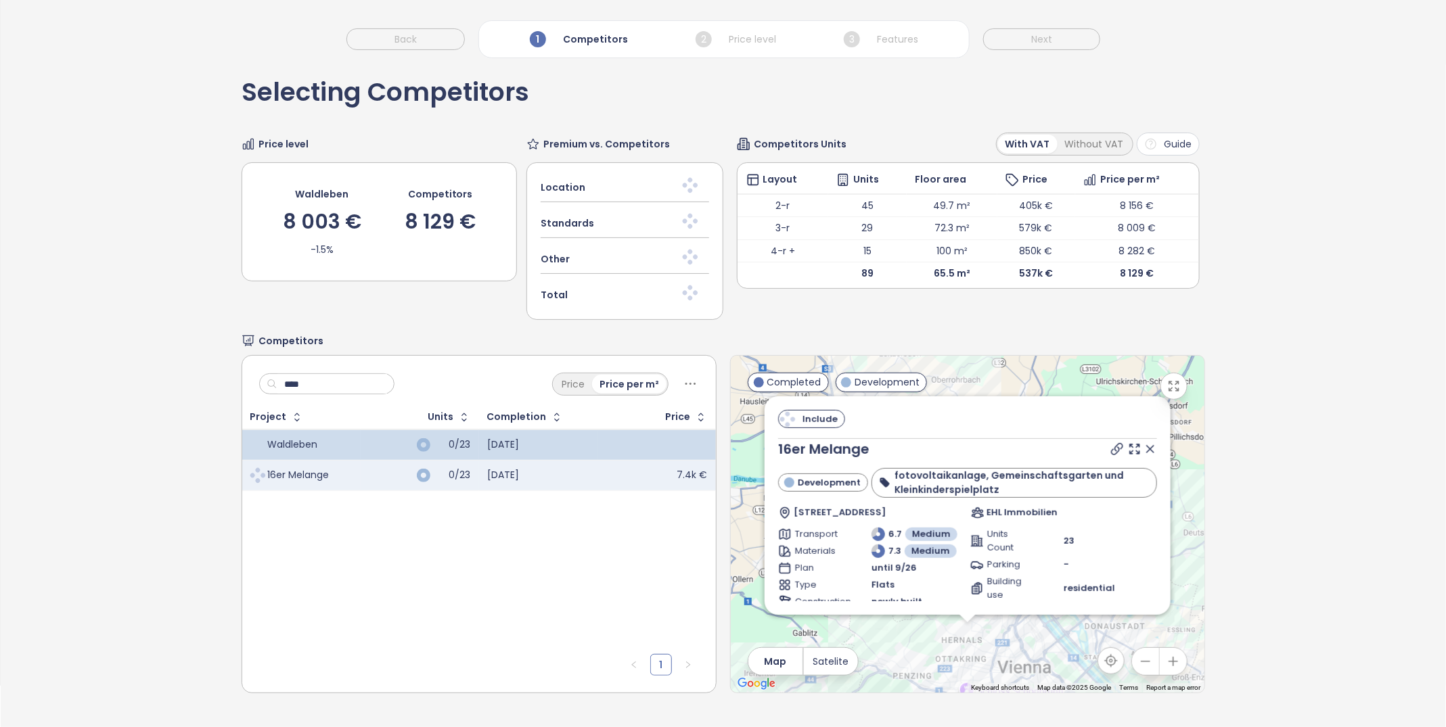
click at [313, 387] on input "****" at bounding box center [332, 384] width 110 height 20
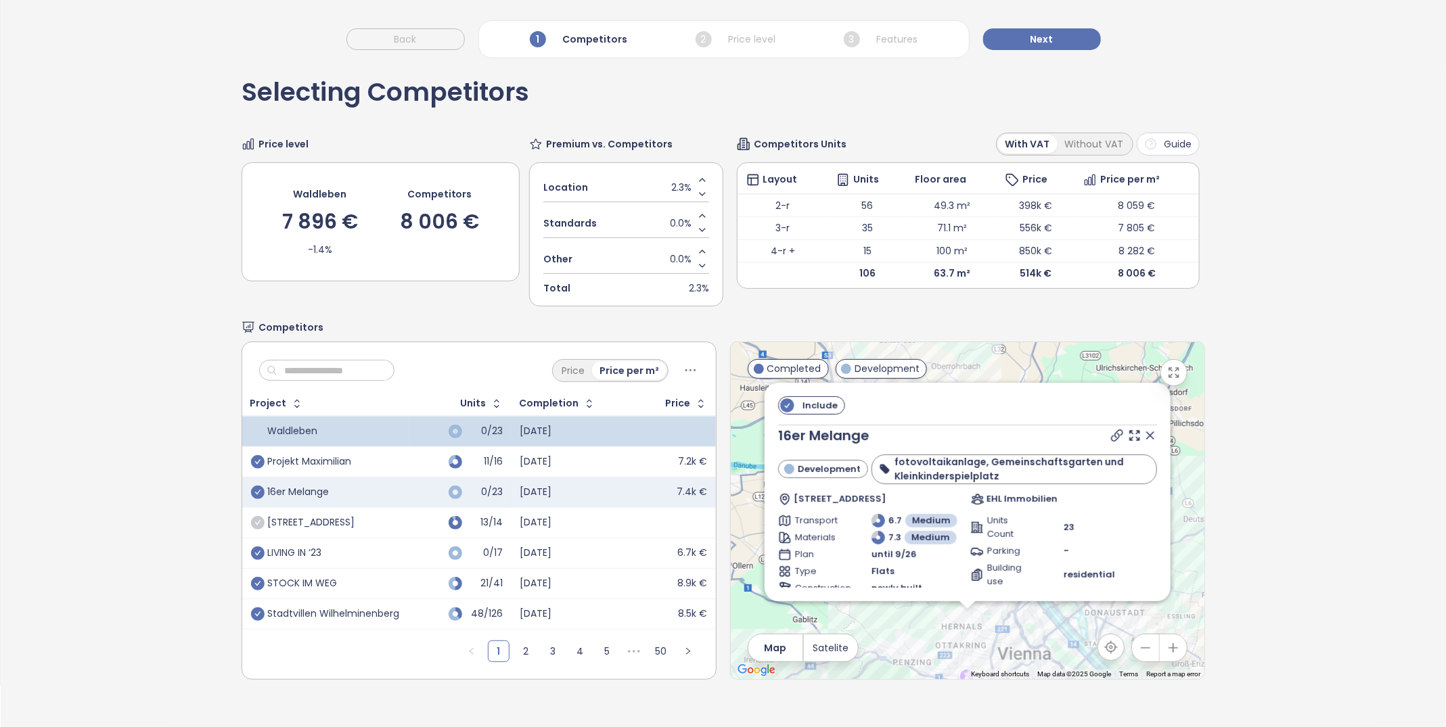
click at [257, 521] on icon "check-circle" at bounding box center [258, 523] width 14 height 14
click at [126, 464] on div "Selecting Competitors Price level Waldleben 7 888 € -1.5% Competitors 8 006 € P…" at bounding box center [723, 402] width 1445 height 693
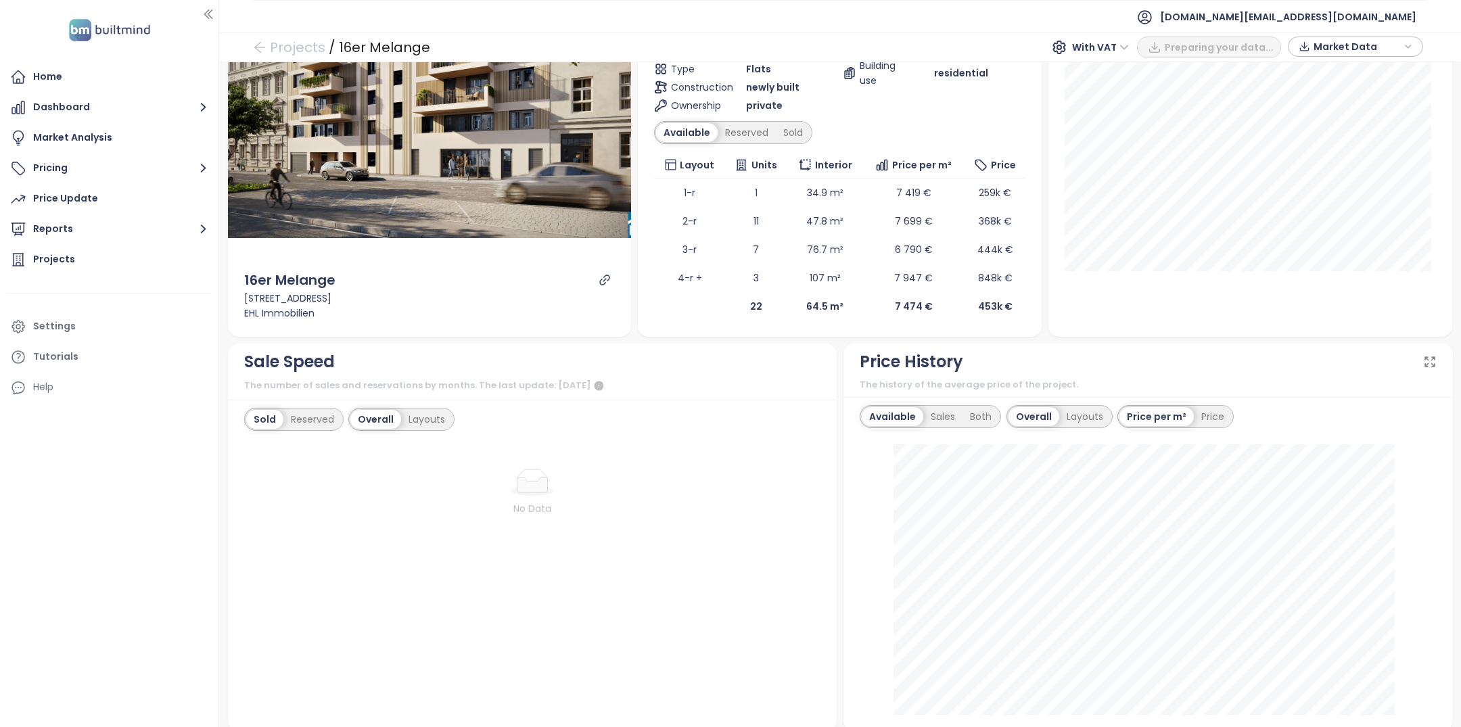
scroll to position [37, 0]
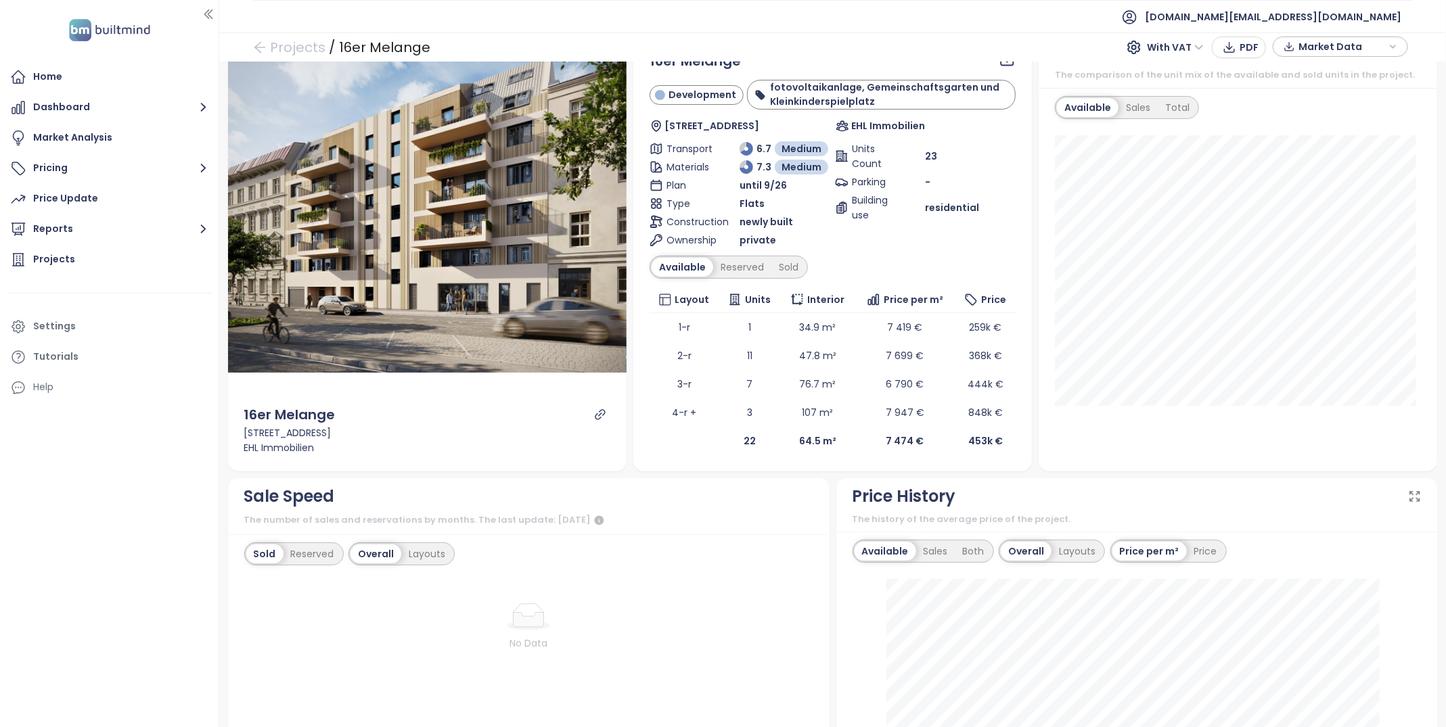
click at [594, 419] on icon "link" at bounding box center [600, 415] width 12 height 12
